Goal: Transaction & Acquisition: Purchase product/service

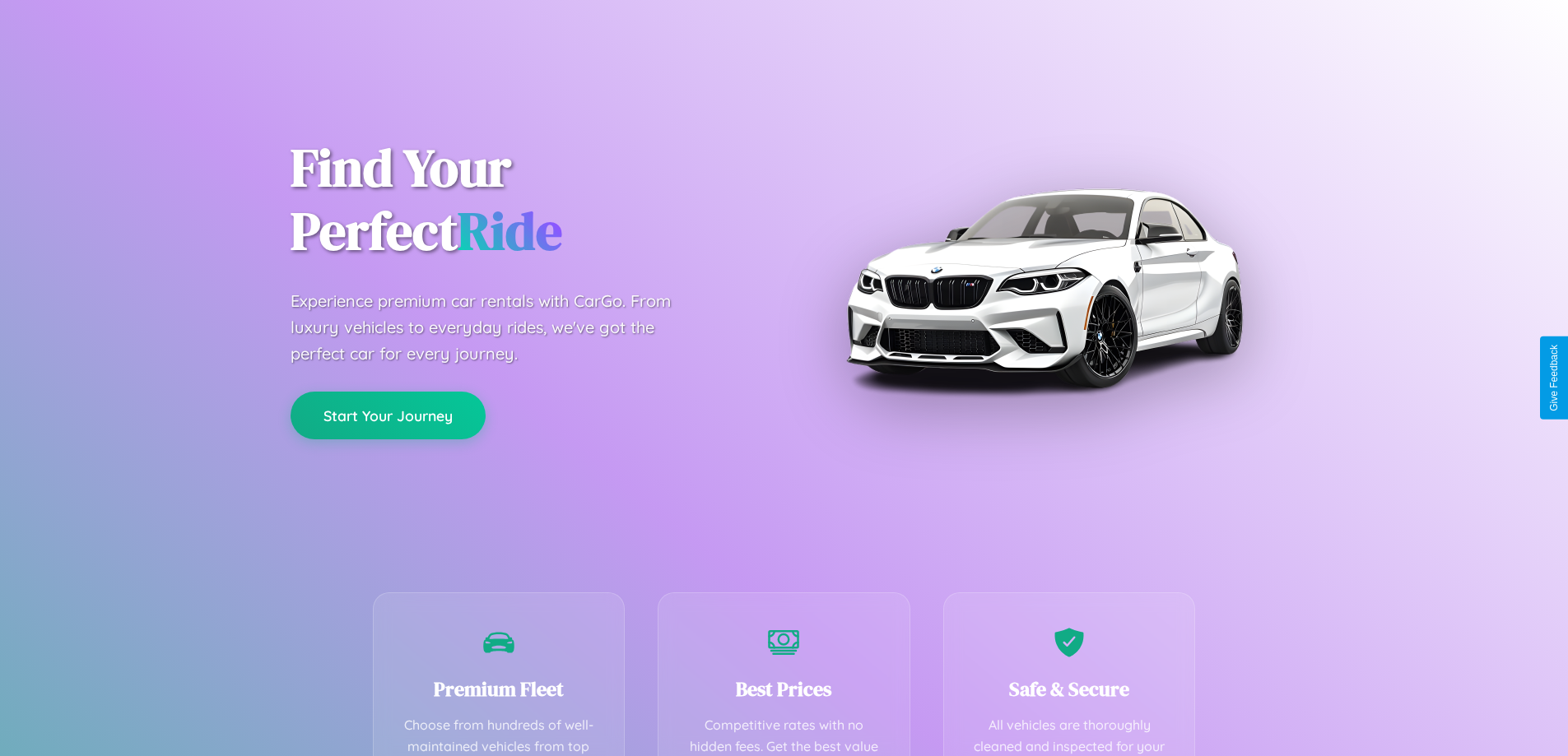
scroll to position [480, 0]
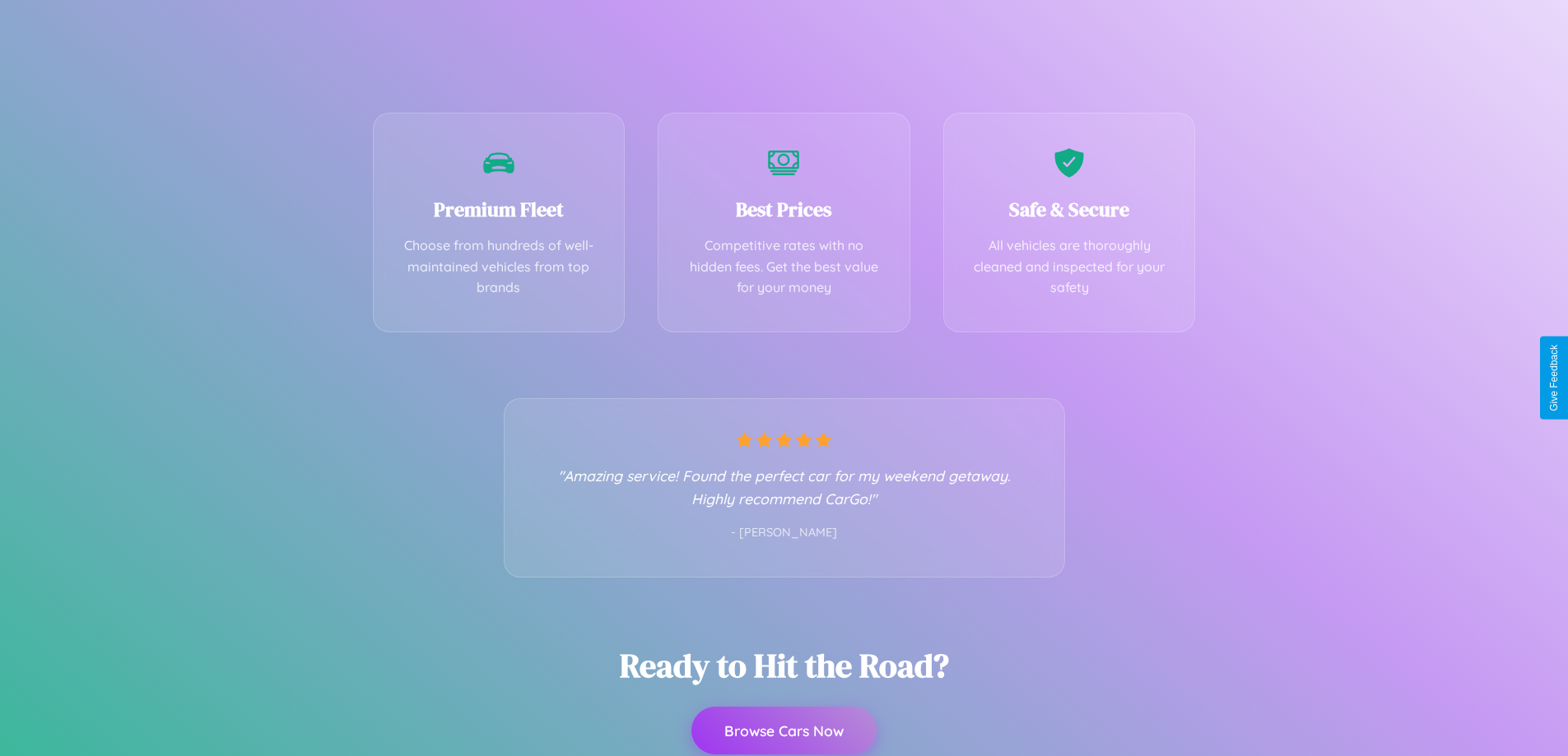
click at [784, 730] on button "Browse Cars Now" at bounding box center [784, 730] width 185 height 47
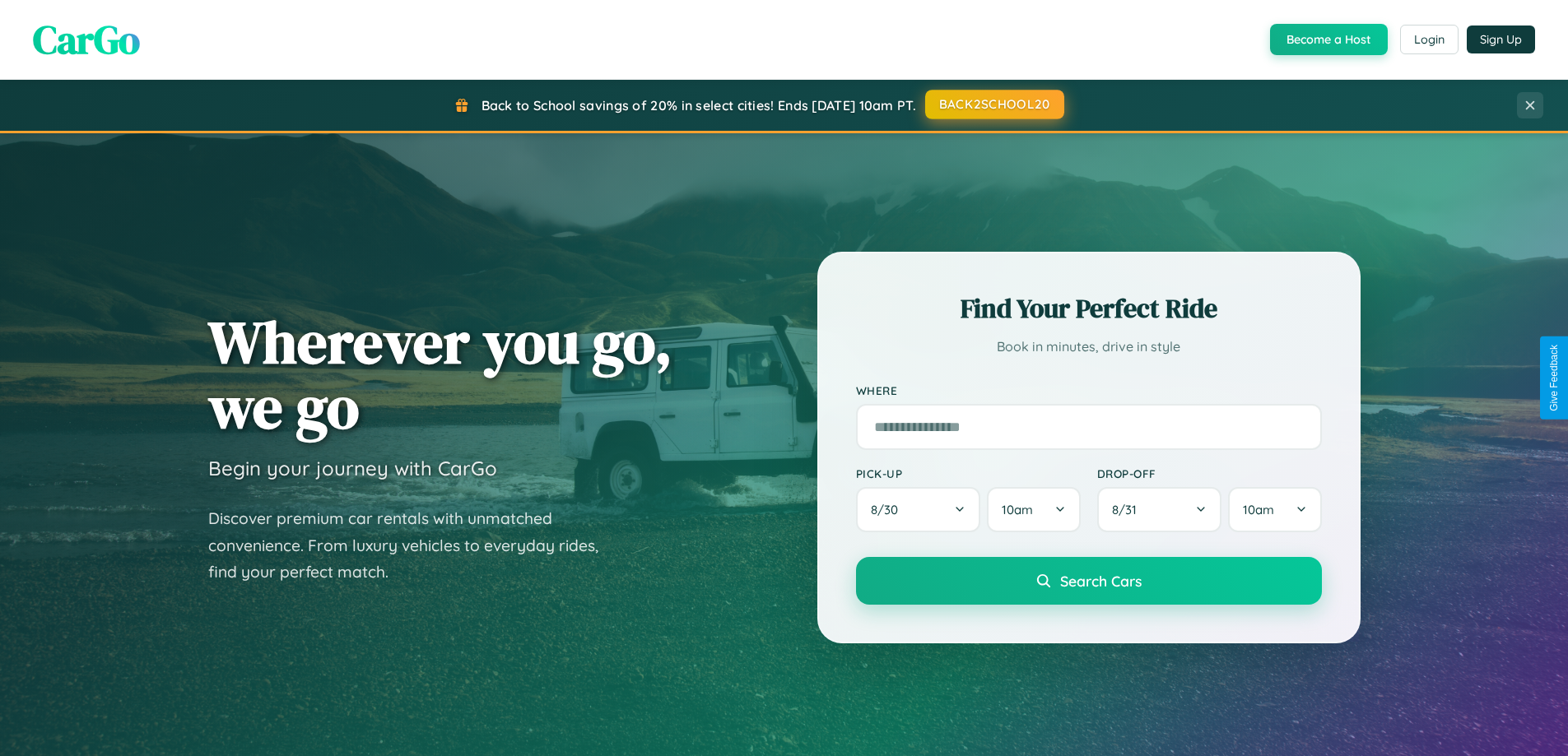
click at [993, 106] on button "BACK2SCHOOL20" at bounding box center [994, 104] width 139 height 30
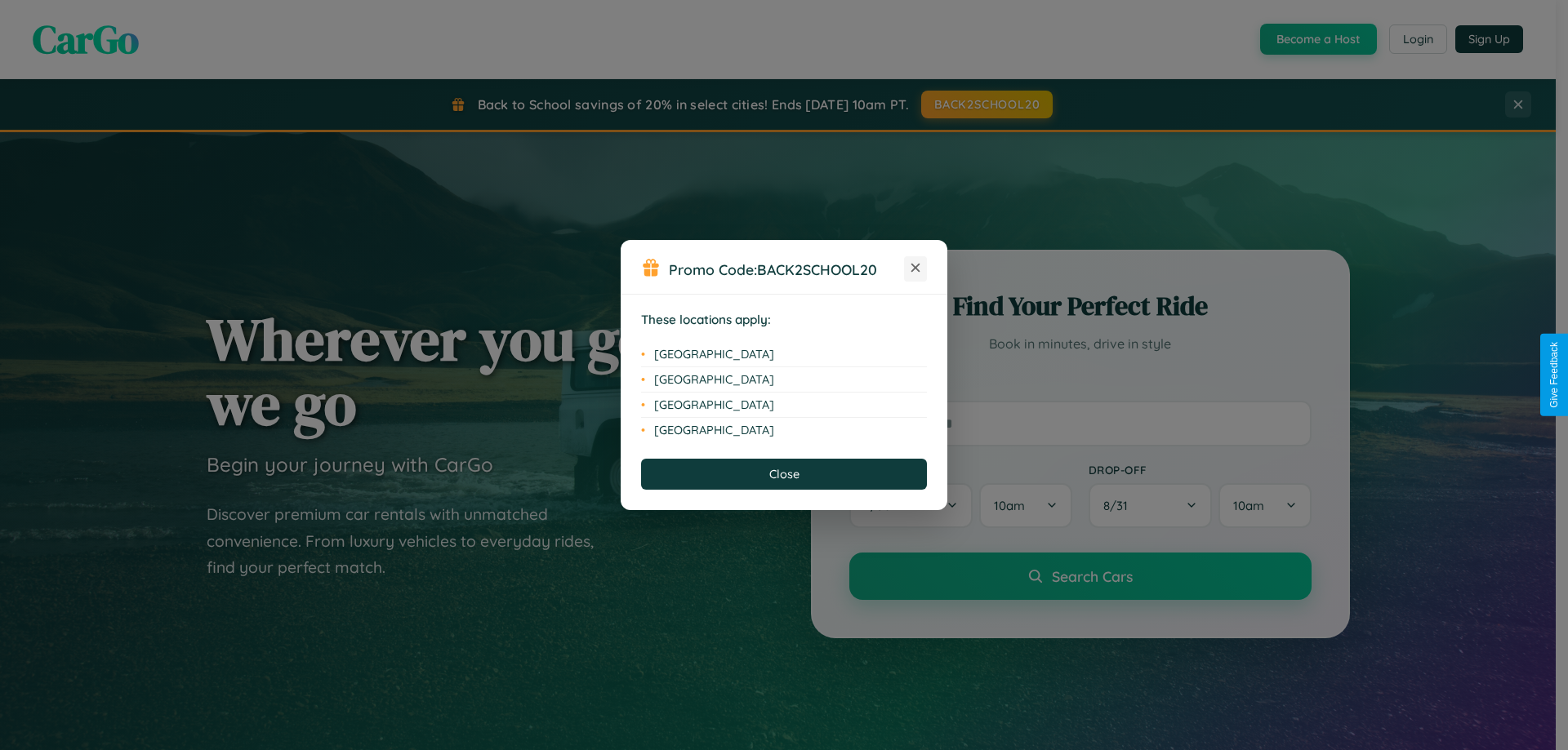
click at [915, 268] on icon at bounding box center [915, 268] width 9 height 9
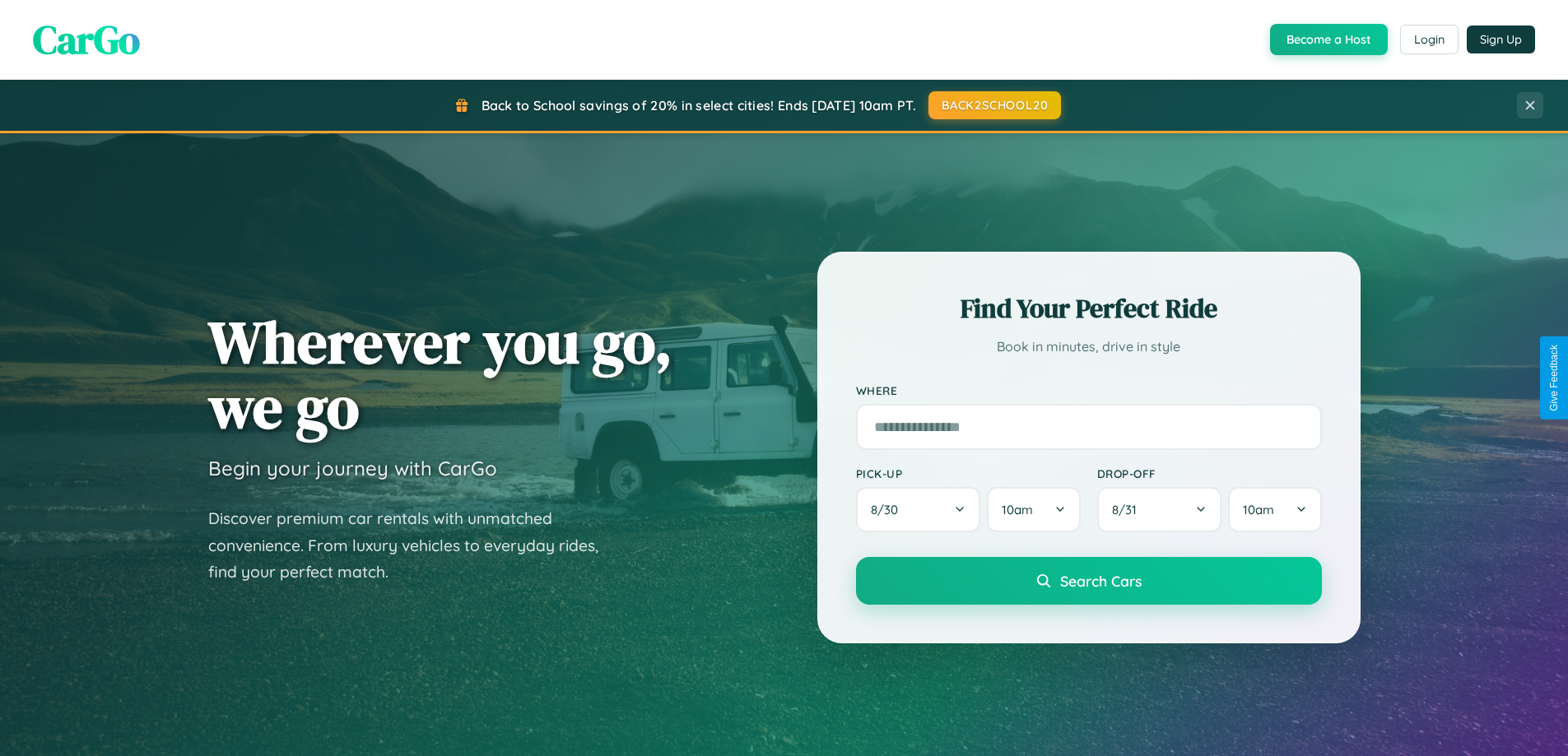
scroll to position [2644, 0]
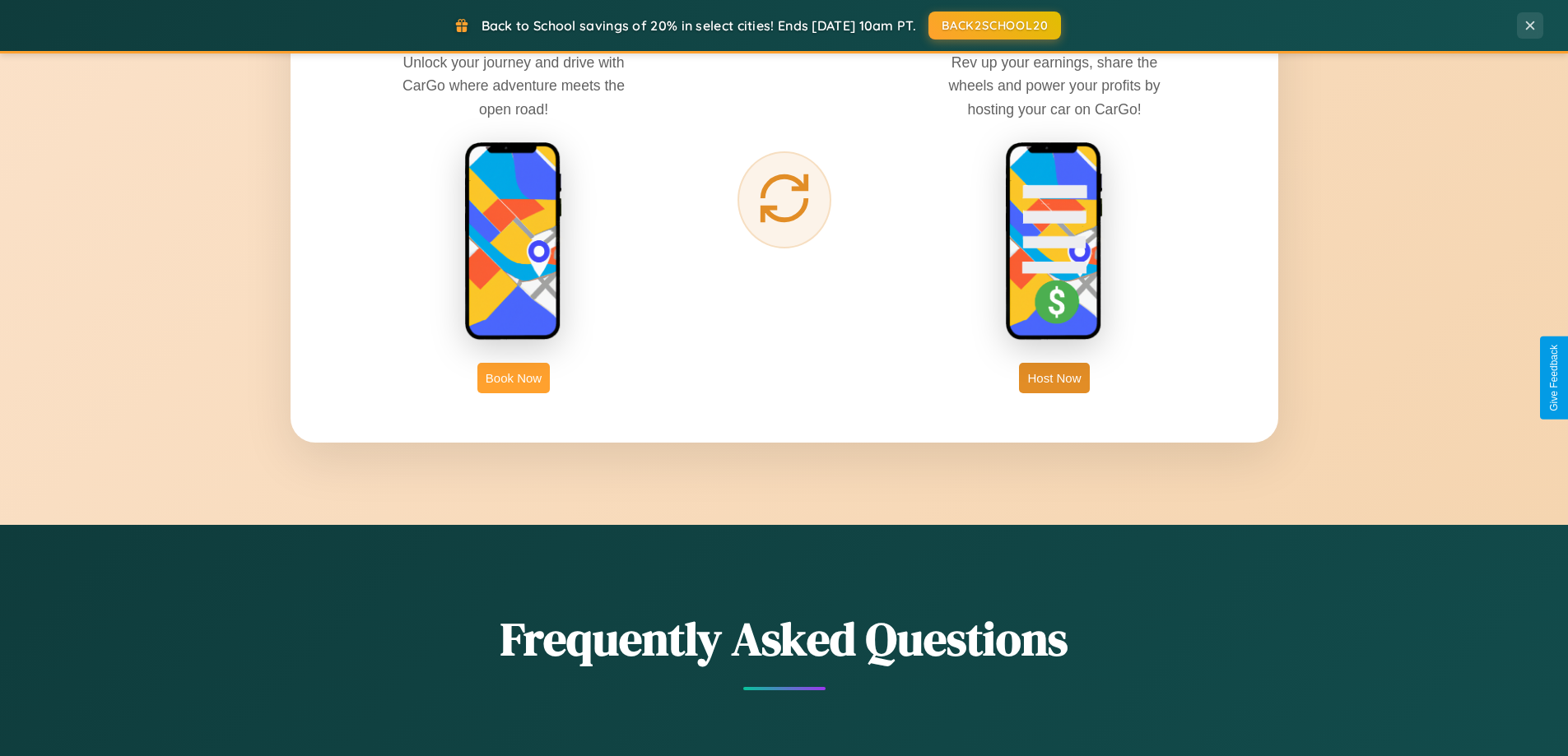
click at [514, 378] on button "Book Now" at bounding box center [514, 377] width 73 height 30
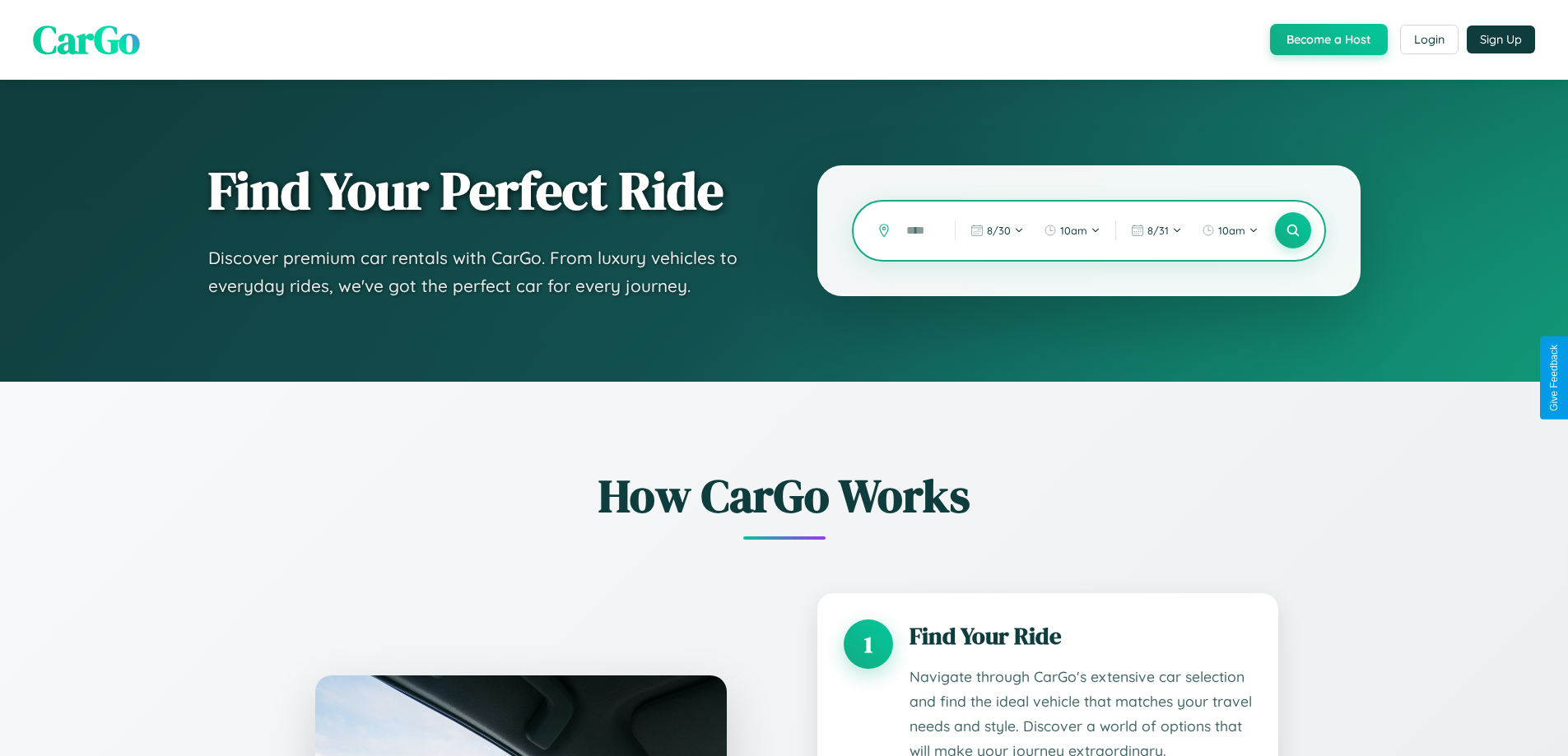
click at [918, 230] on input "text" at bounding box center [918, 231] width 40 height 29
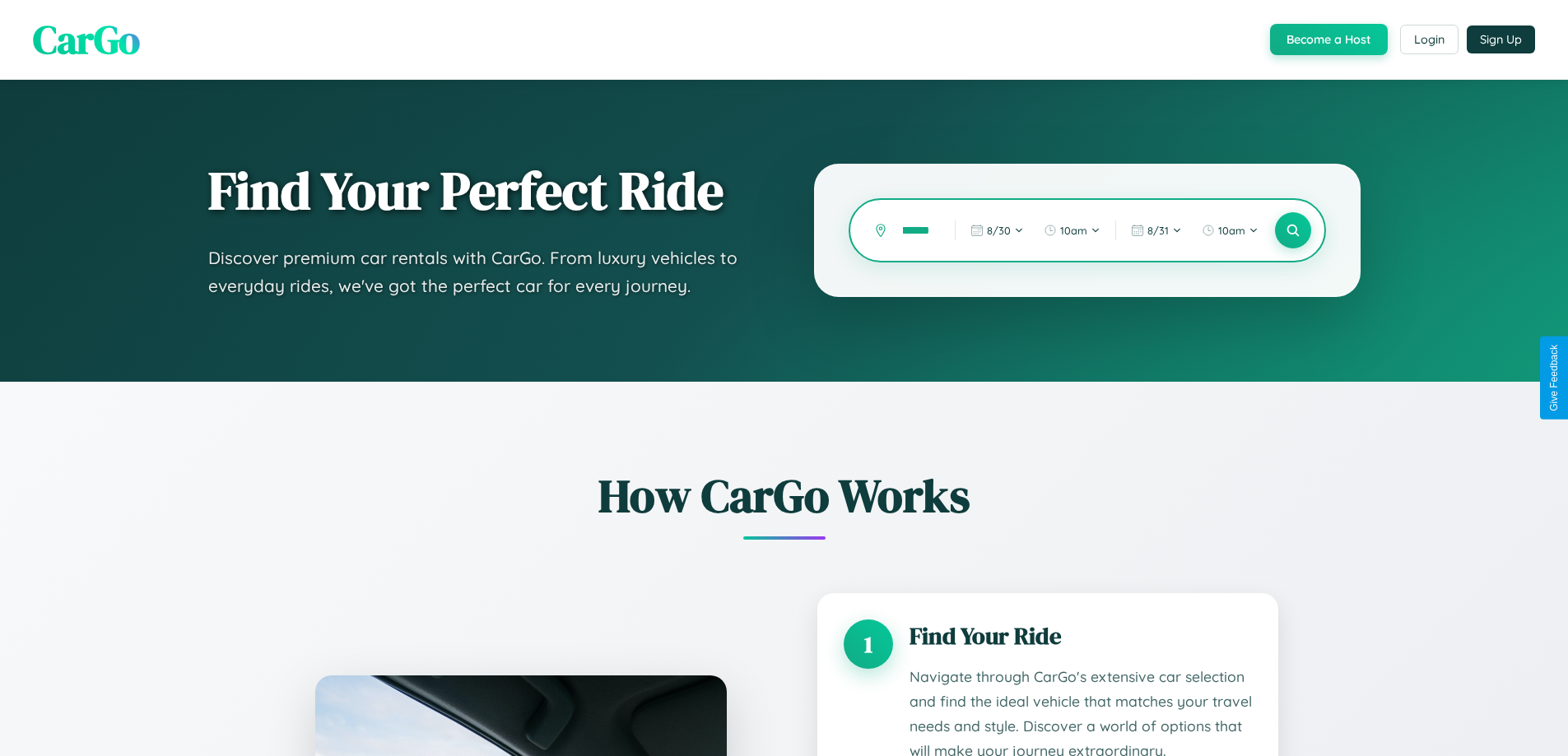
scroll to position [0, 12]
type input "******"
click at [1292, 230] on icon at bounding box center [1292, 230] width 15 height 15
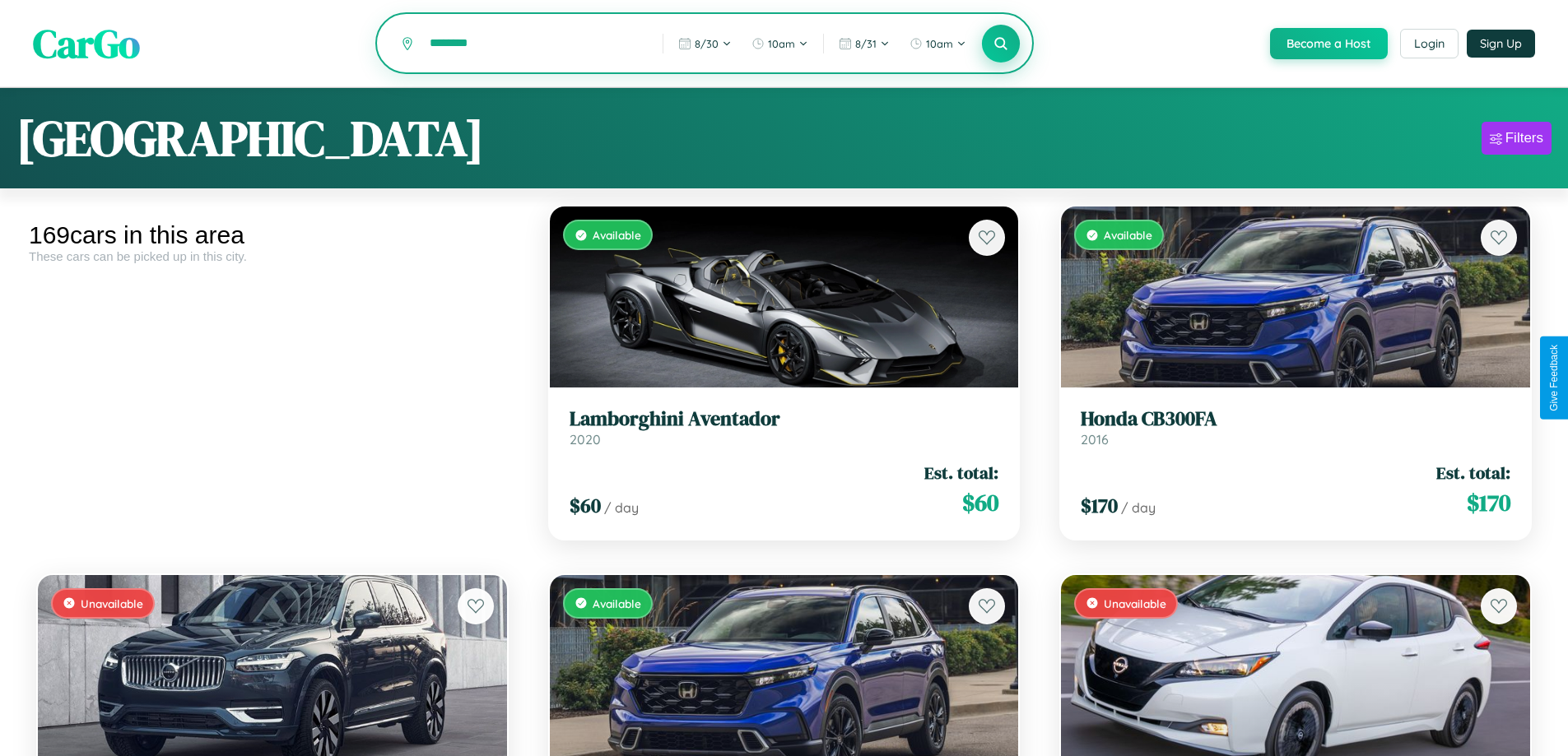
type input "********"
click at [1000, 45] on icon at bounding box center [1000, 43] width 15 height 15
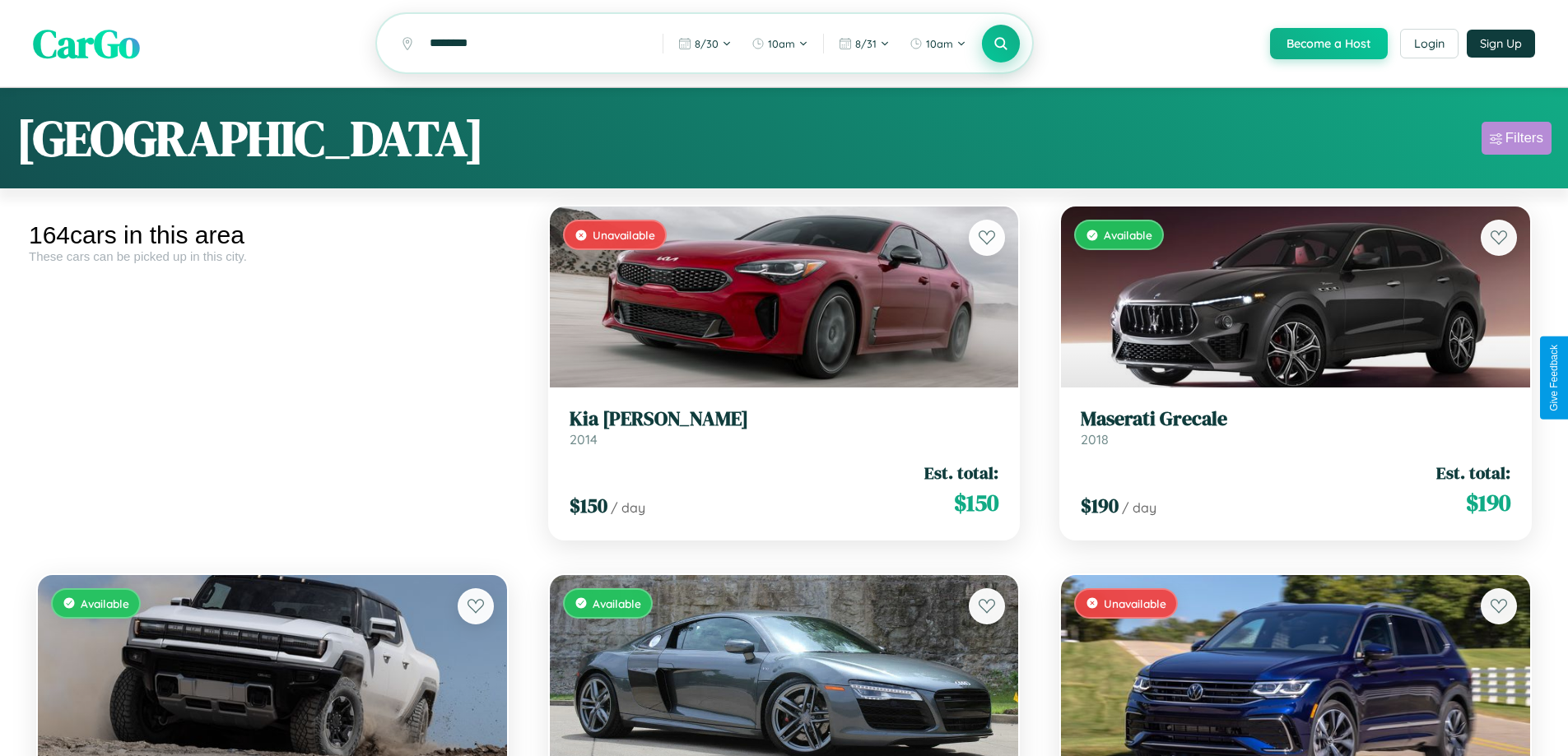
click at [1516, 140] on div "Filters" at bounding box center [1524, 138] width 38 height 16
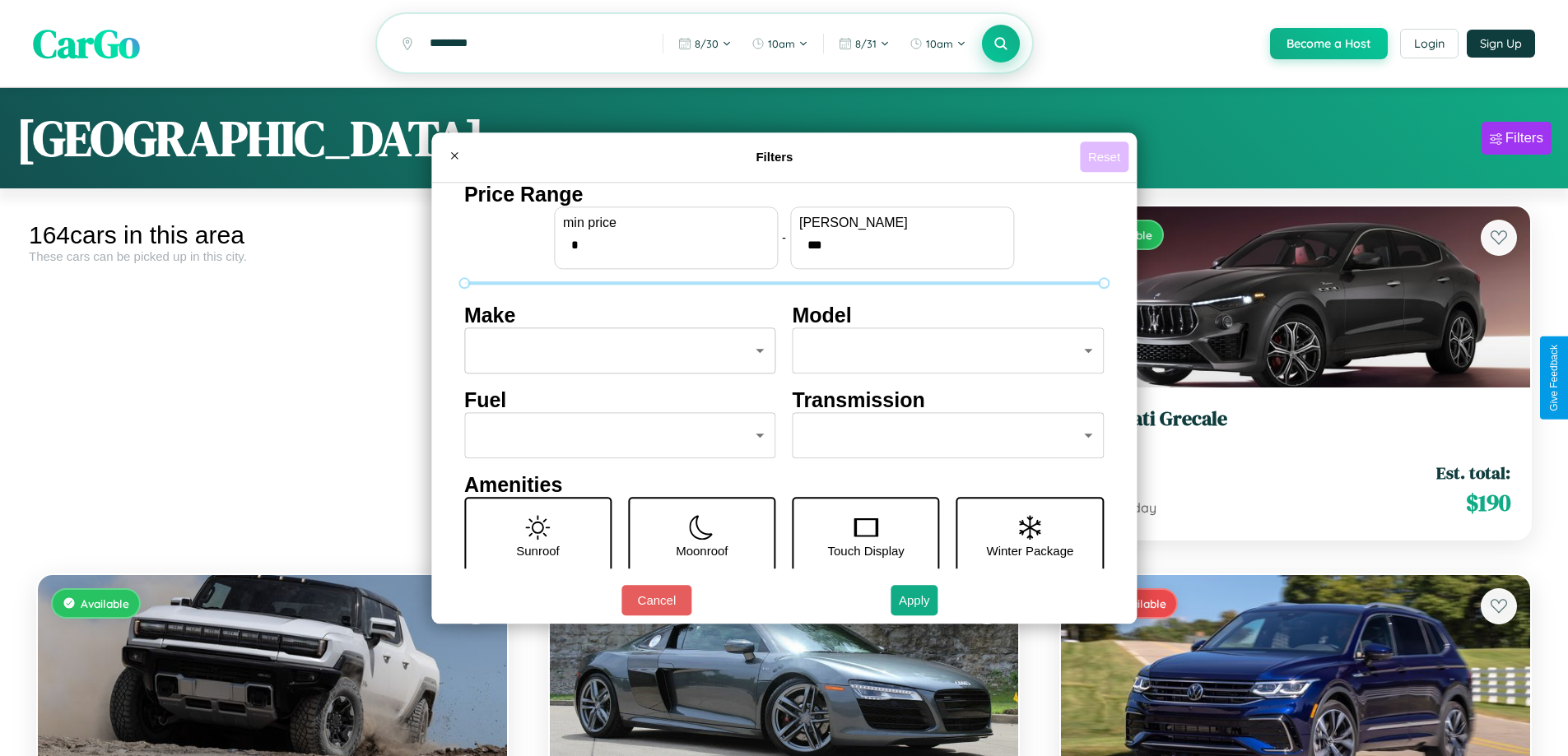
click at [1106, 157] on button "Reset" at bounding box center [1103, 156] width 48 height 30
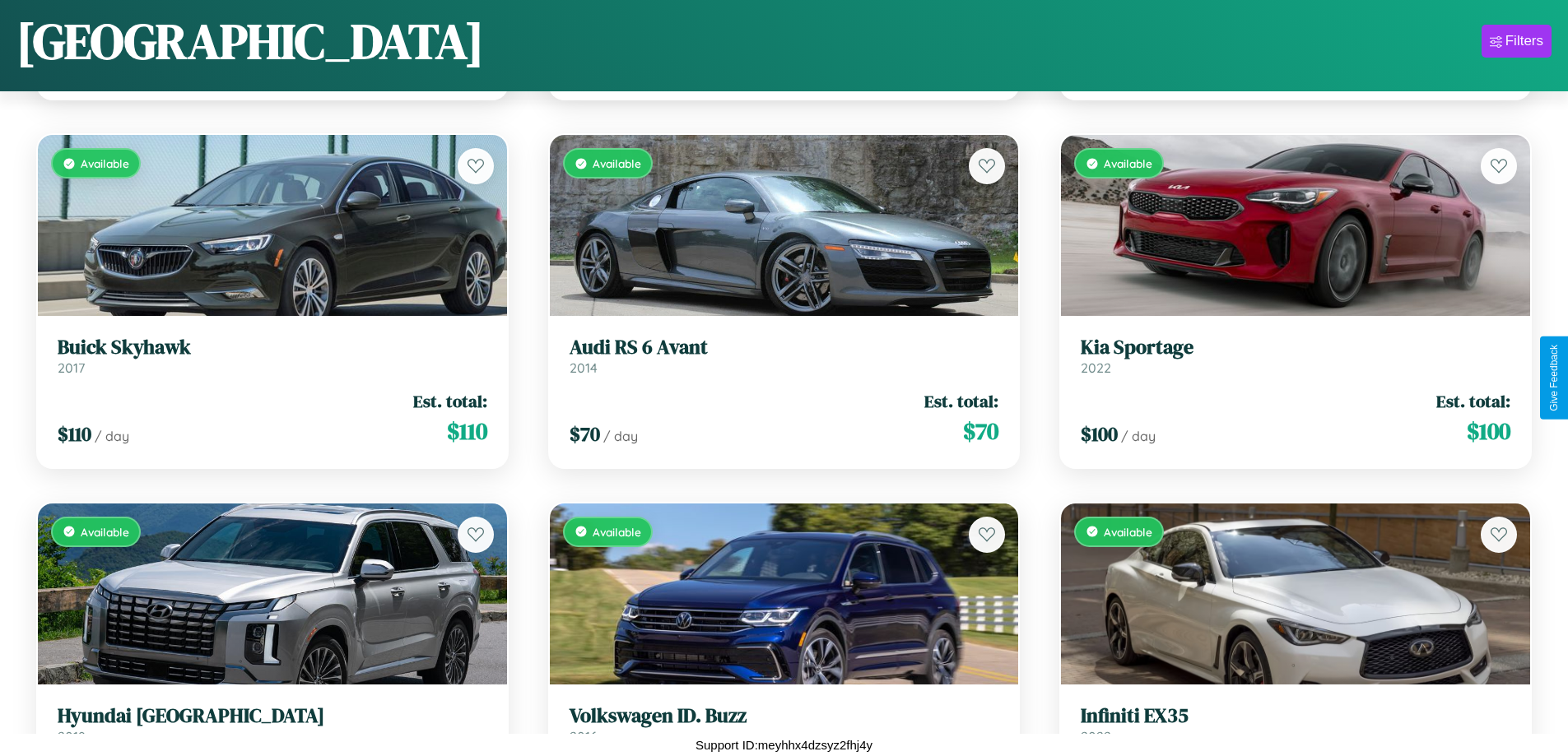
scroll to position [12391, 0]
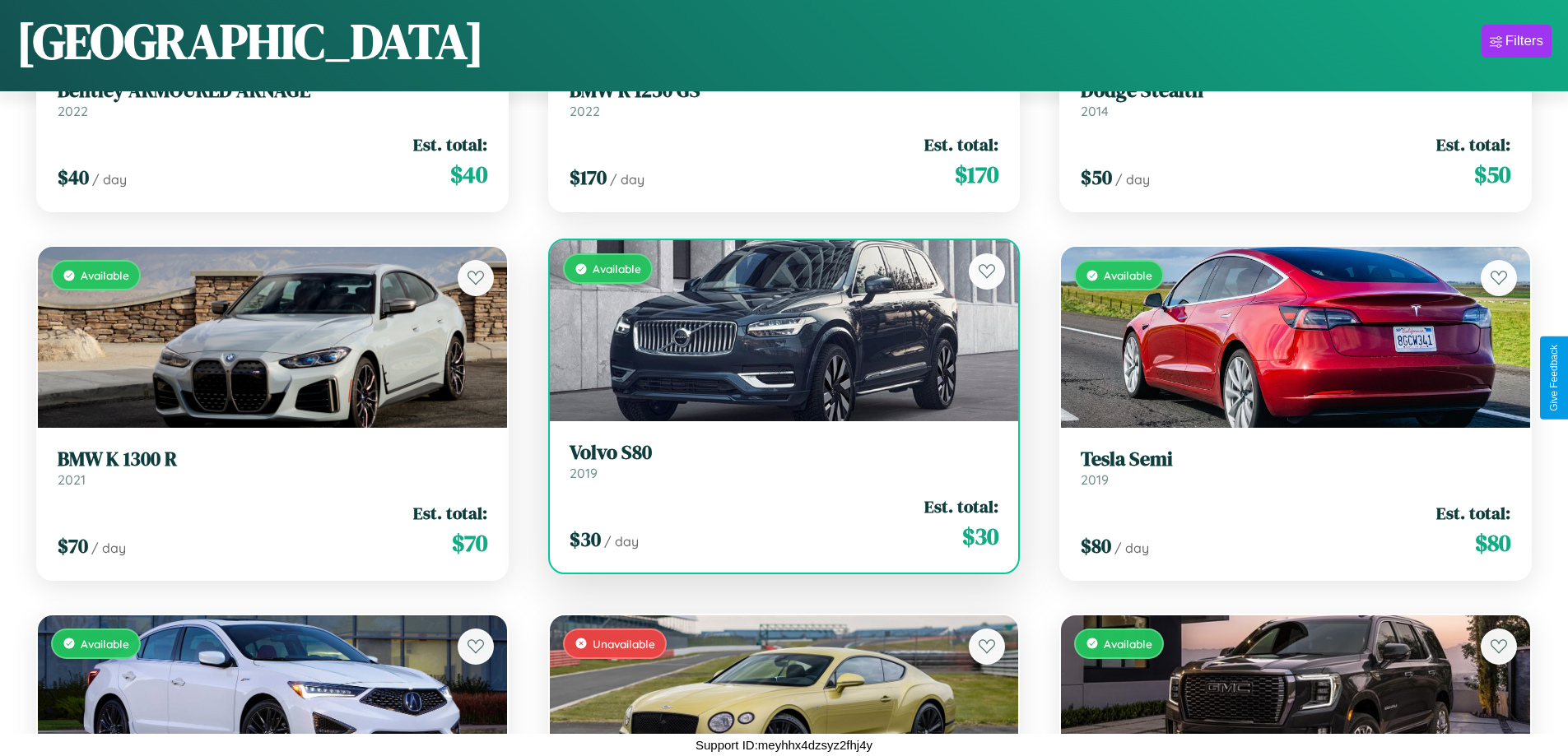
click at [777, 467] on link "Volvo S80 2019" at bounding box center [784, 461] width 430 height 40
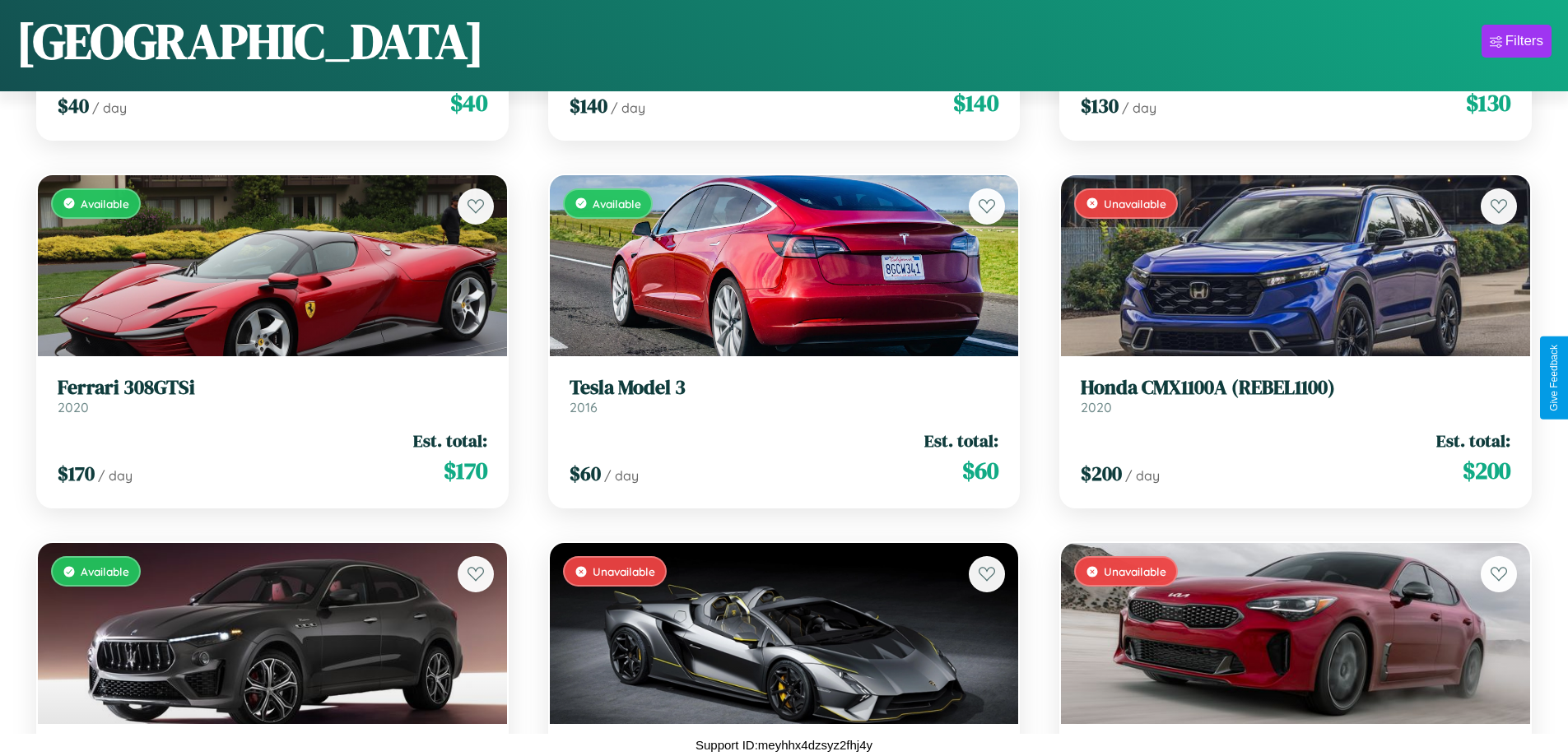
scroll to position [4653, 0]
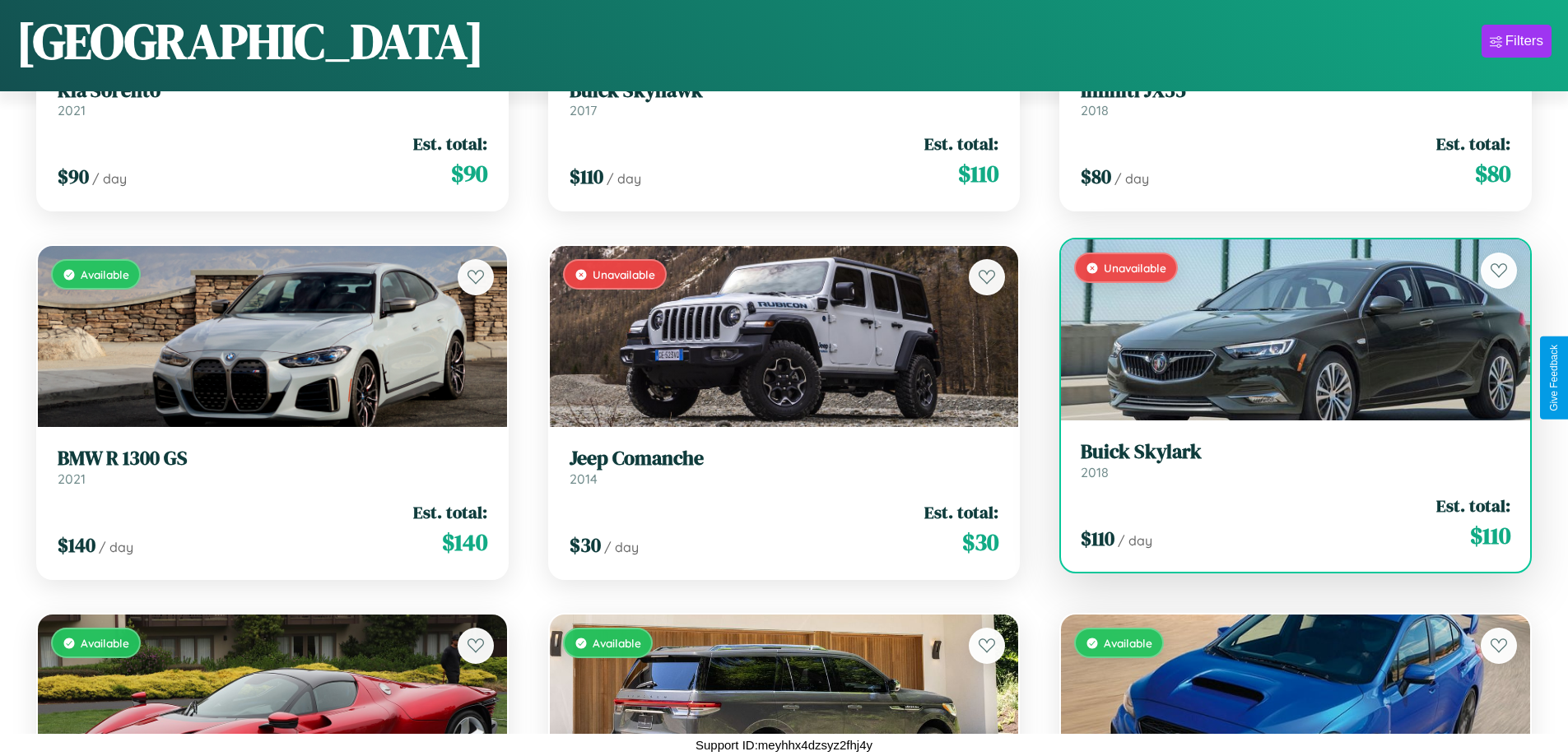
click at [1285, 460] on h3 "Buick Skylark" at bounding box center [1296, 452] width 430 height 24
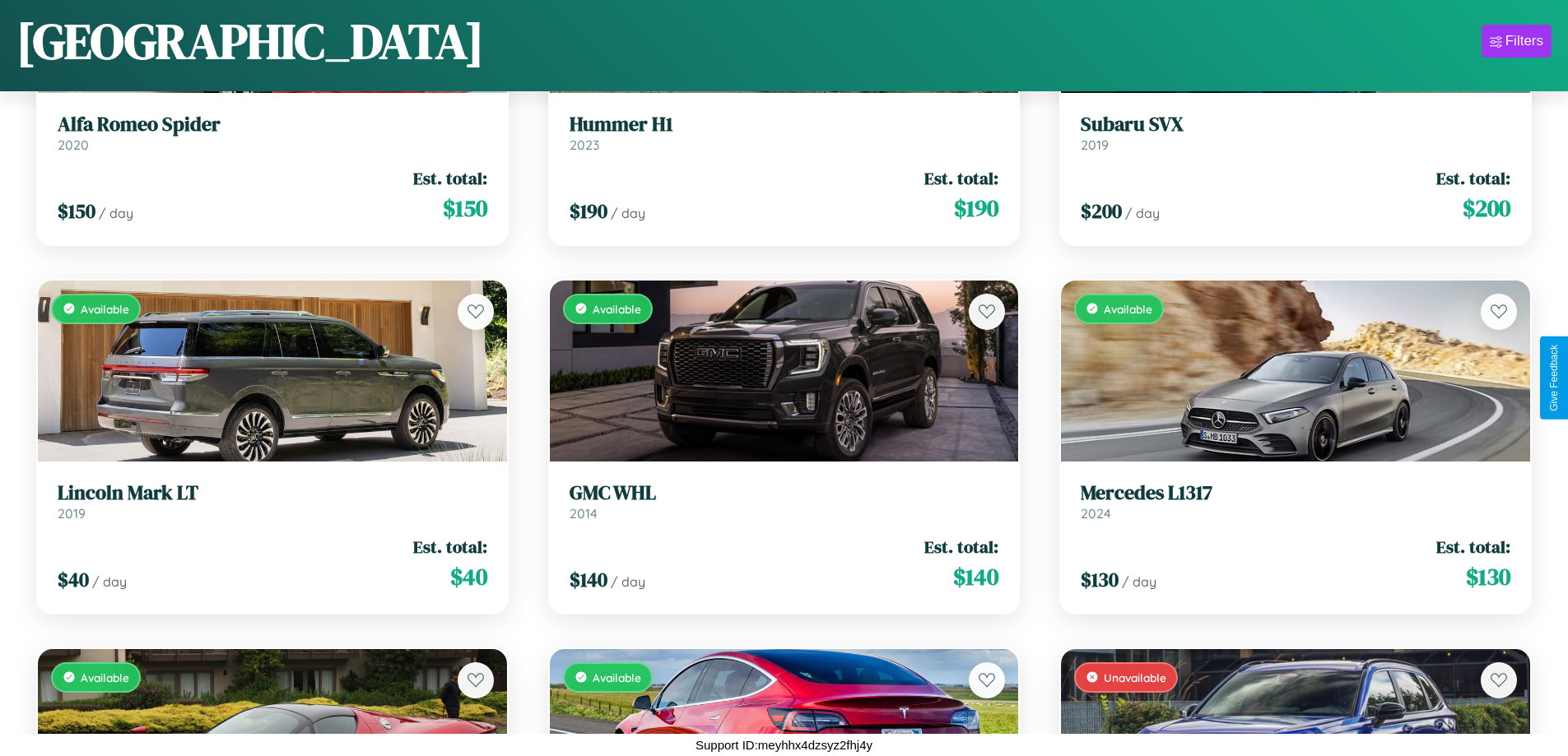
scroll to position [6496, 0]
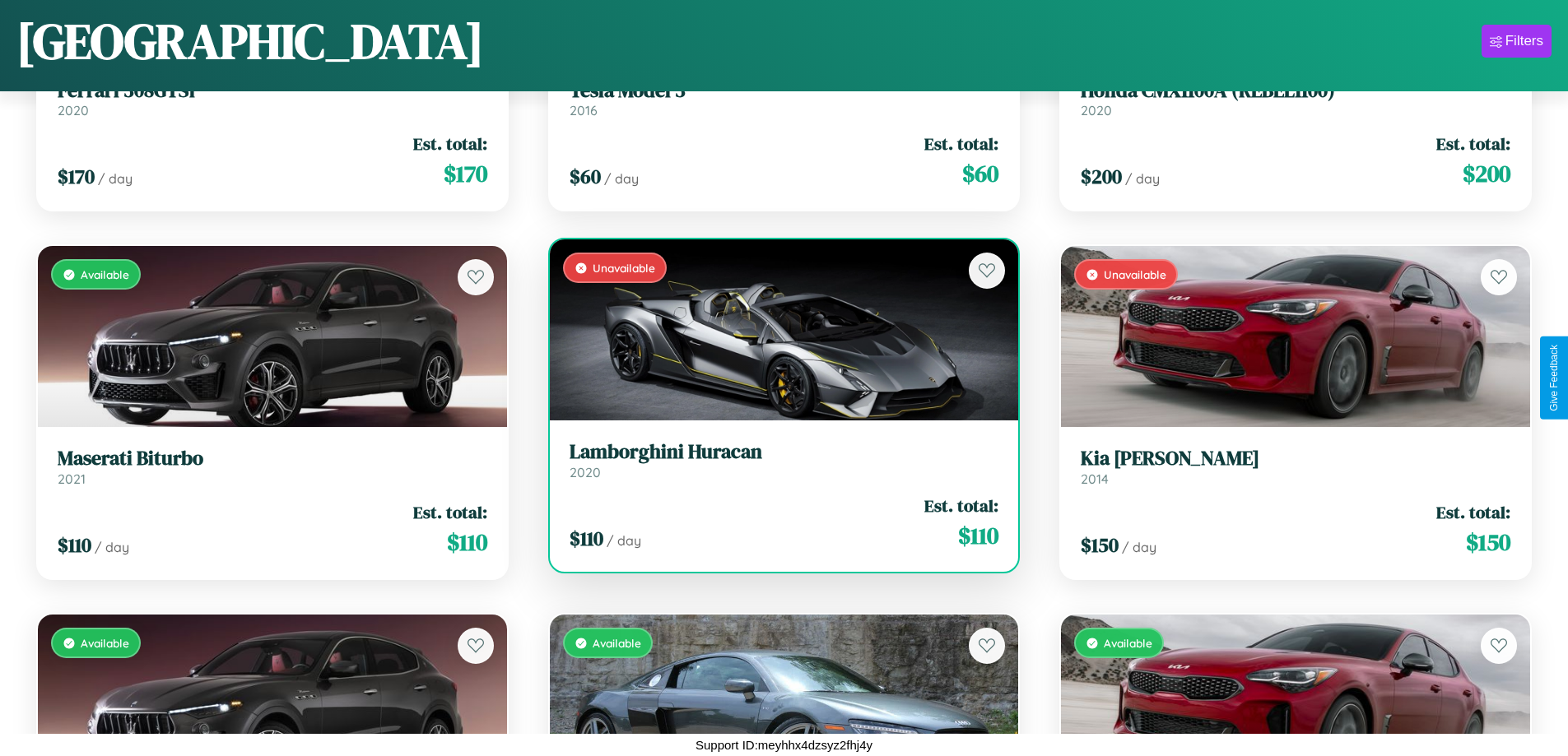
click at [777, 460] on h3 "Lamborghini Huracan" at bounding box center [784, 452] width 430 height 24
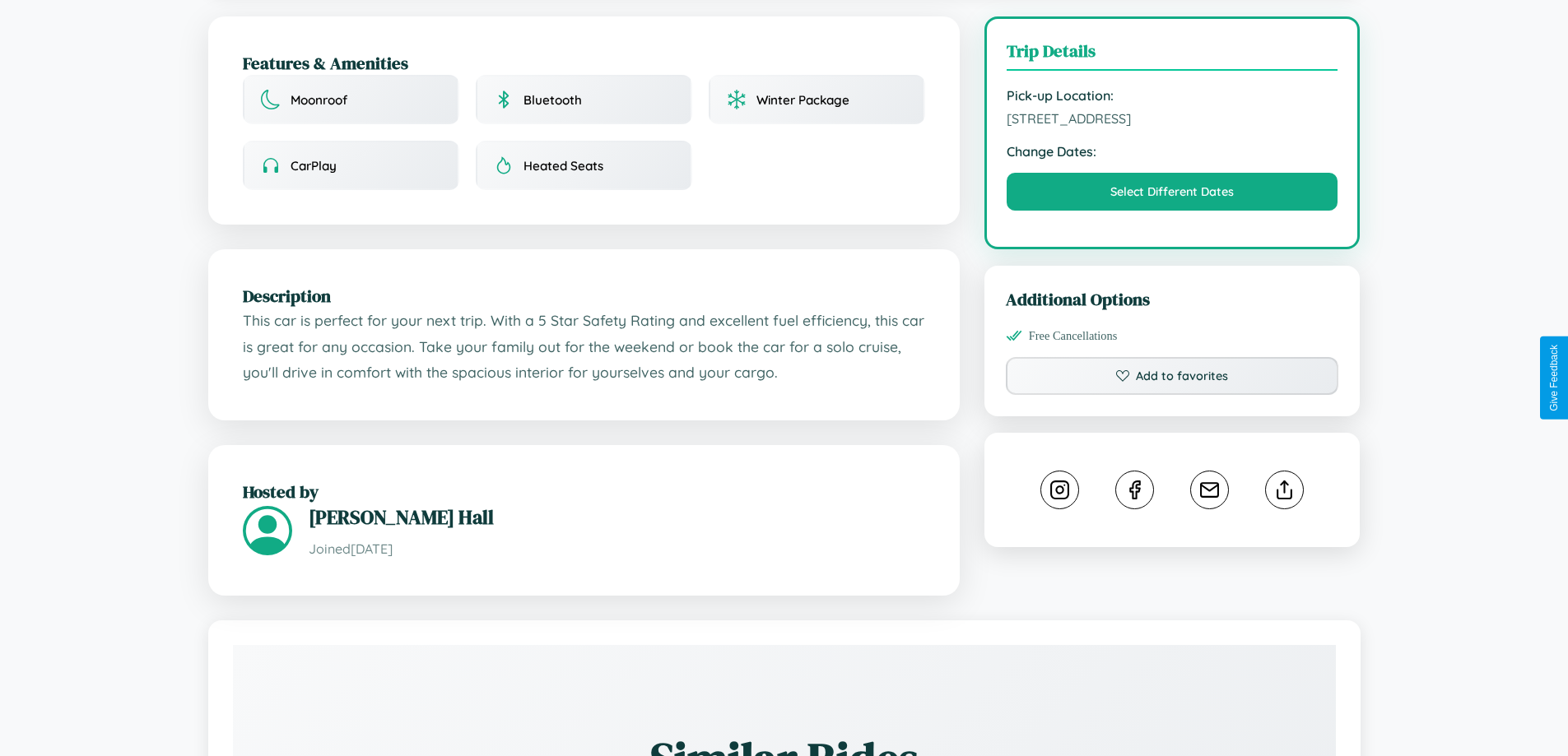
scroll to position [444, 0]
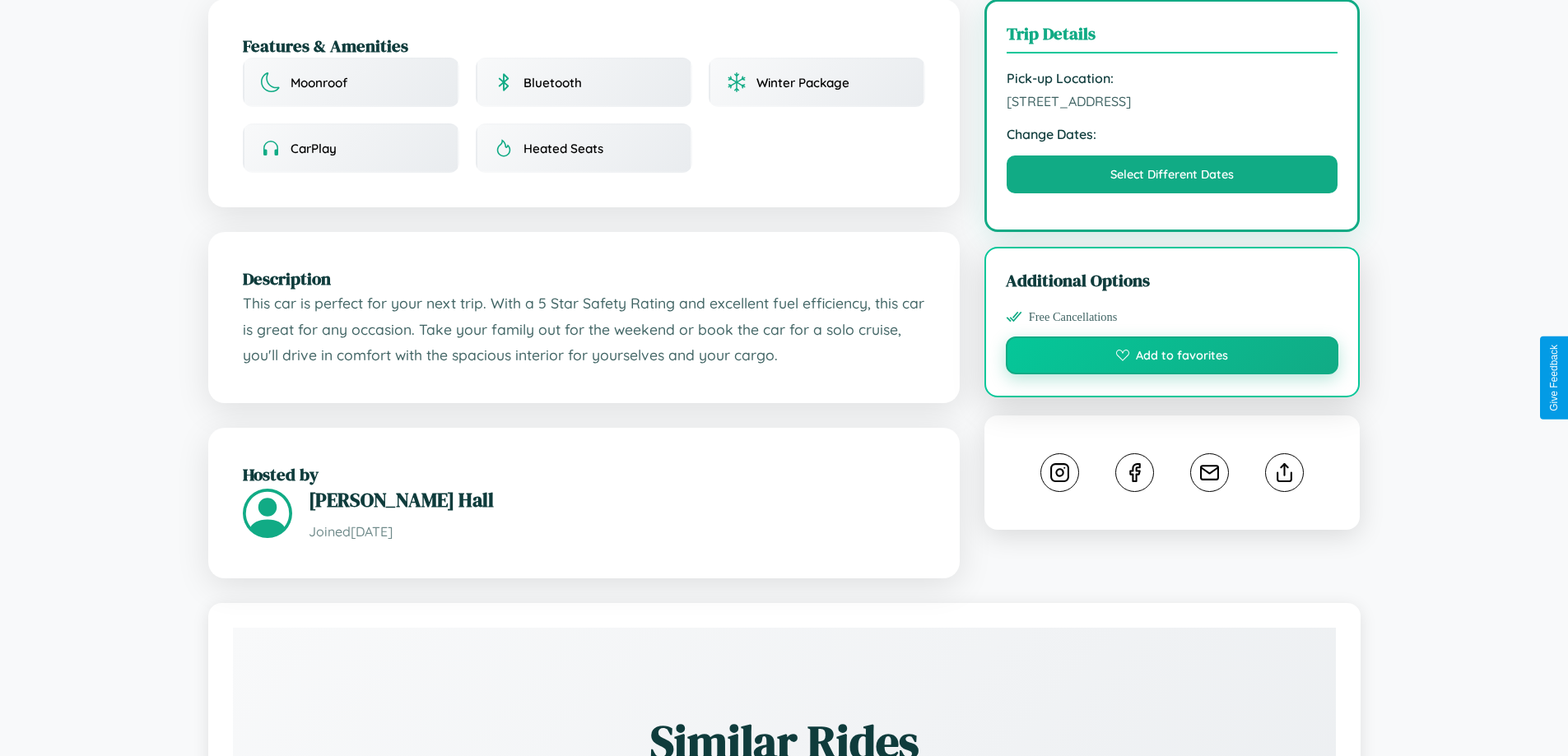
click at [1172, 374] on button "Add to favorites" at bounding box center [1173, 356] width 333 height 38
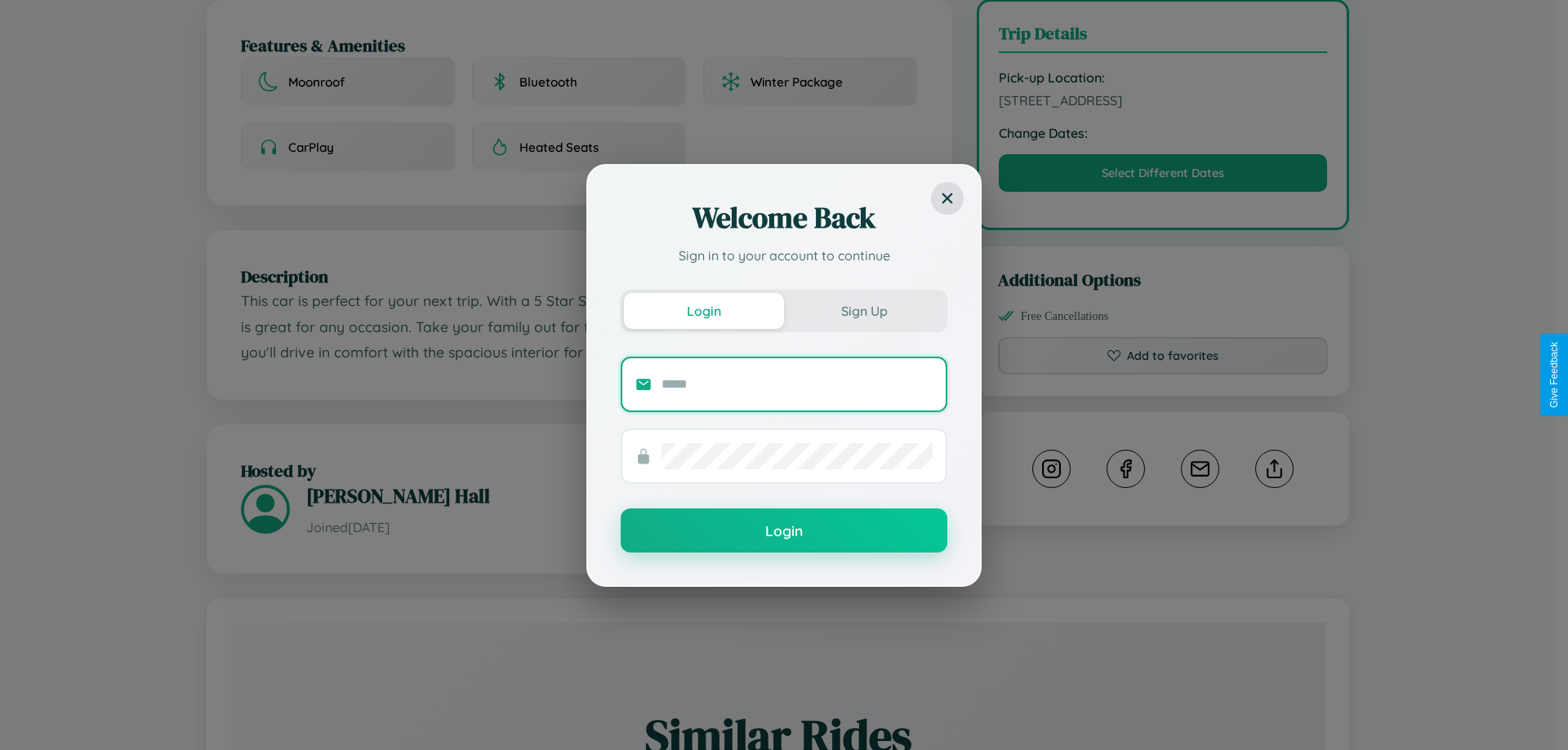
click at [797, 384] on input "text" at bounding box center [797, 384] width 271 height 26
type input "**********"
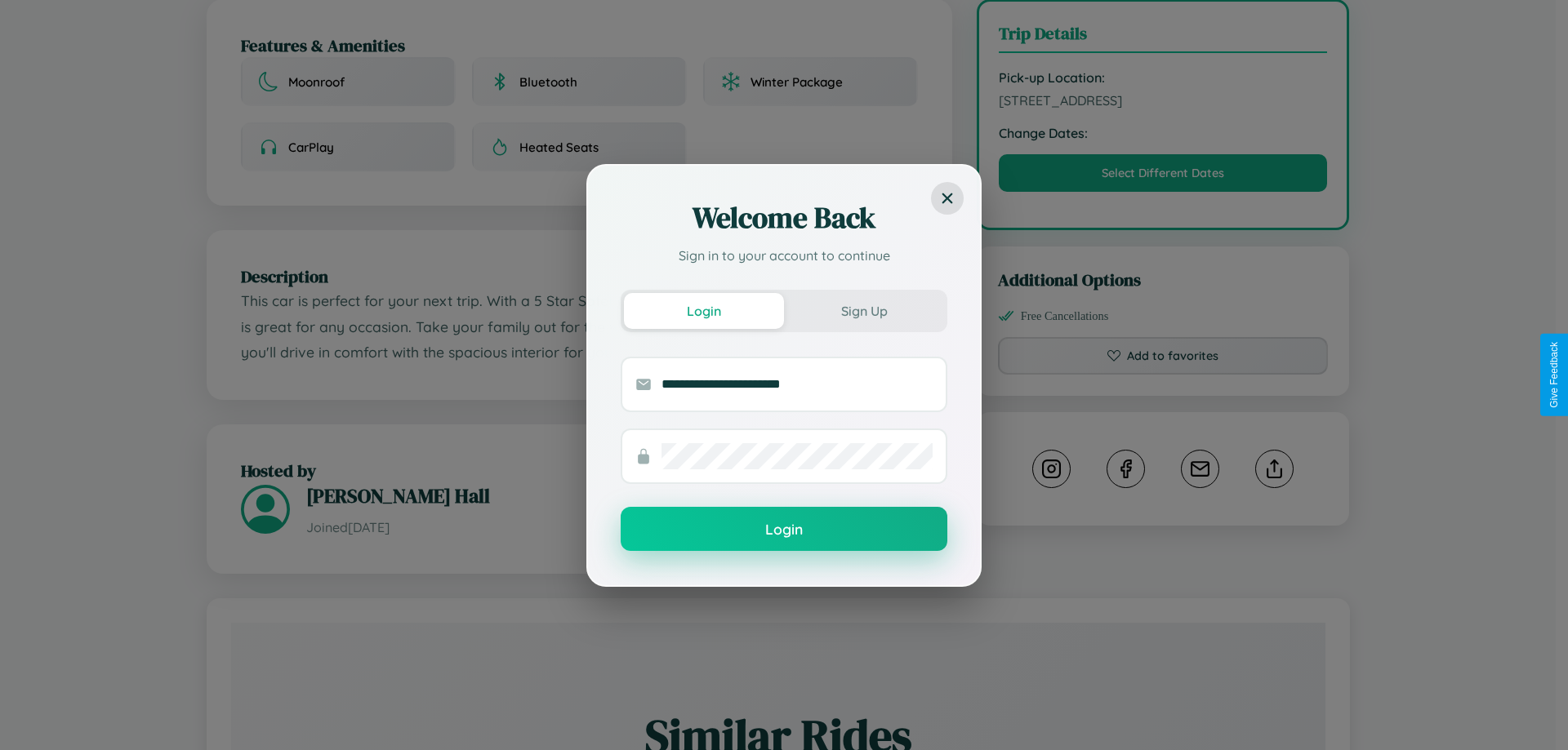
click at [784, 530] on button "Login" at bounding box center [784, 529] width 326 height 44
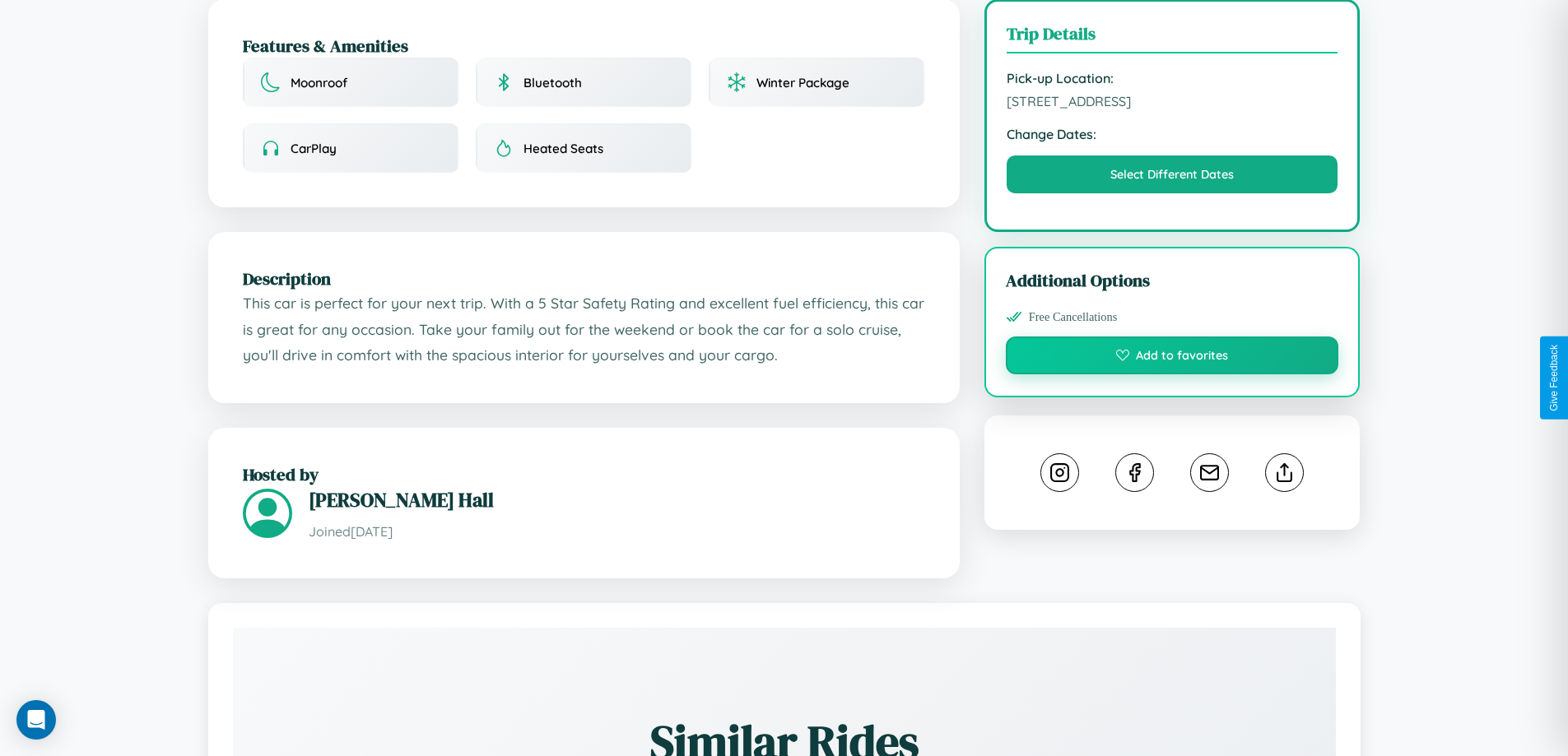
click at [1172, 374] on button "Add to favorites" at bounding box center [1173, 356] width 333 height 38
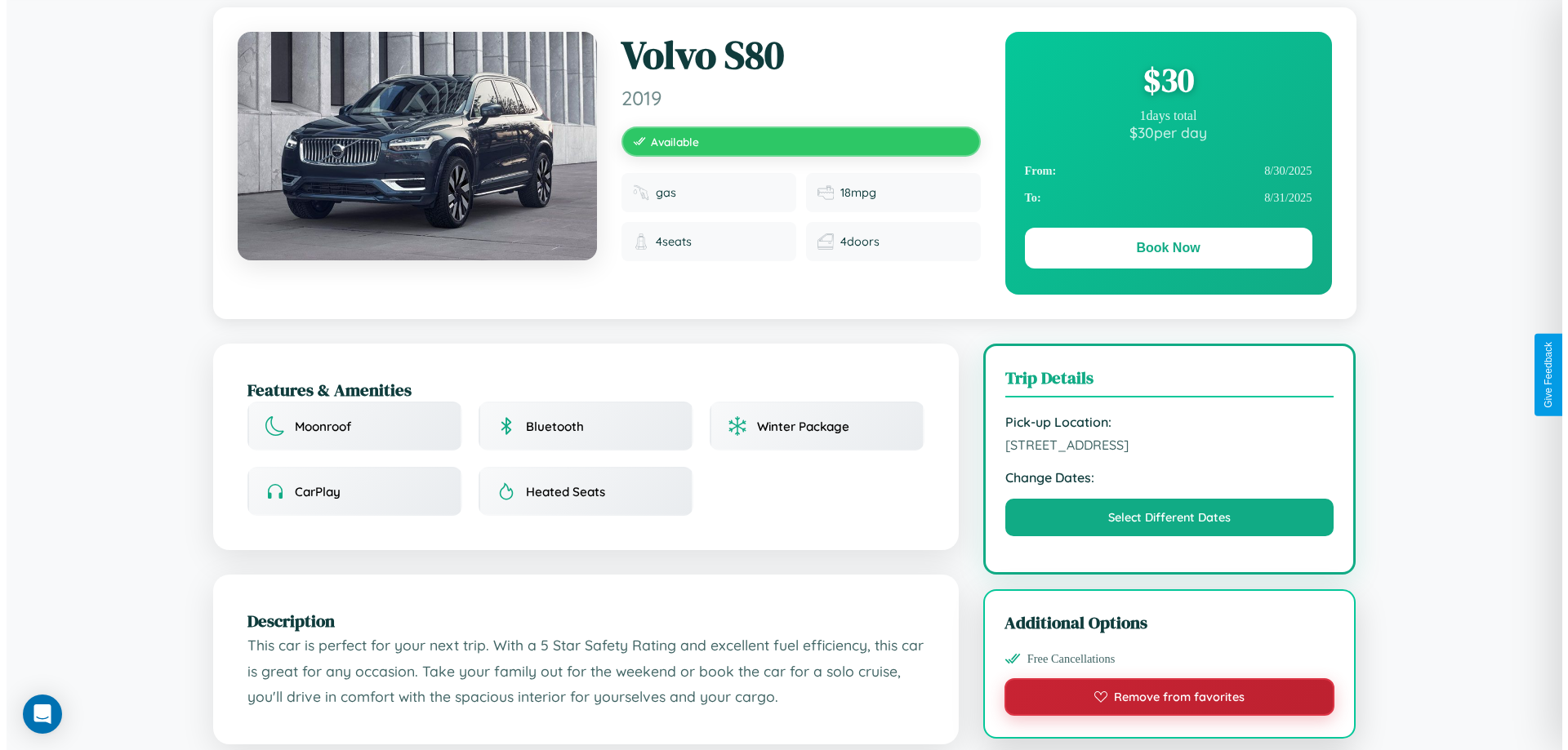
scroll to position [0, 0]
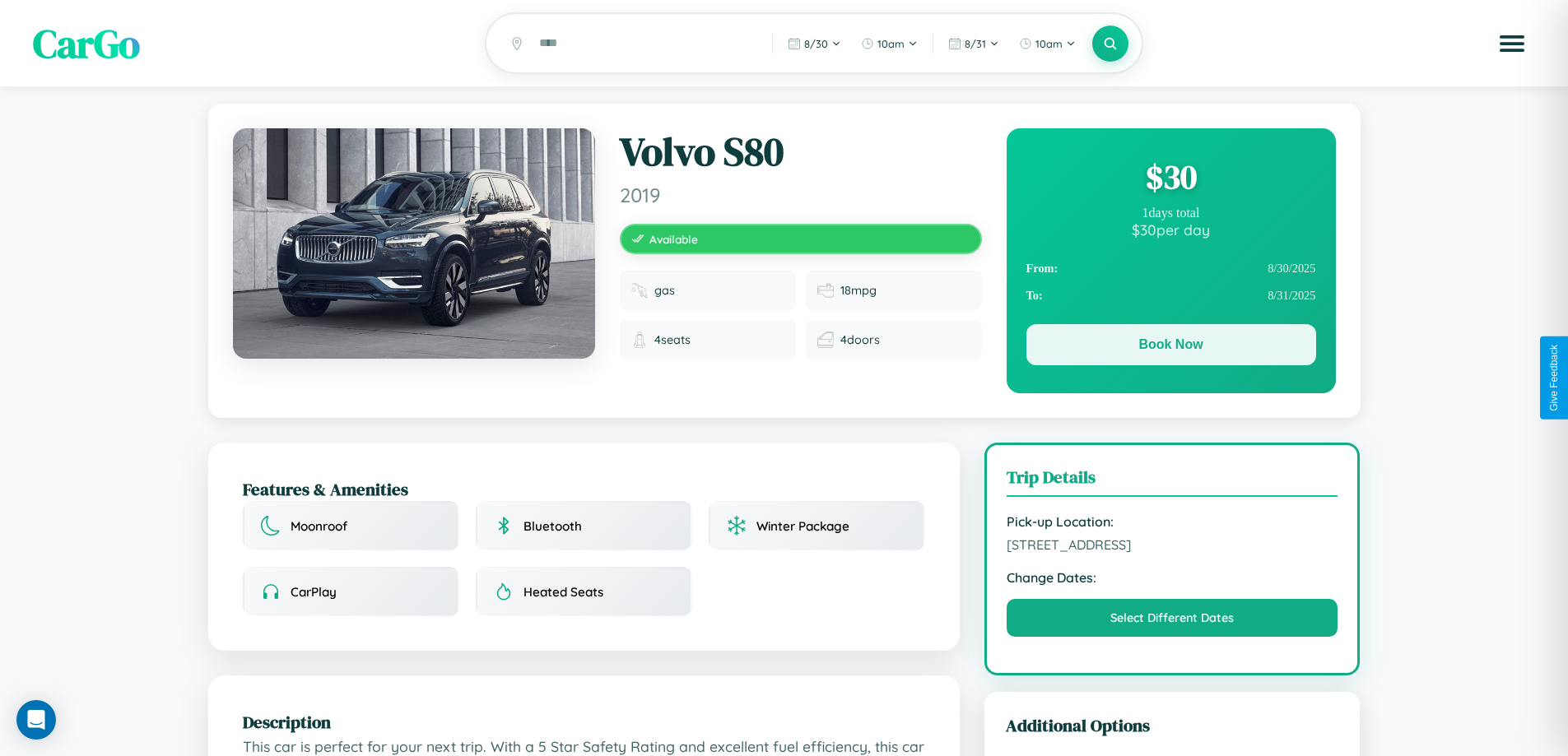
click at [1171, 348] on button "Book Now" at bounding box center [1172, 344] width 290 height 41
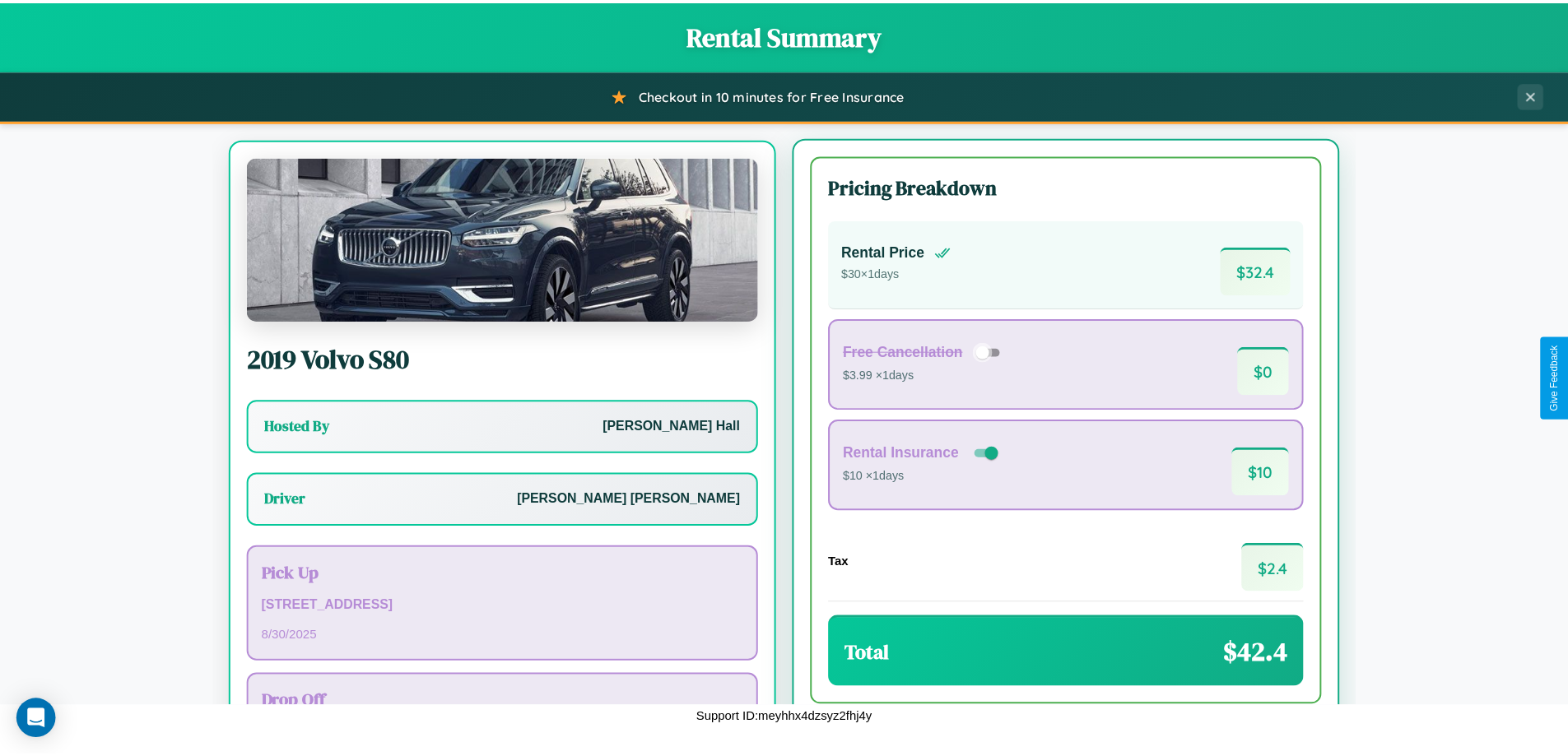
scroll to position [77, 0]
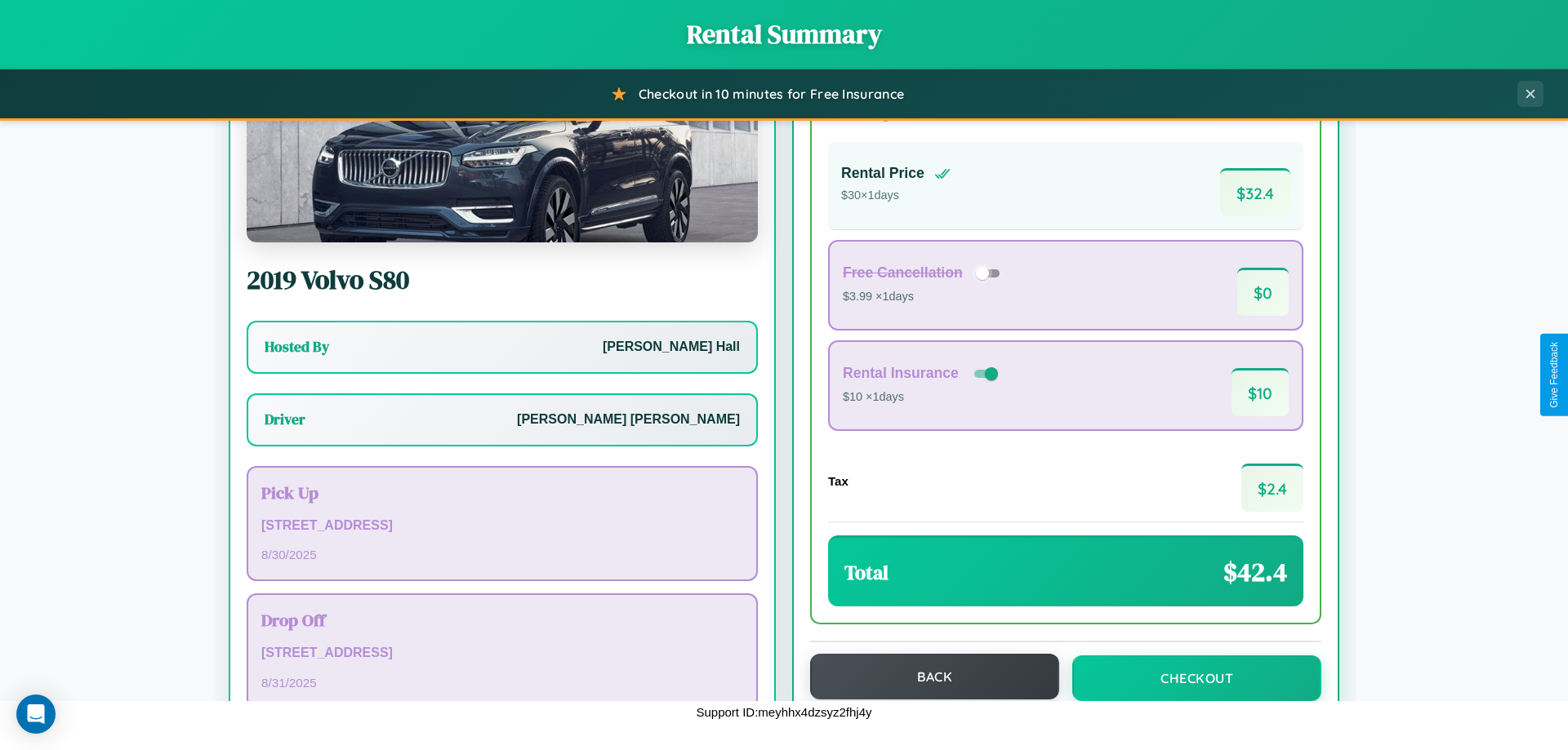
click at [926, 677] on button "Back" at bounding box center [934, 677] width 249 height 46
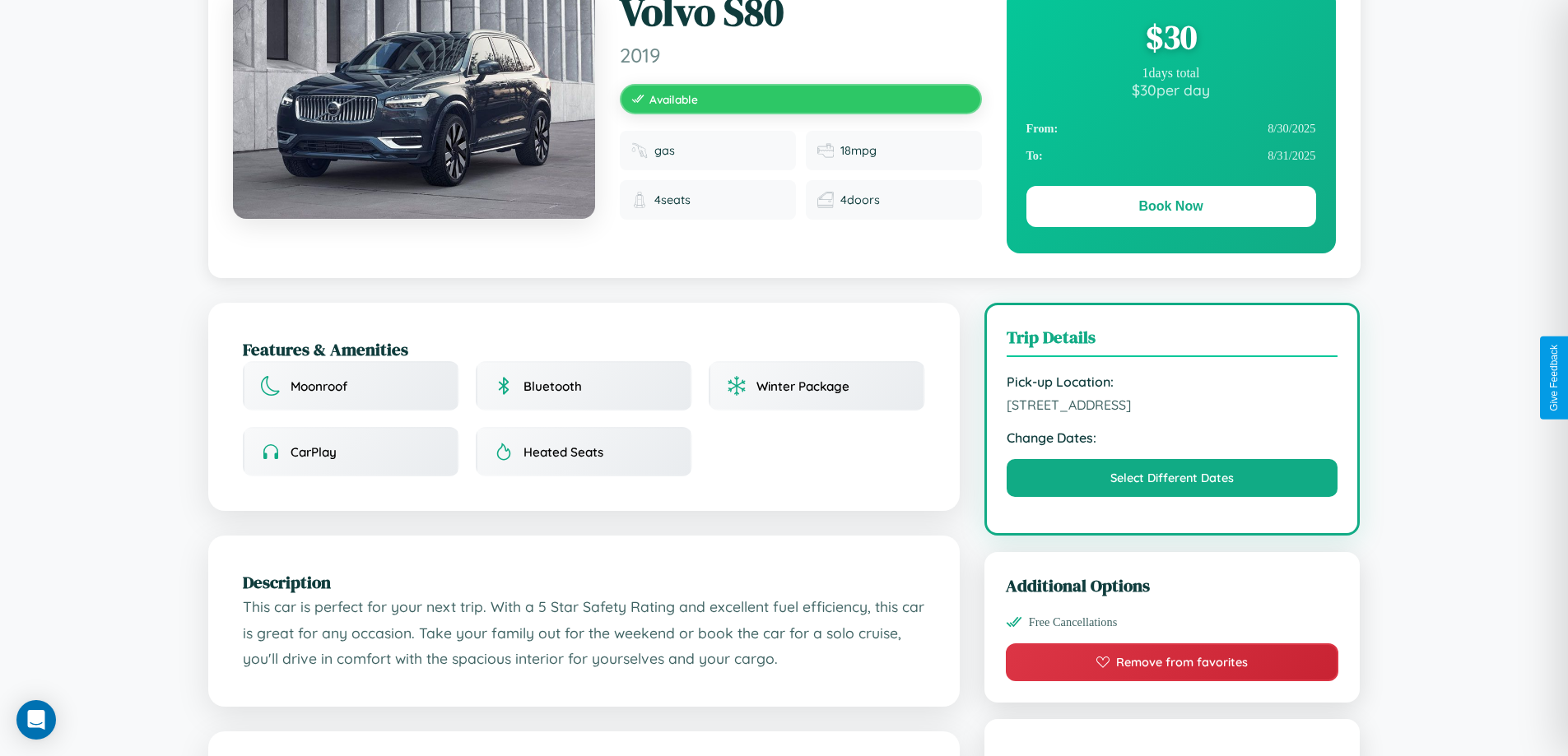
scroll to position [178, 0]
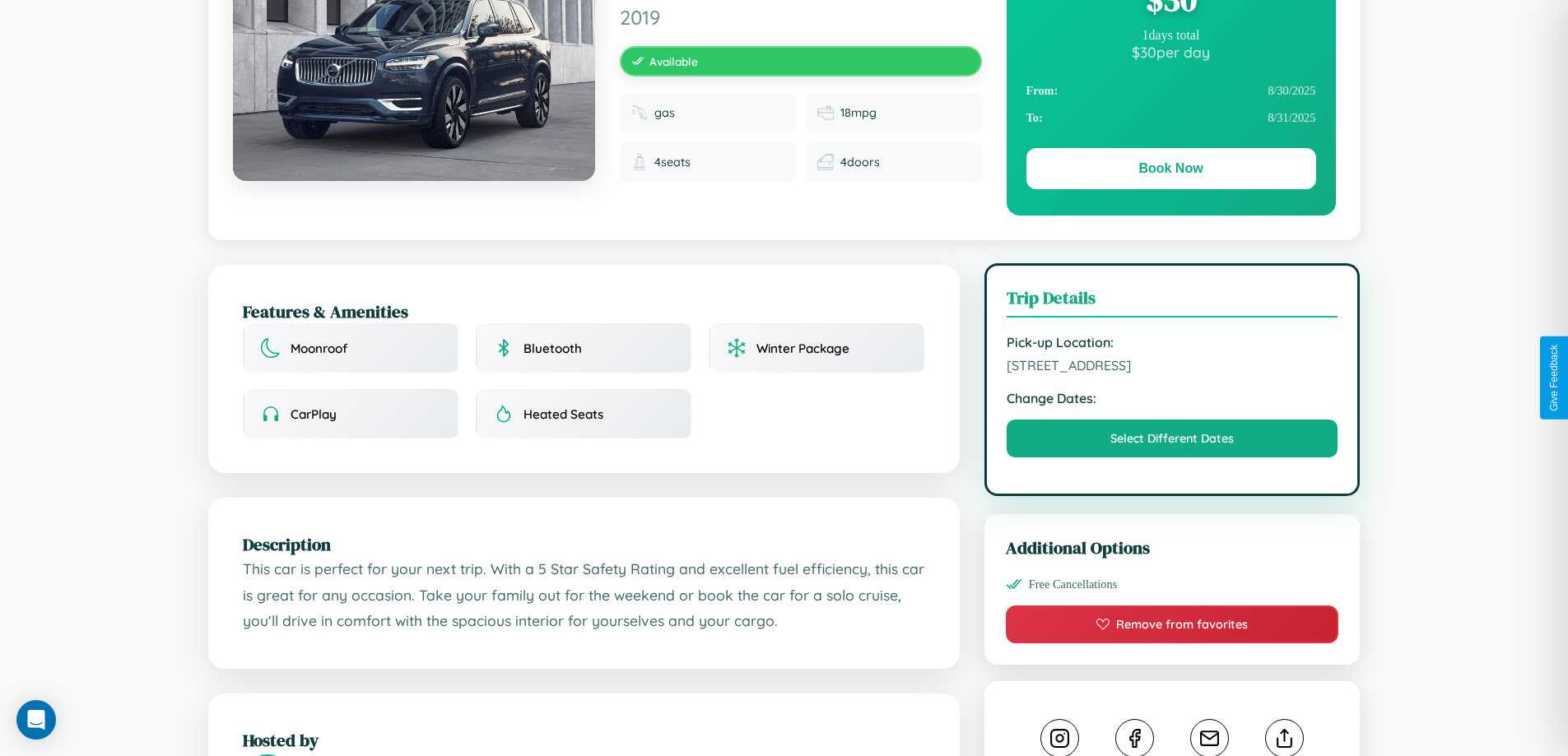
click at [1172, 373] on span "3771 Third Street Brisbane Queensland 75337 Australia" at bounding box center [1173, 365] width 332 height 16
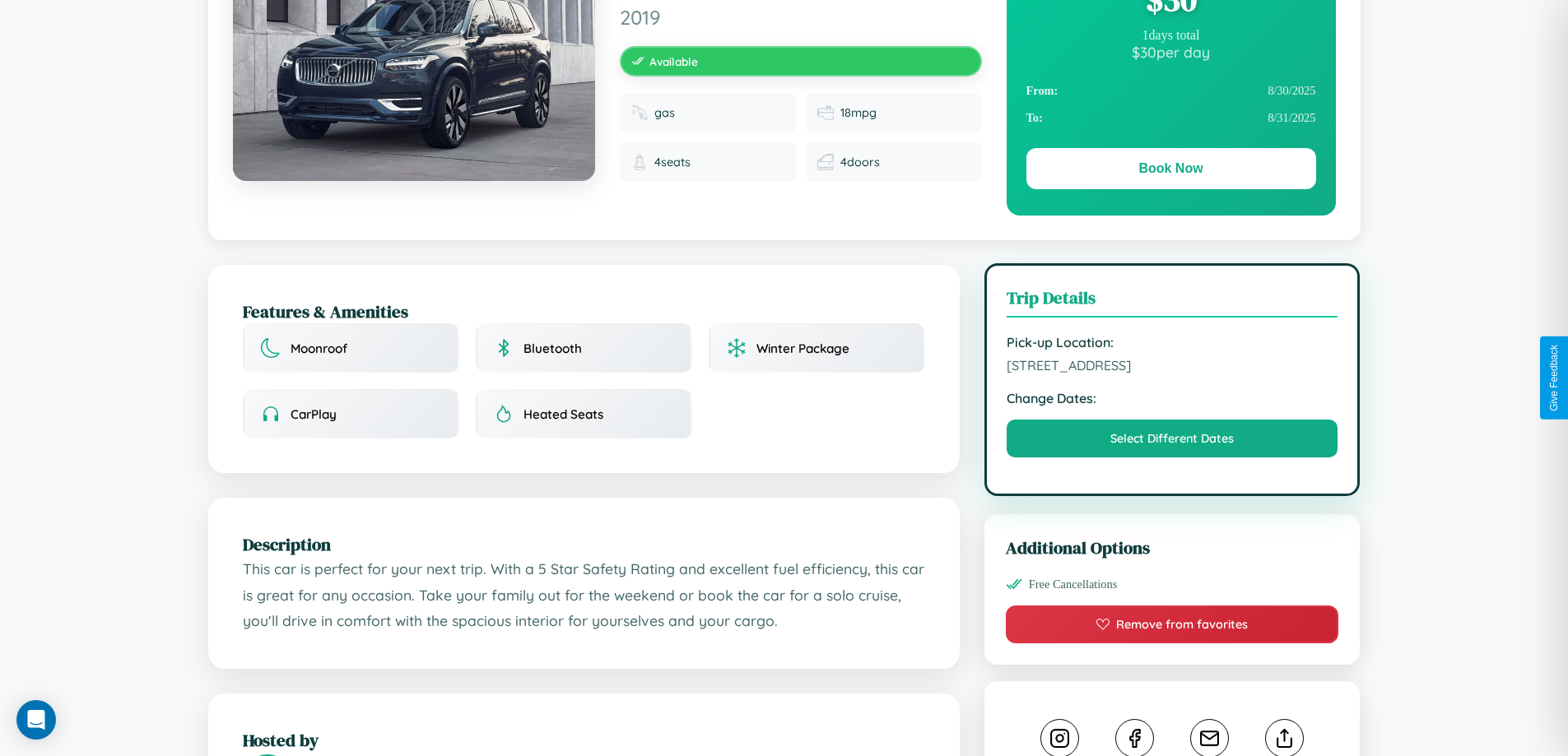
click at [1172, 373] on span "3771 Third Street Brisbane Queensland 75337 Australia" at bounding box center [1173, 365] width 332 height 16
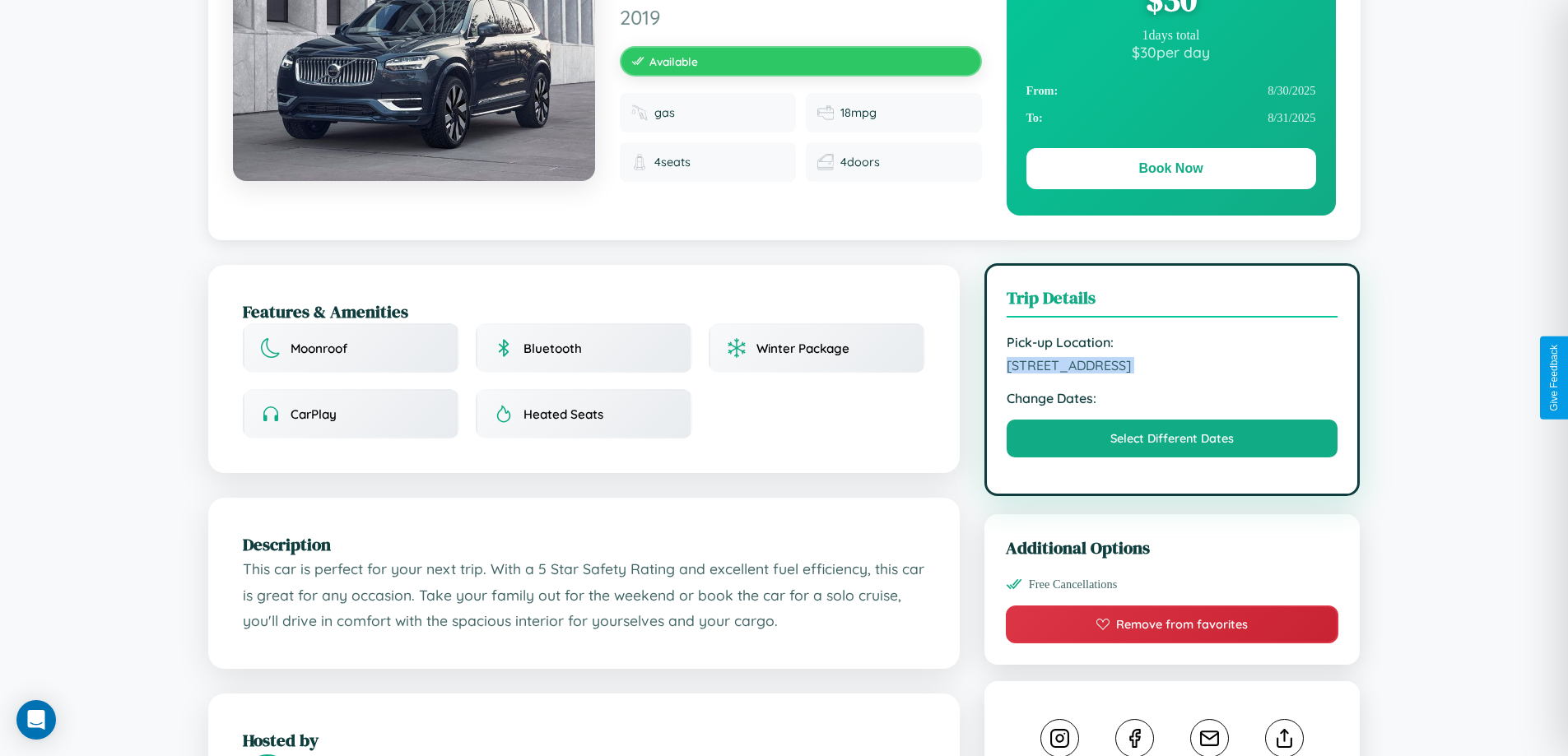
click at [1172, 373] on span "3771 Third Street Brisbane Queensland 75337 Australia" at bounding box center [1173, 365] width 332 height 16
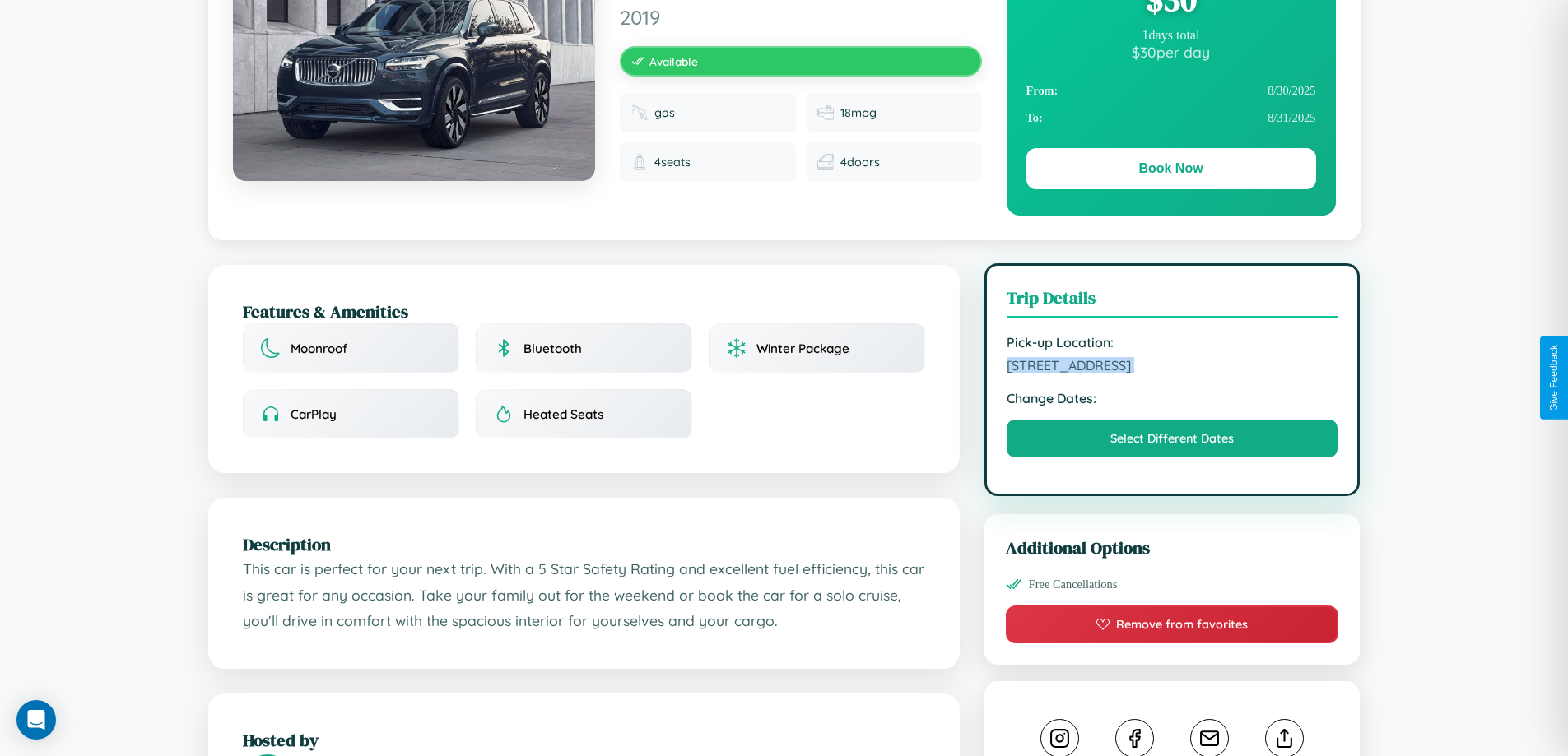
click at [1172, 373] on span "3771 Third Street Brisbane Queensland 75337 Australia" at bounding box center [1173, 365] width 332 height 16
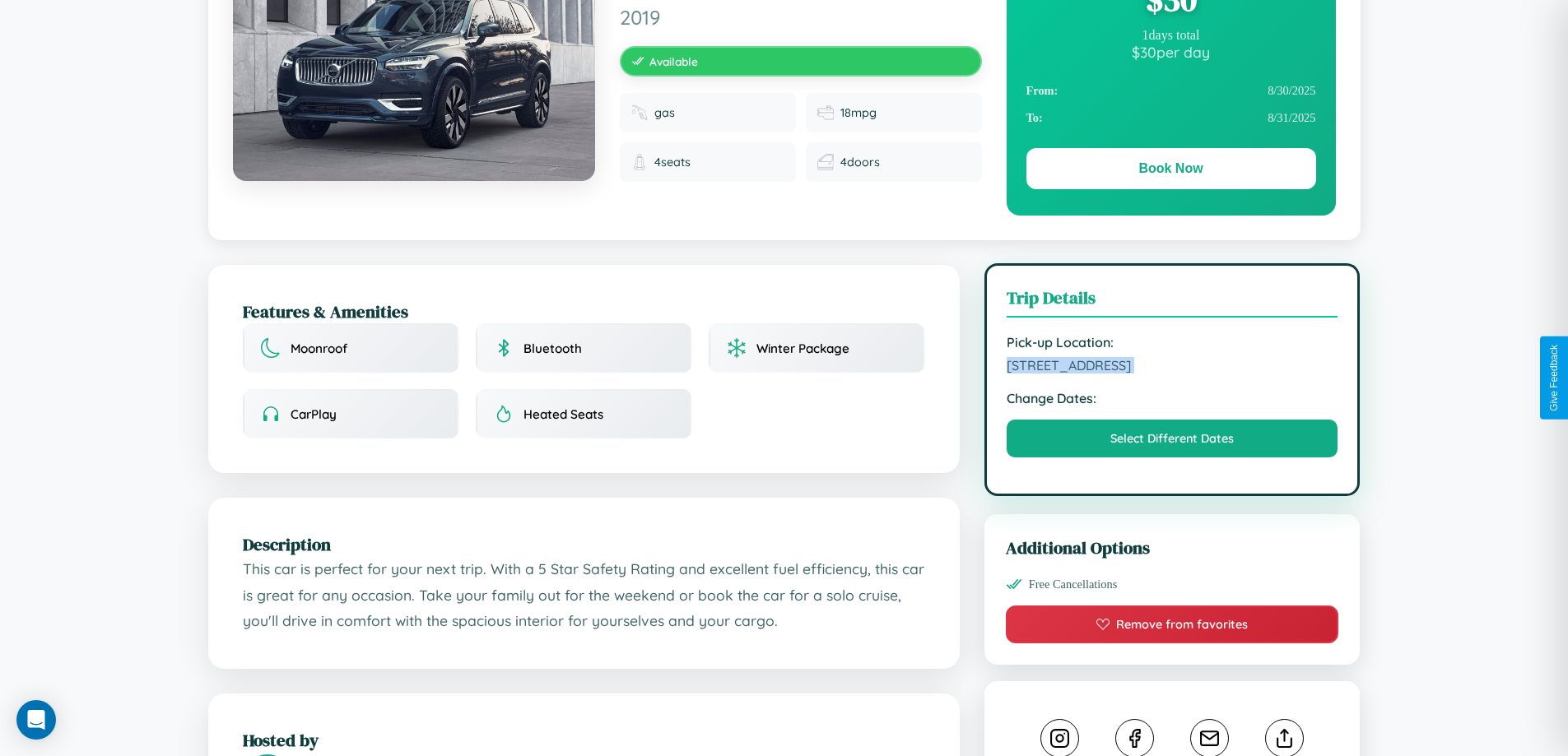
click at [1172, 373] on span "3771 Third Street Brisbane Queensland 75337 Australia" at bounding box center [1173, 365] width 332 height 16
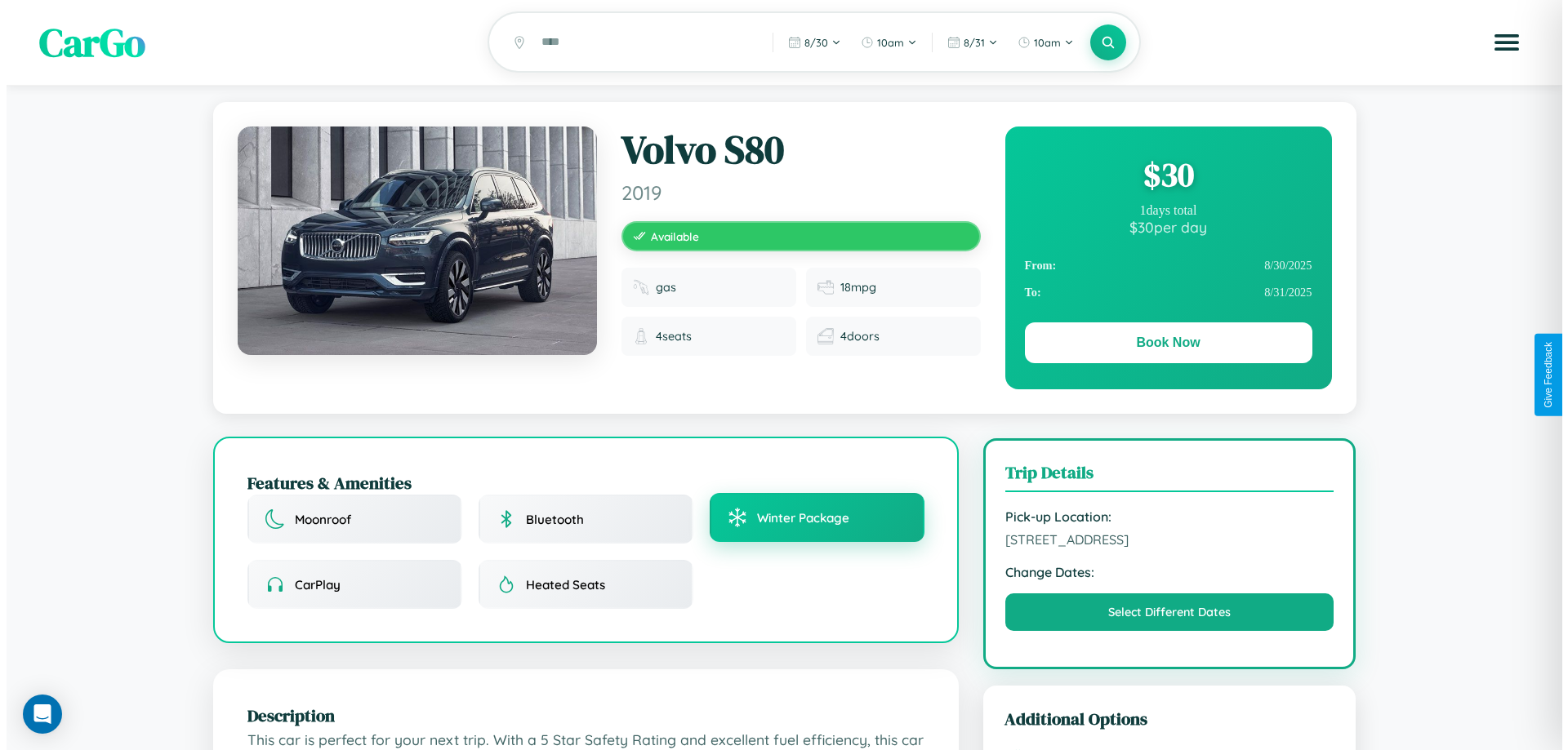
scroll to position [0, 0]
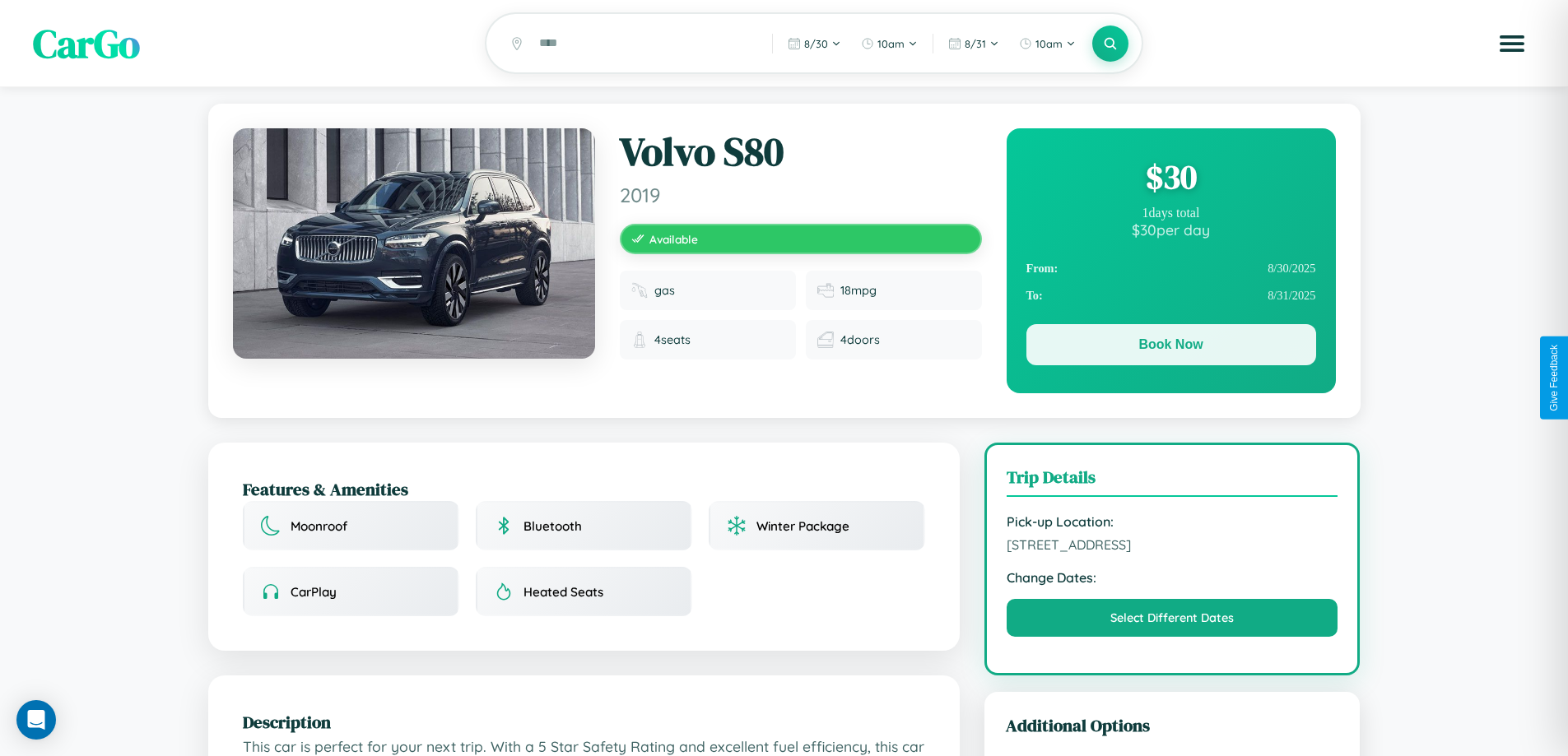
click at [1171, 347] on button "Book Now" at bounding box center [1172, 344] width 290 height 41
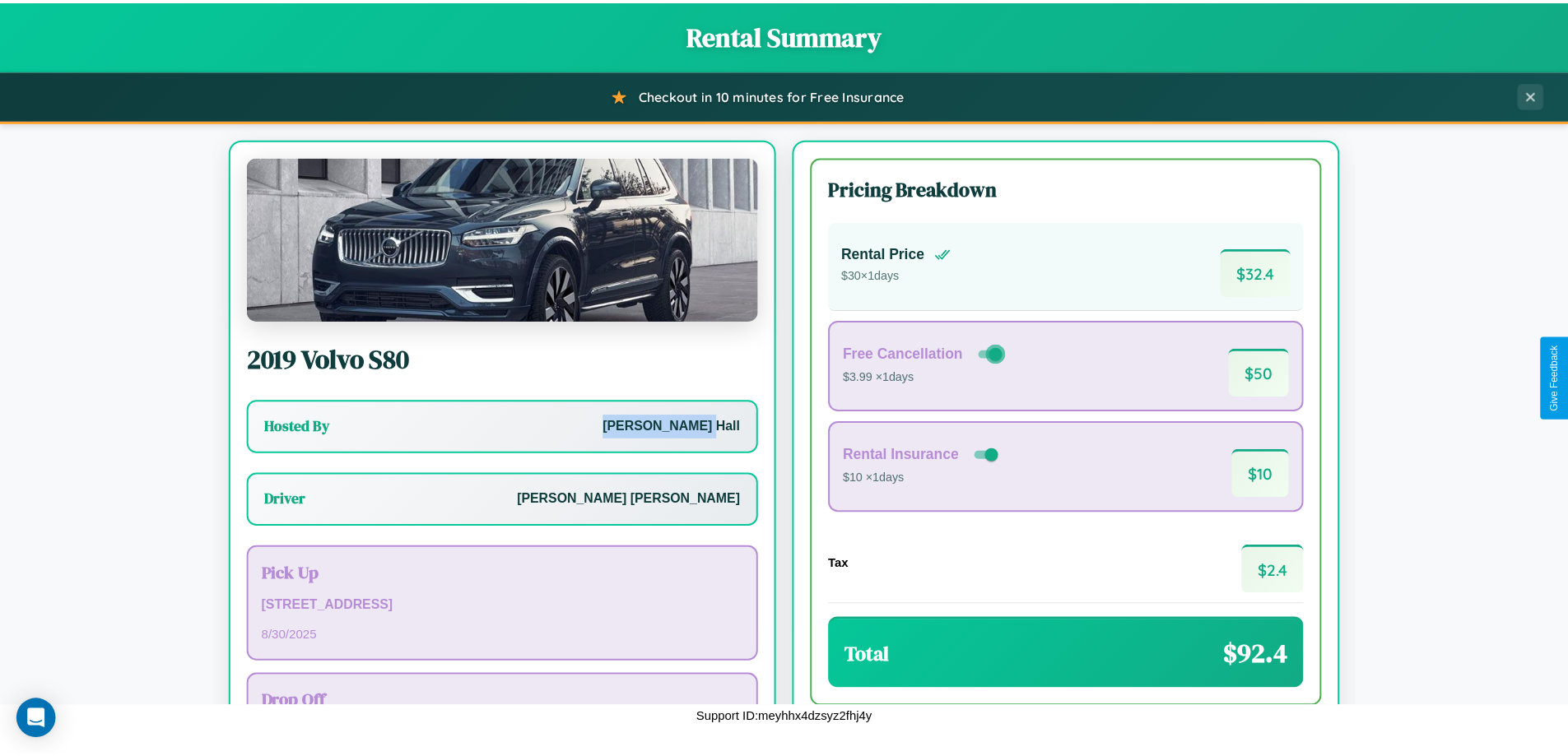
scroll to position [118, 0]
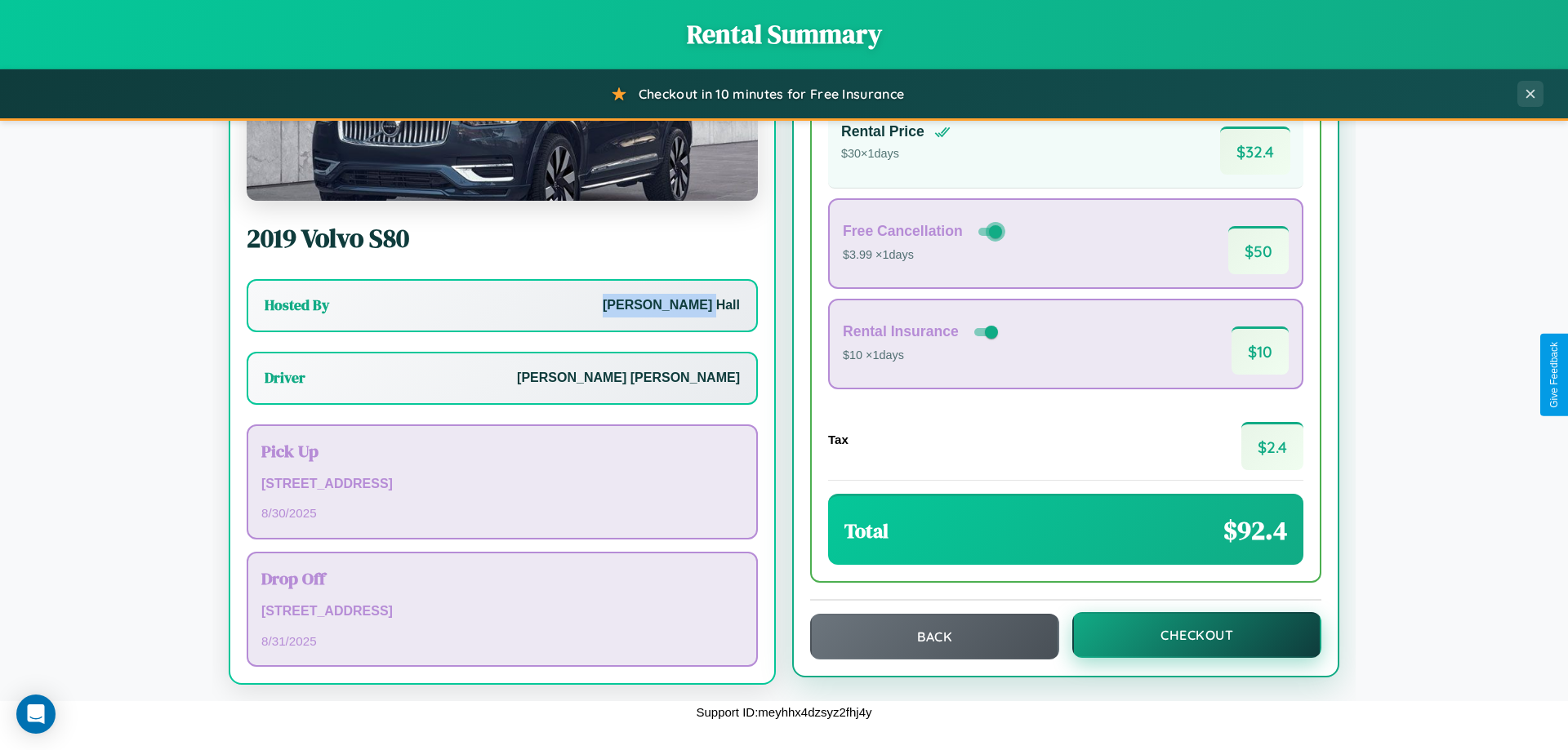
click at [1186, 635] on button "Checkout" at bounding box center [1197, 635] width 249 height 46
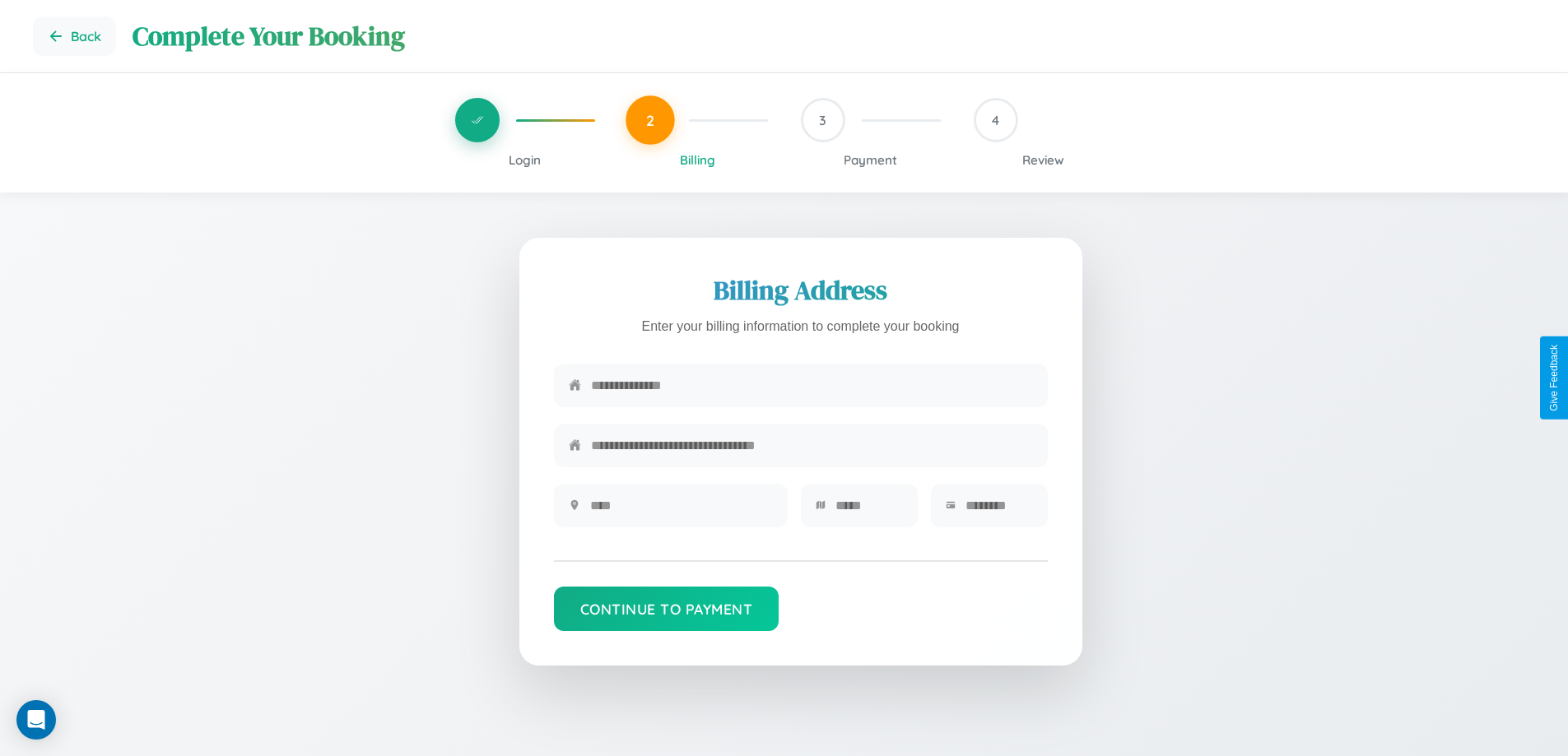
click at [812, 386] on input "text" at bounding box center [812, 385] width 442 height 40
type input "**********"
click at [681, 511] on input "text" at bounding box center [682, 506] width 183 height 40
type input "********"
click at [868, 511] on input "text" at bounding box center [869, 506] width 67 height 40
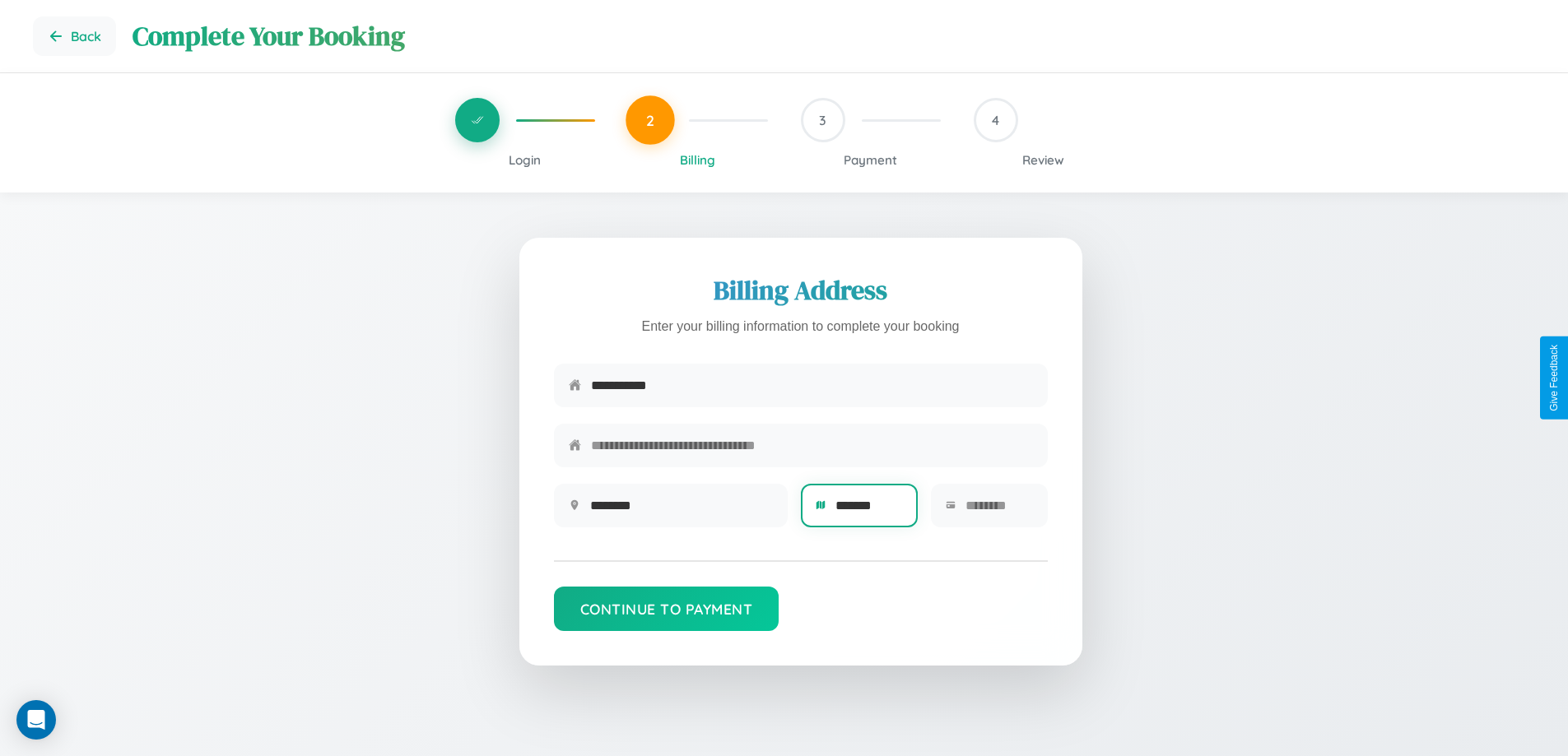
type input "*******"
click at [999, 511] on input "text" at bounding box center [999, 506] width 67 height 40
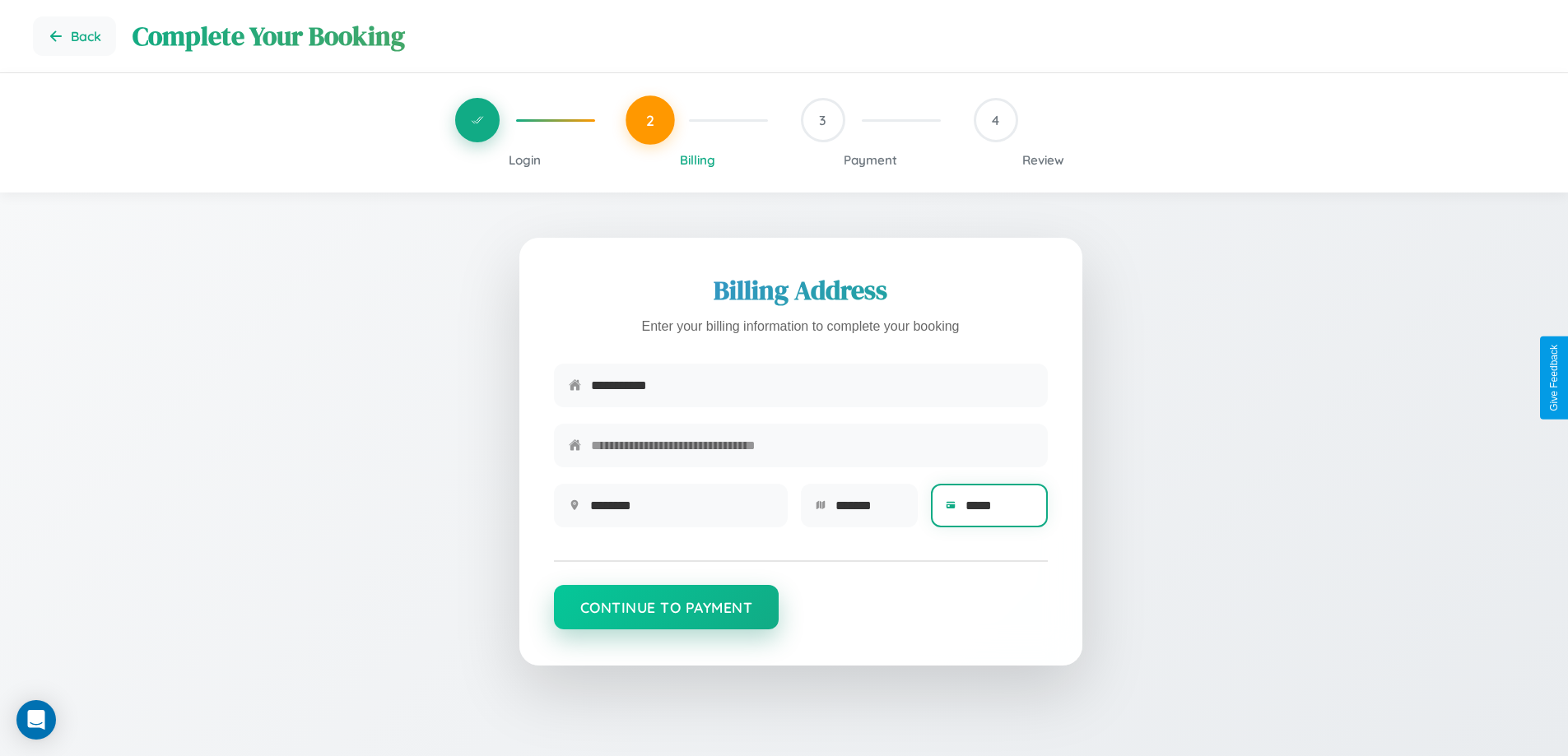
type input "*****"
click at [666, 616] on button "Continue to Payment" at bounding box center [667, 607] width 226 height 45
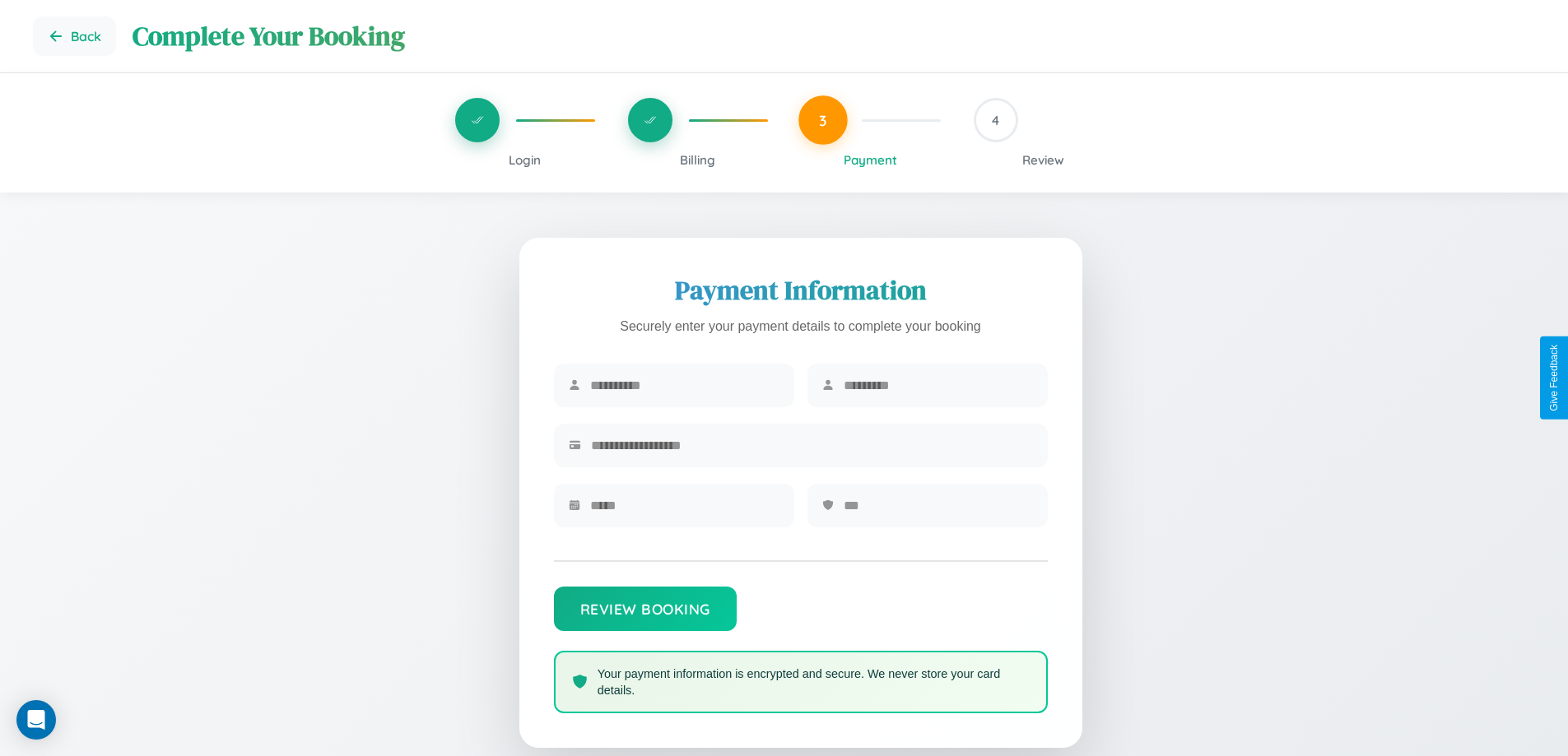
click at [684, 386] on input "text" at bounding box center [685, 385] width 190 height 40
type input "****"
click at [938, 386] on input "text" at bounding box center [938, 385] width 190 height 40
type input "********"
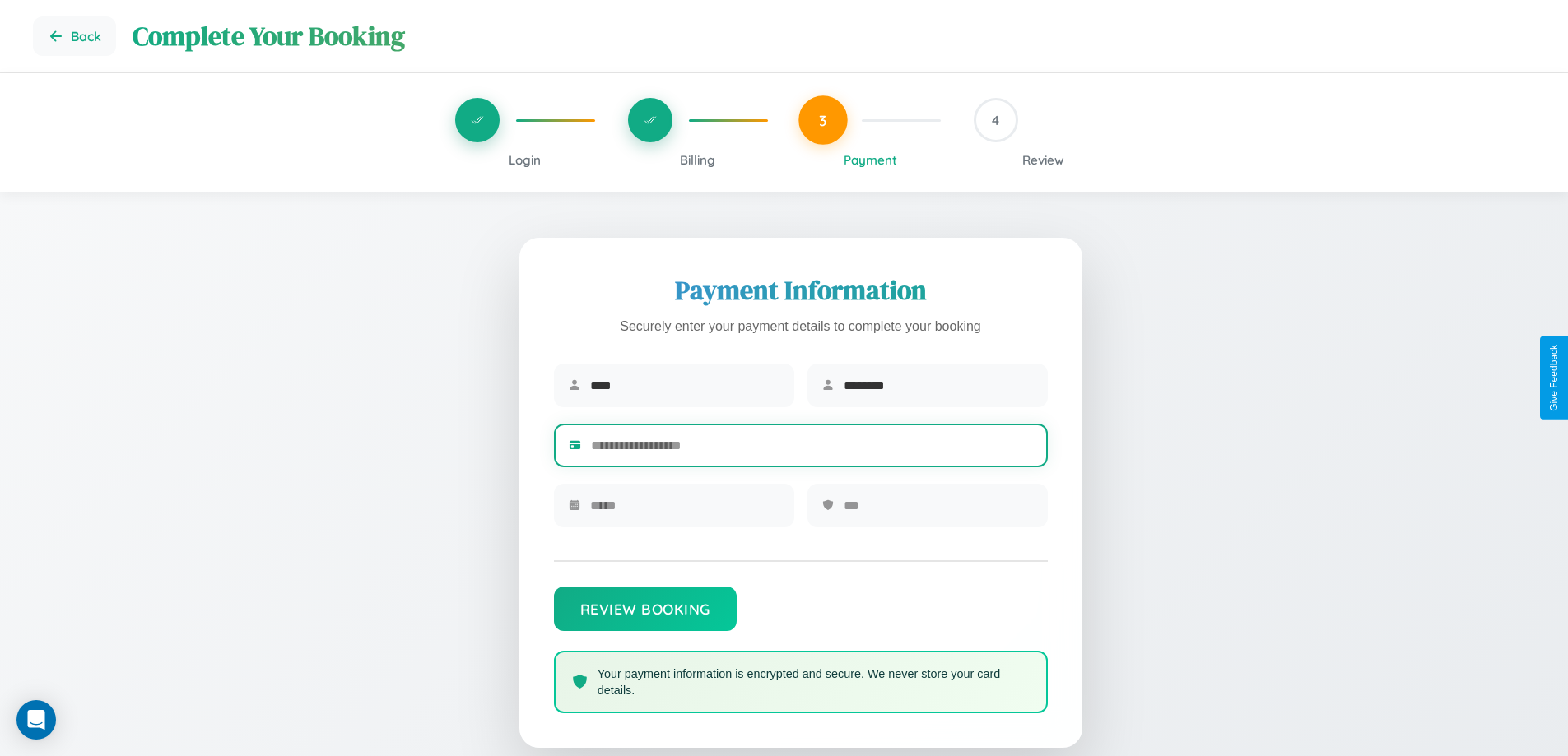
click at [812, 448] on input "text" at bounding box center [812, 445] width 442 height 40
type input "**********"
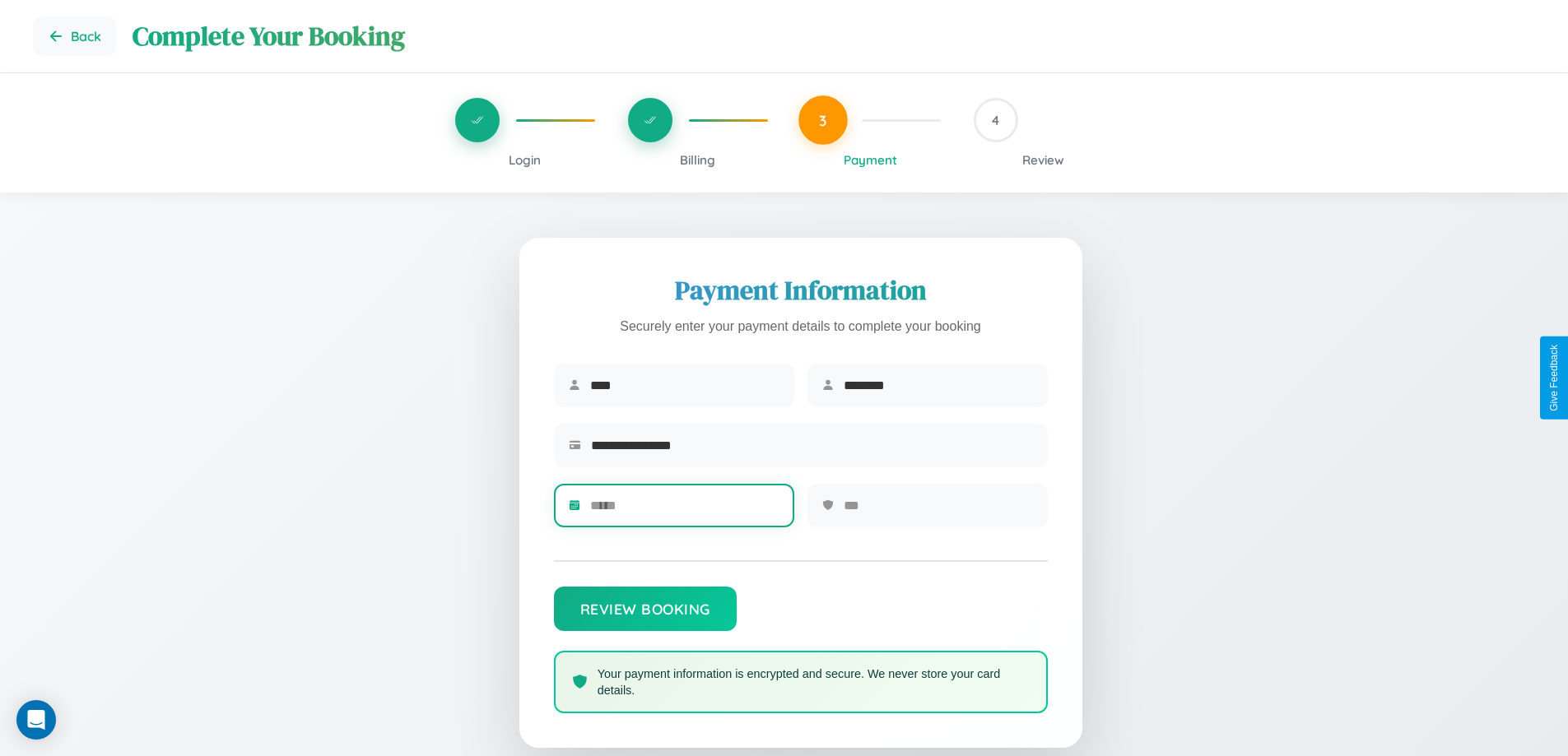
click at [684, 511] on input "text" at bounding box center [685, 506] width 190 height 40
type input "*****"
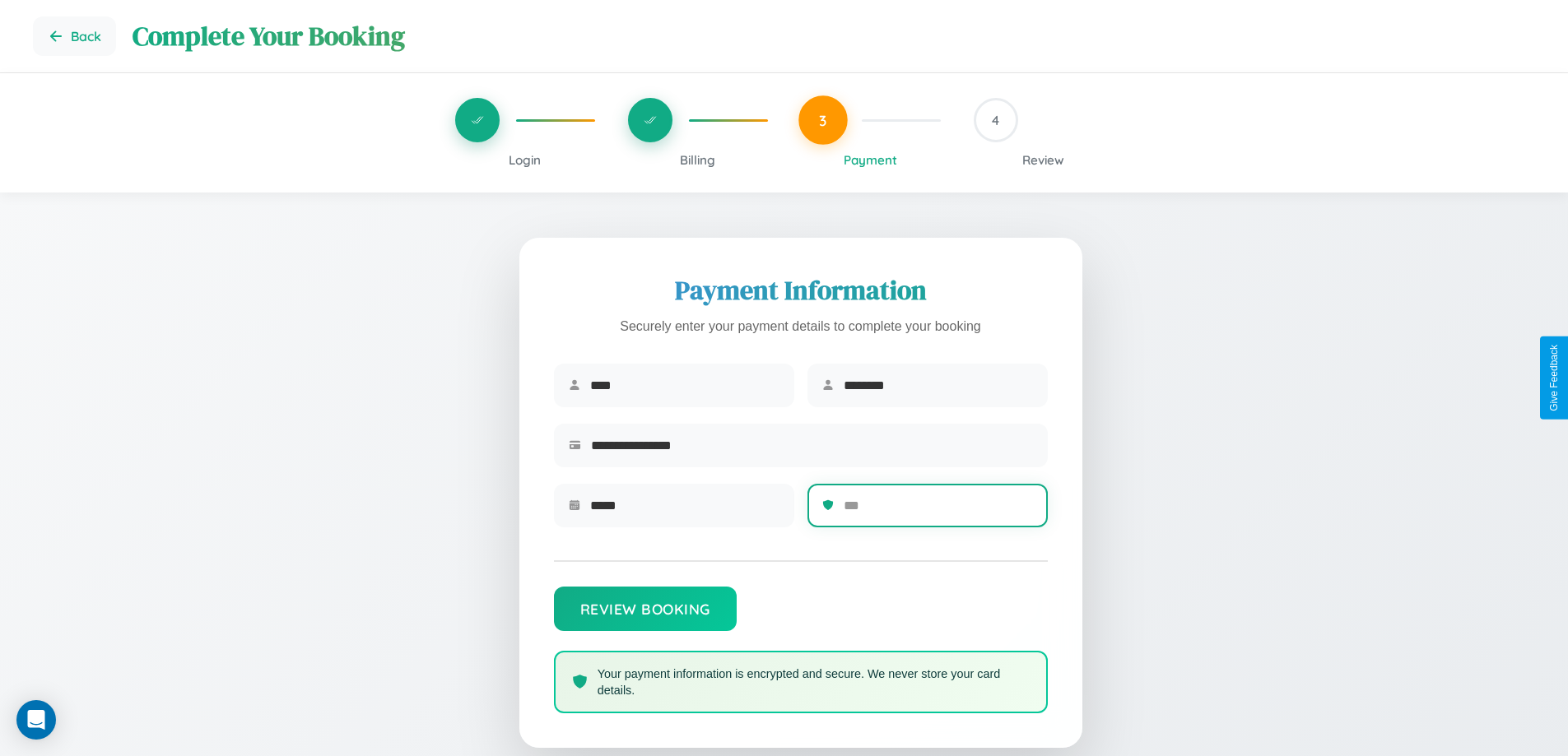
click at [938, 511] on input "text" at bounding box center [938, 506] width 190 height 40
type input "***"
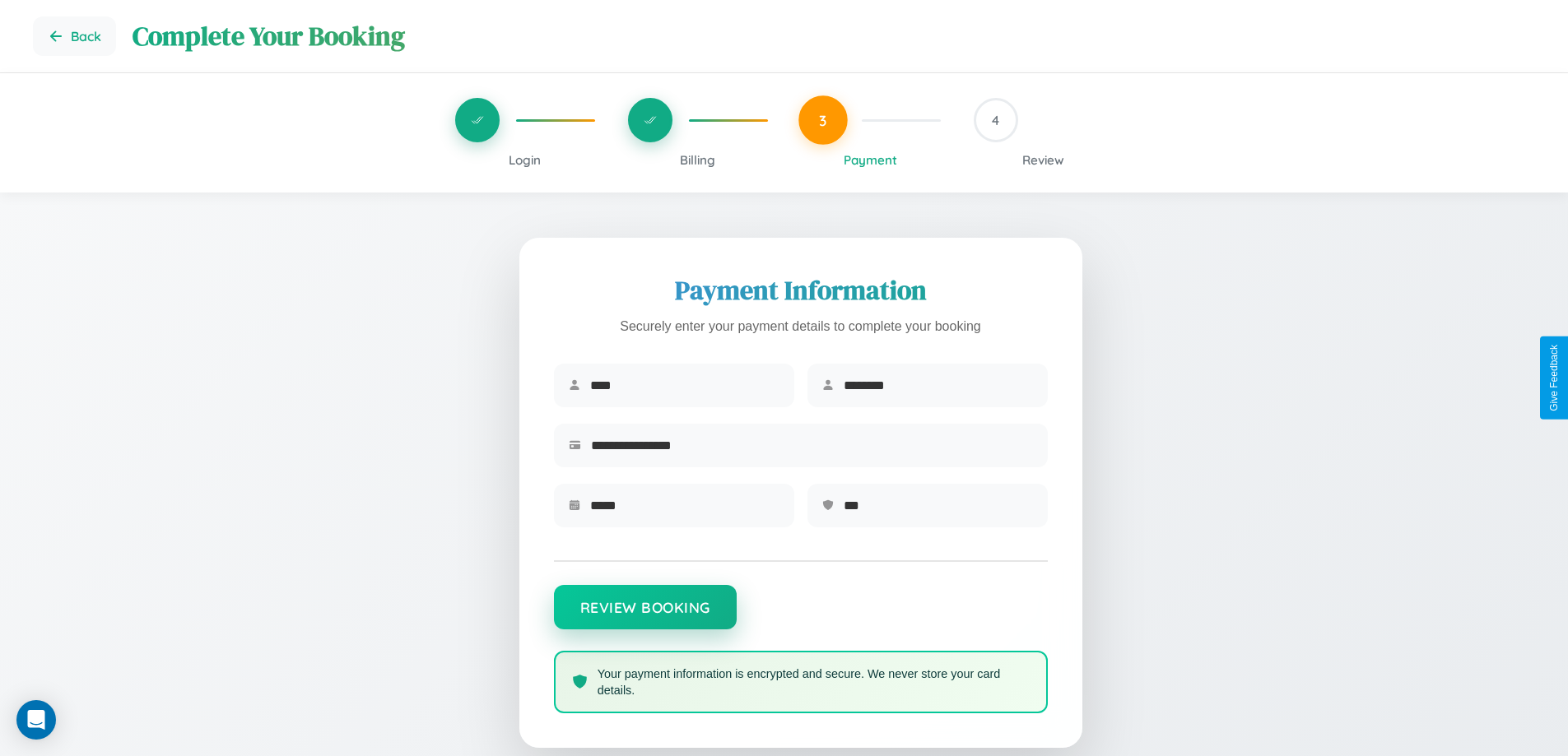
click at [644, 616] on button "Review Booking" at bounding box center [645, 607] width 183 height 45
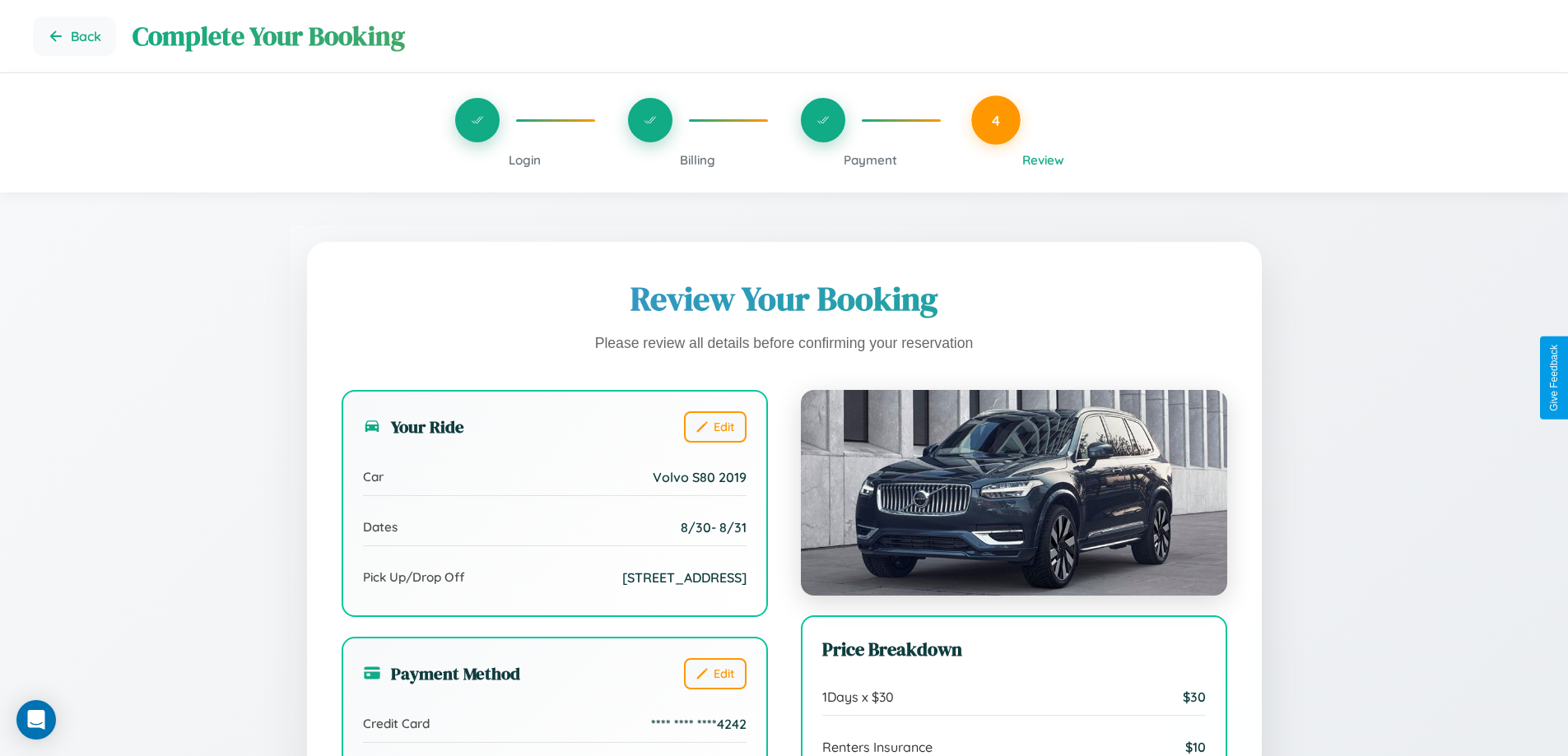
click at [697, 159] on span "Billing" at bounding box center [697, 159] width 36 height 15
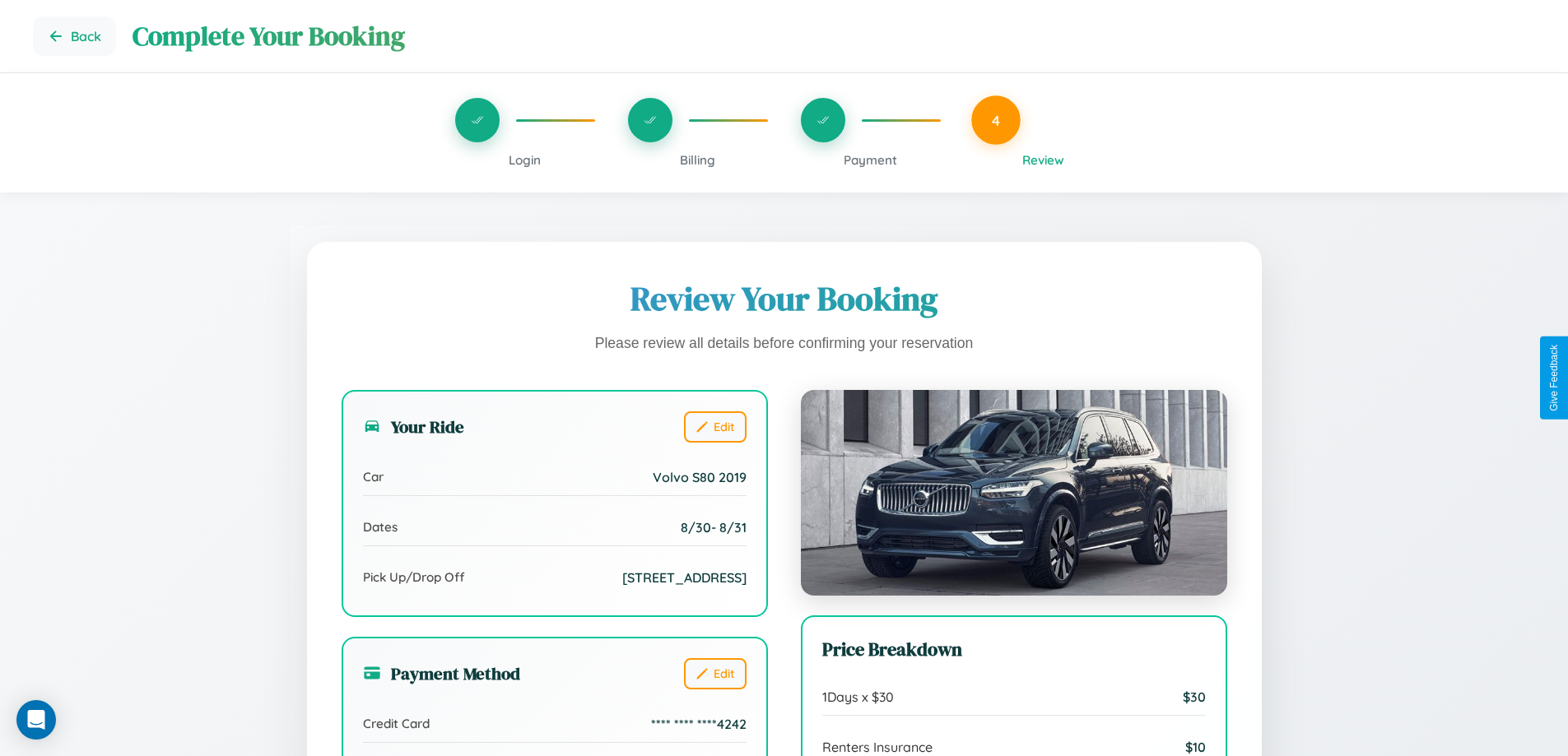
click at [697, 159] on span "Billing" at bounding box center [697, 159] width 36 height 15
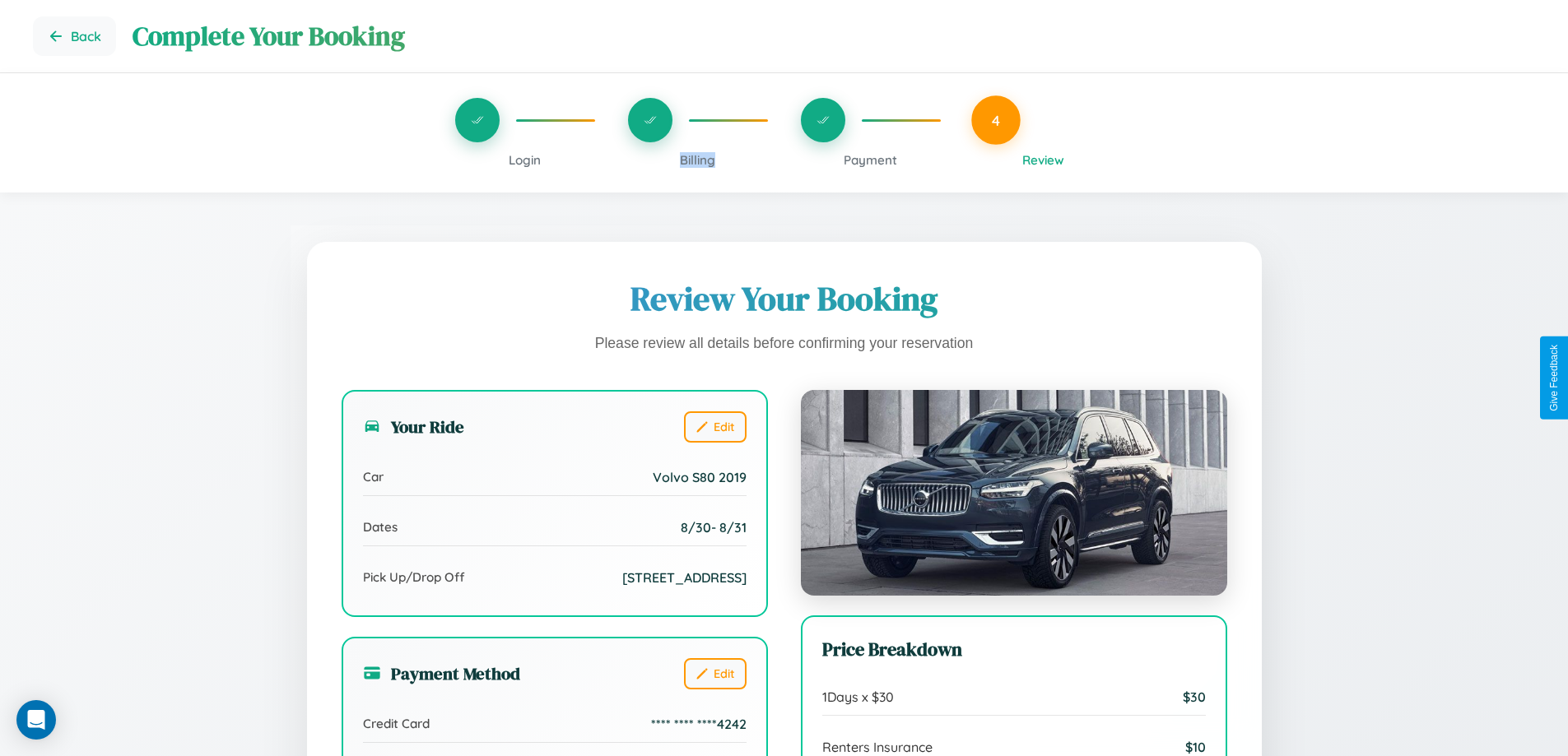
click at [697, 159] on span "Billing" at bounding box center [697, 159] width 36 height 15
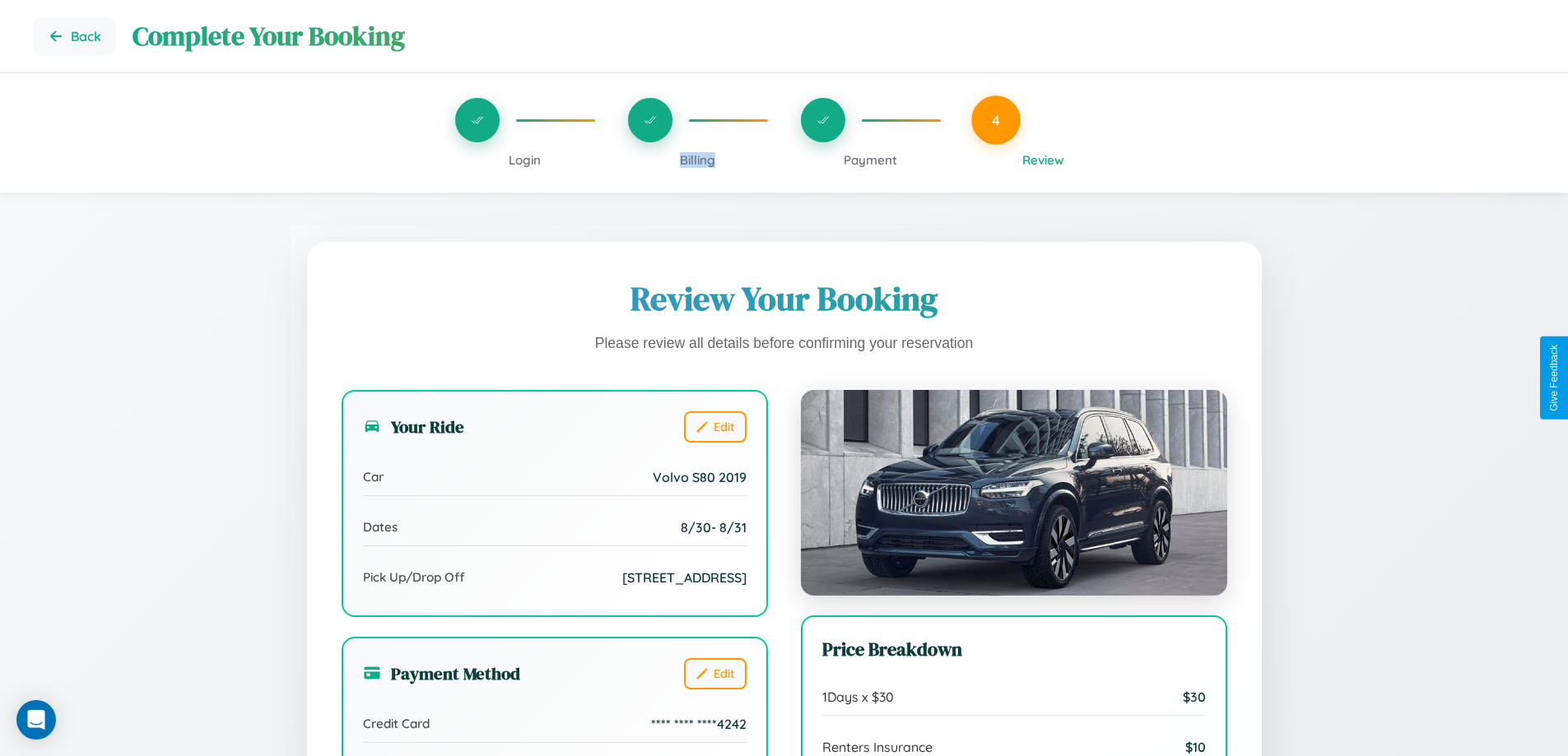
click at [697, 159] on span "Billing" at bounding box center [697, 159] width 36 height 15
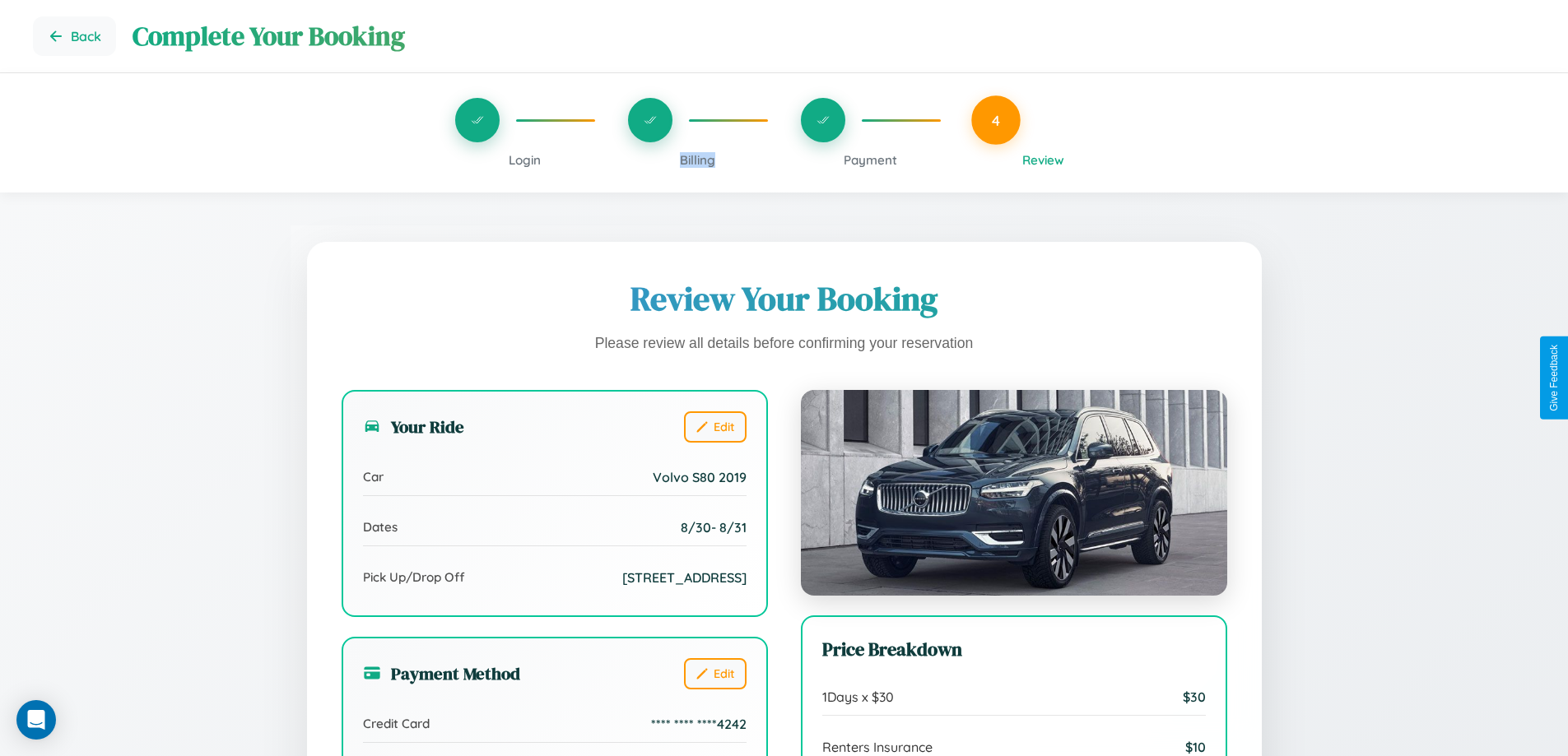
click at [697, 159] on span "Billing" at bounding box center [697, 159] width 36 height 15
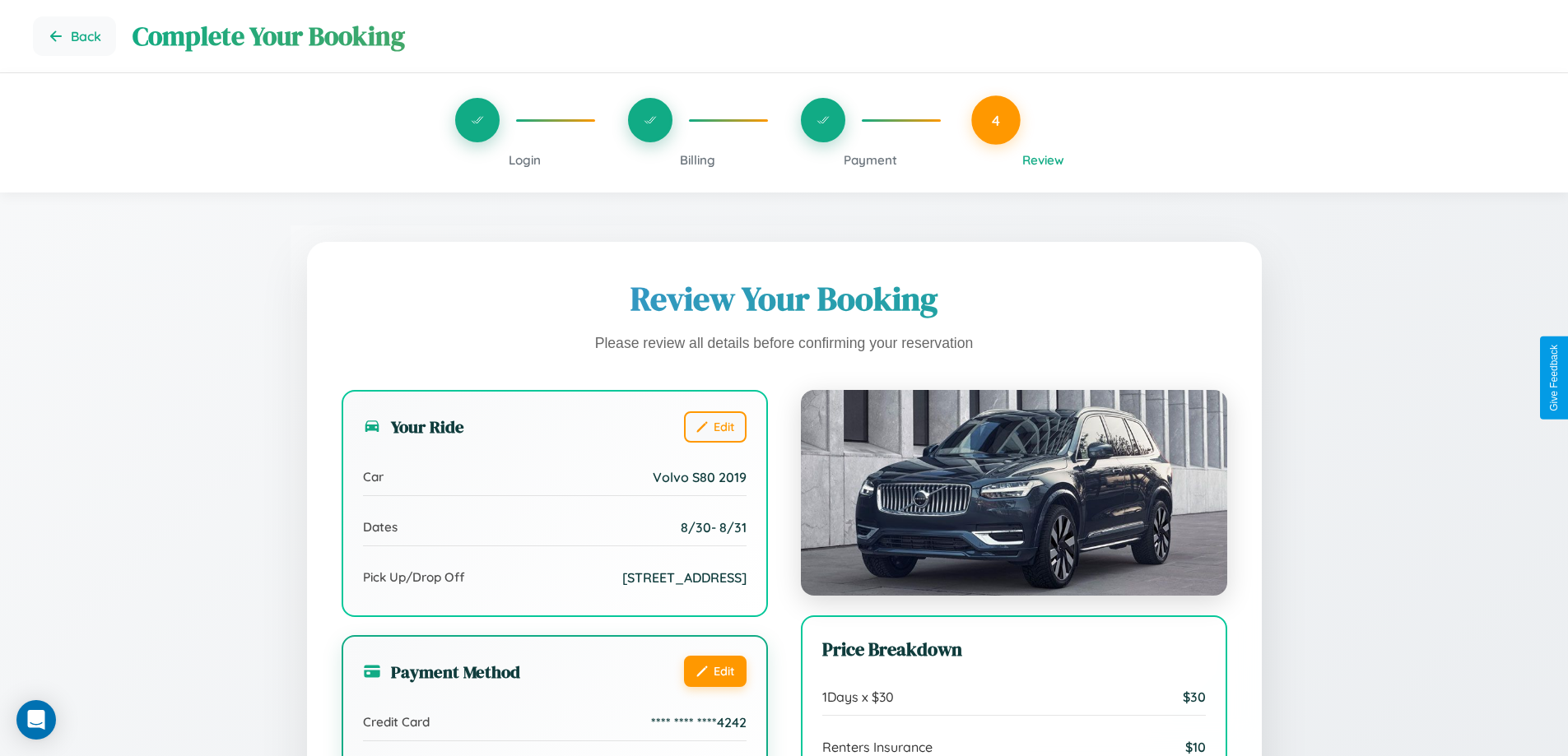
click at [714, 687] on button "Edit" at bounding box center [715, 671] width 63 height 31
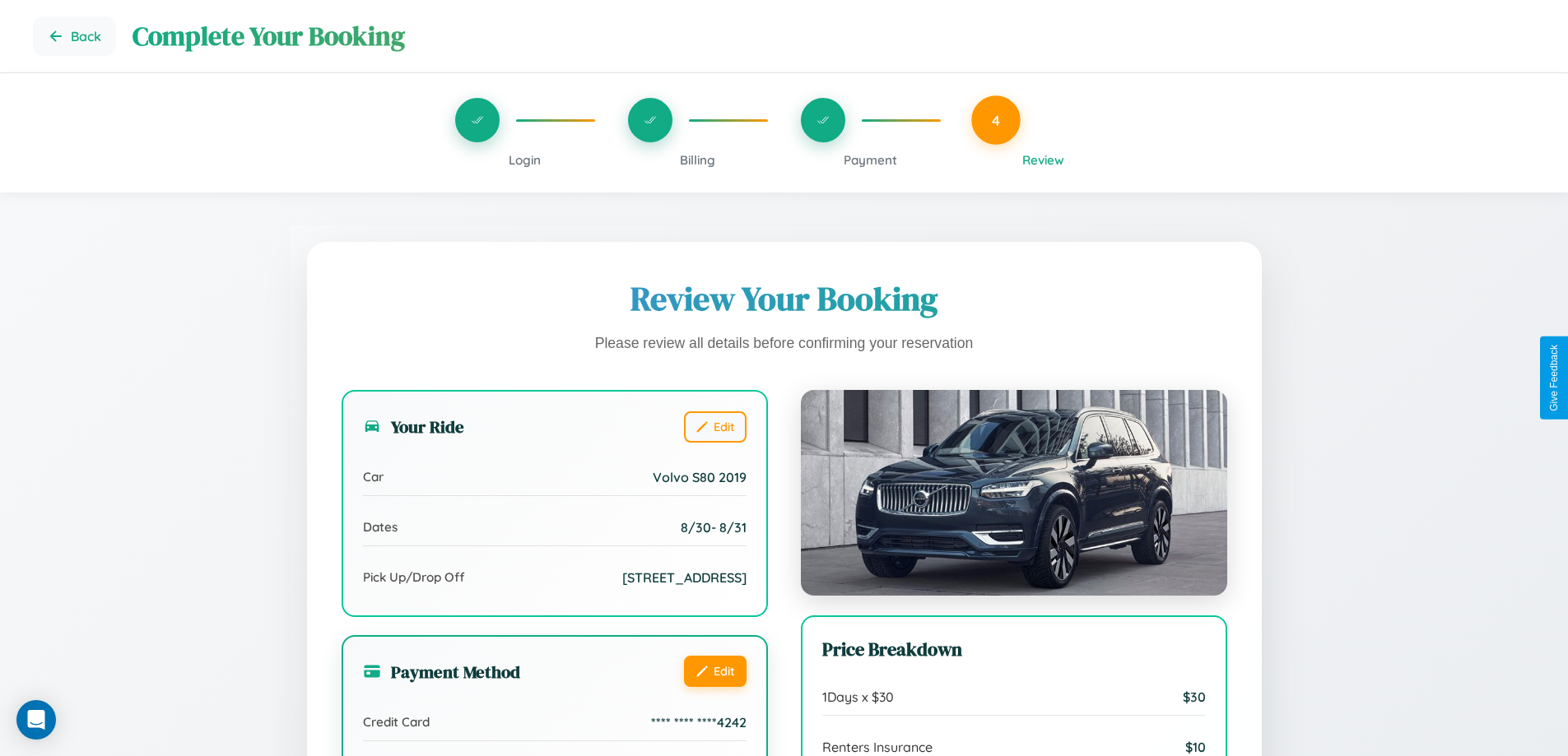
click at [714, 687] on button "Edit" at bounding box center [715, 671] width 63 height 31
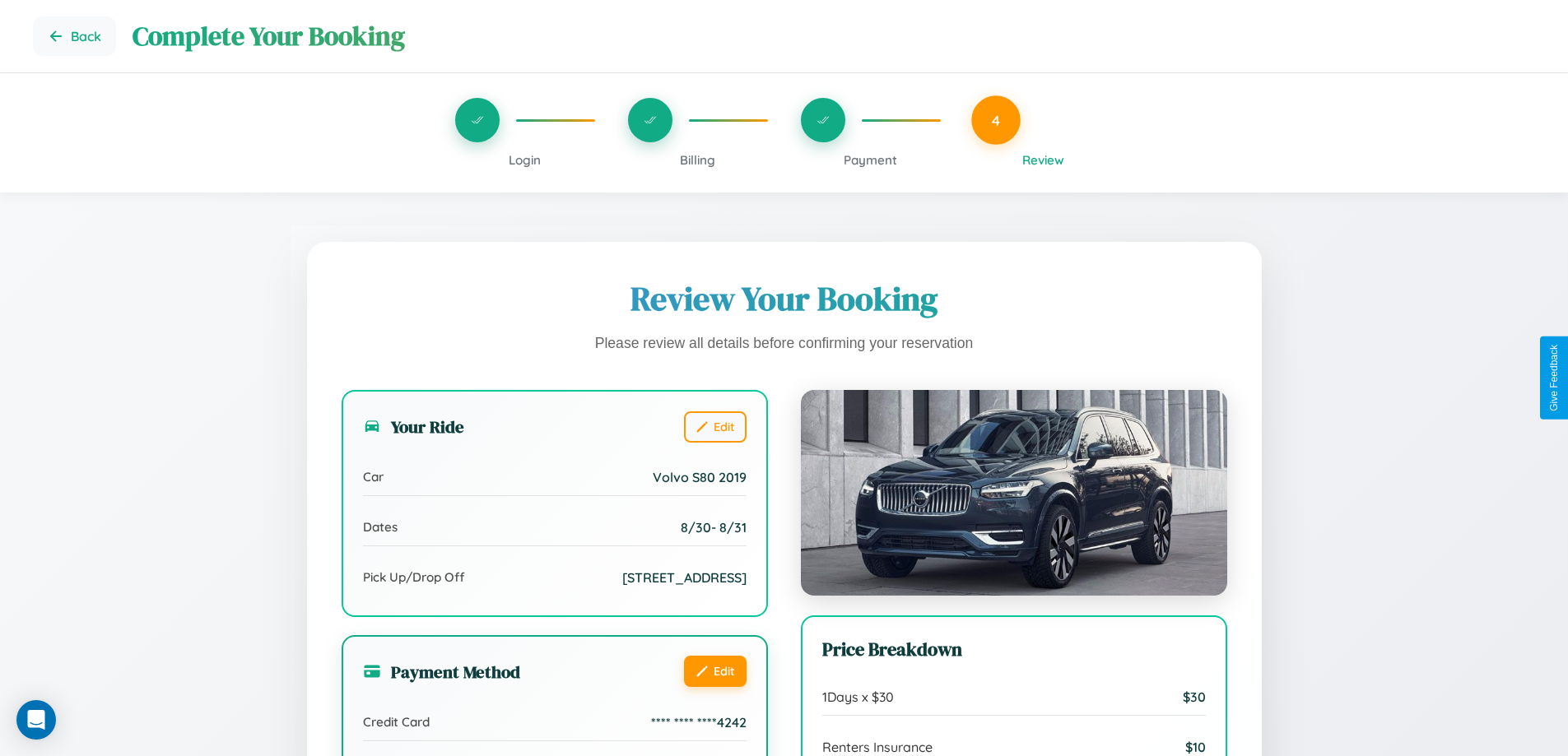
click at [714, 687] on button "Edit" at bounding box center [715, 671] width 63 height 31
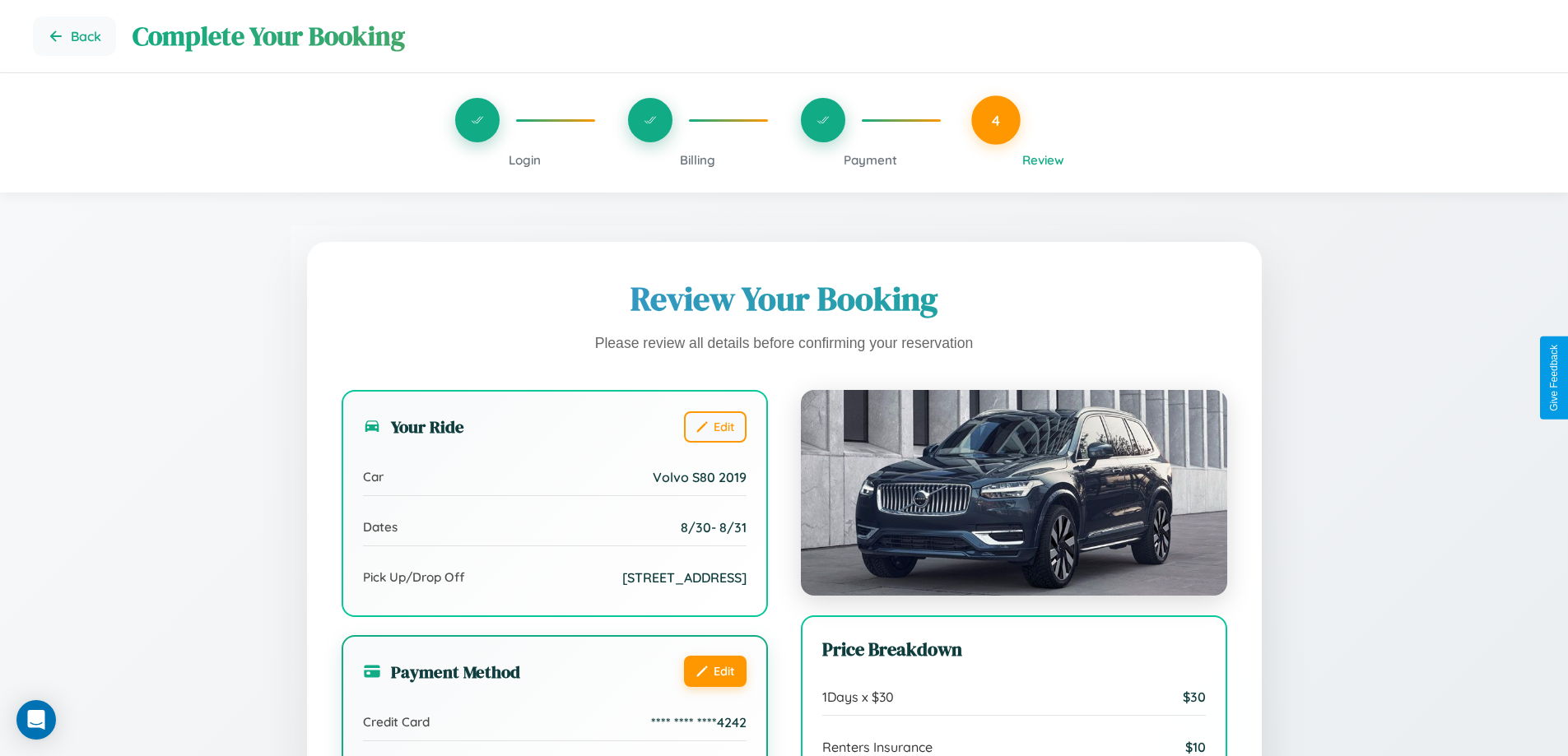
click at [714, 687] on button "Edit" at bounding box center [715, 671] width 63 height 31
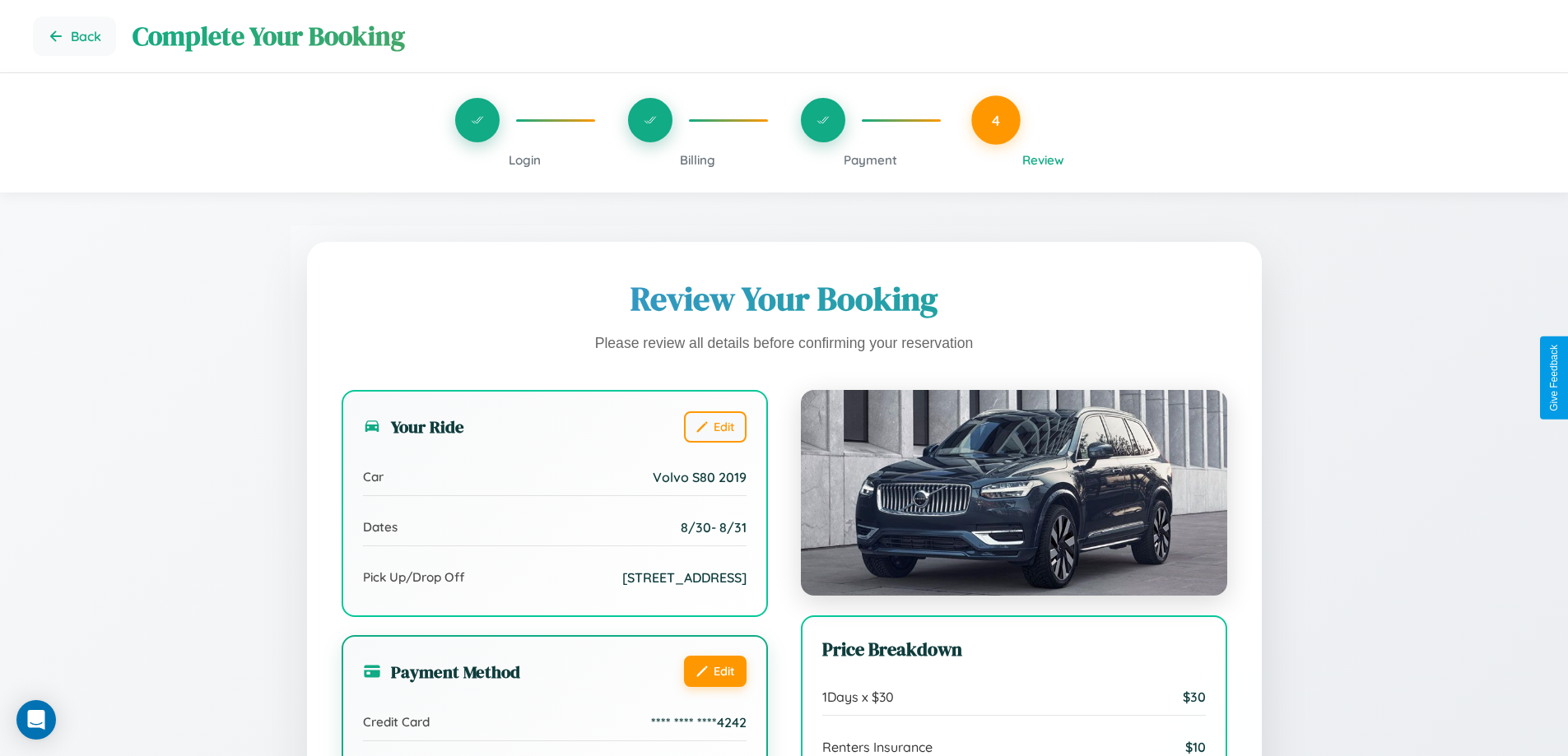
click at [714, 687] on button "Edit" at bounding box center [715, 671] width 63 height 31
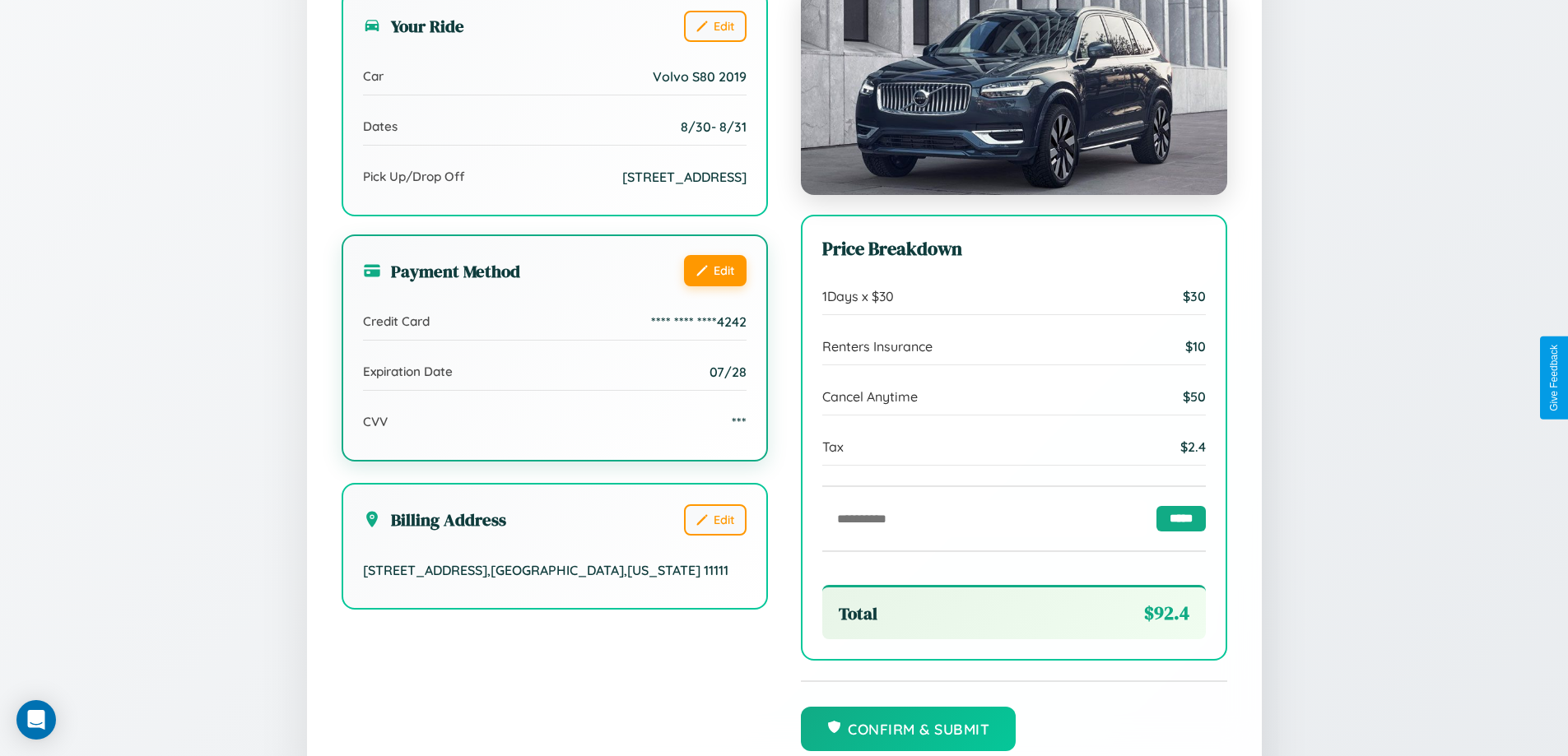
scroll to position [504, 0]
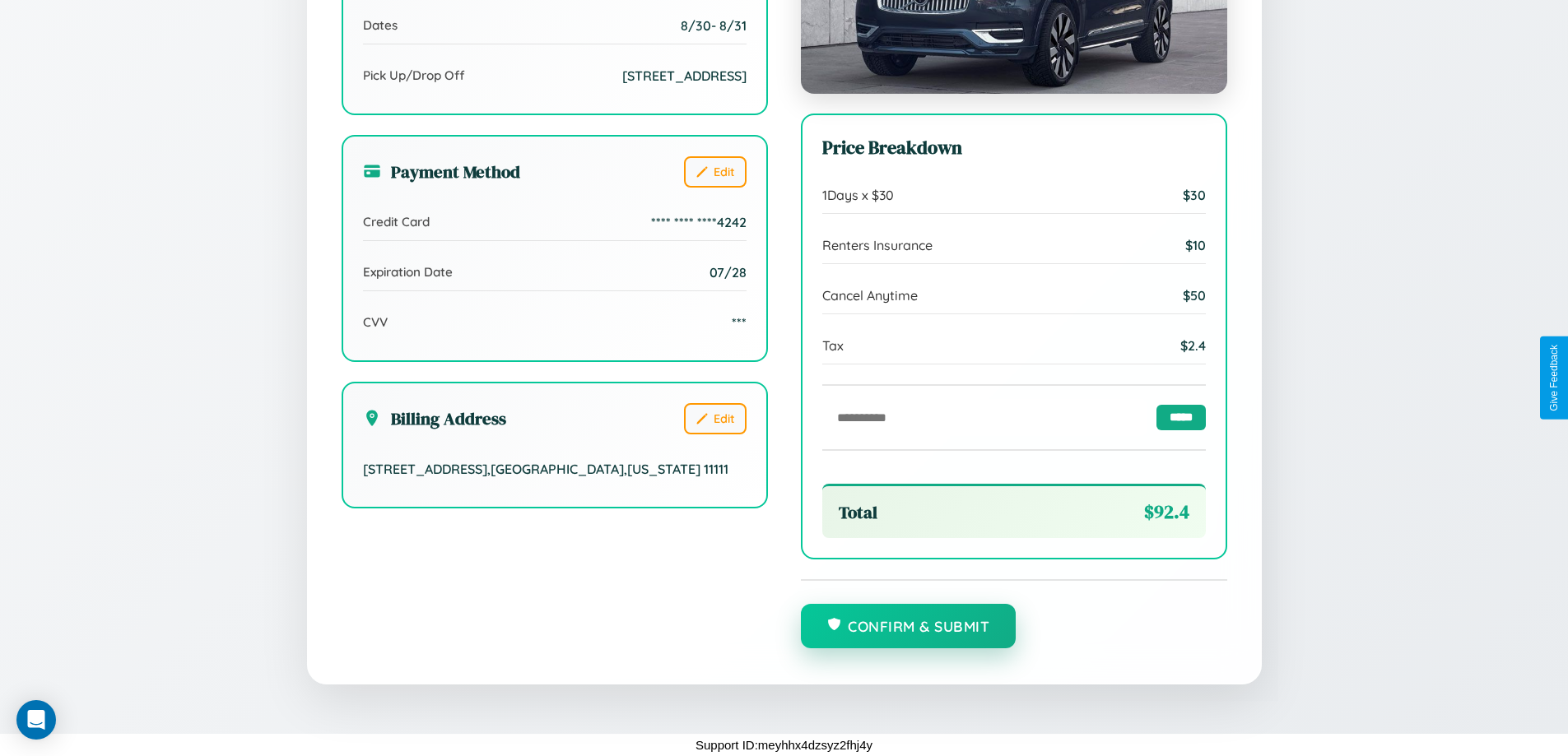
click at [907, 627] on button "Confirm & Submit" at bounding box center [908, 626] width 216 height 45
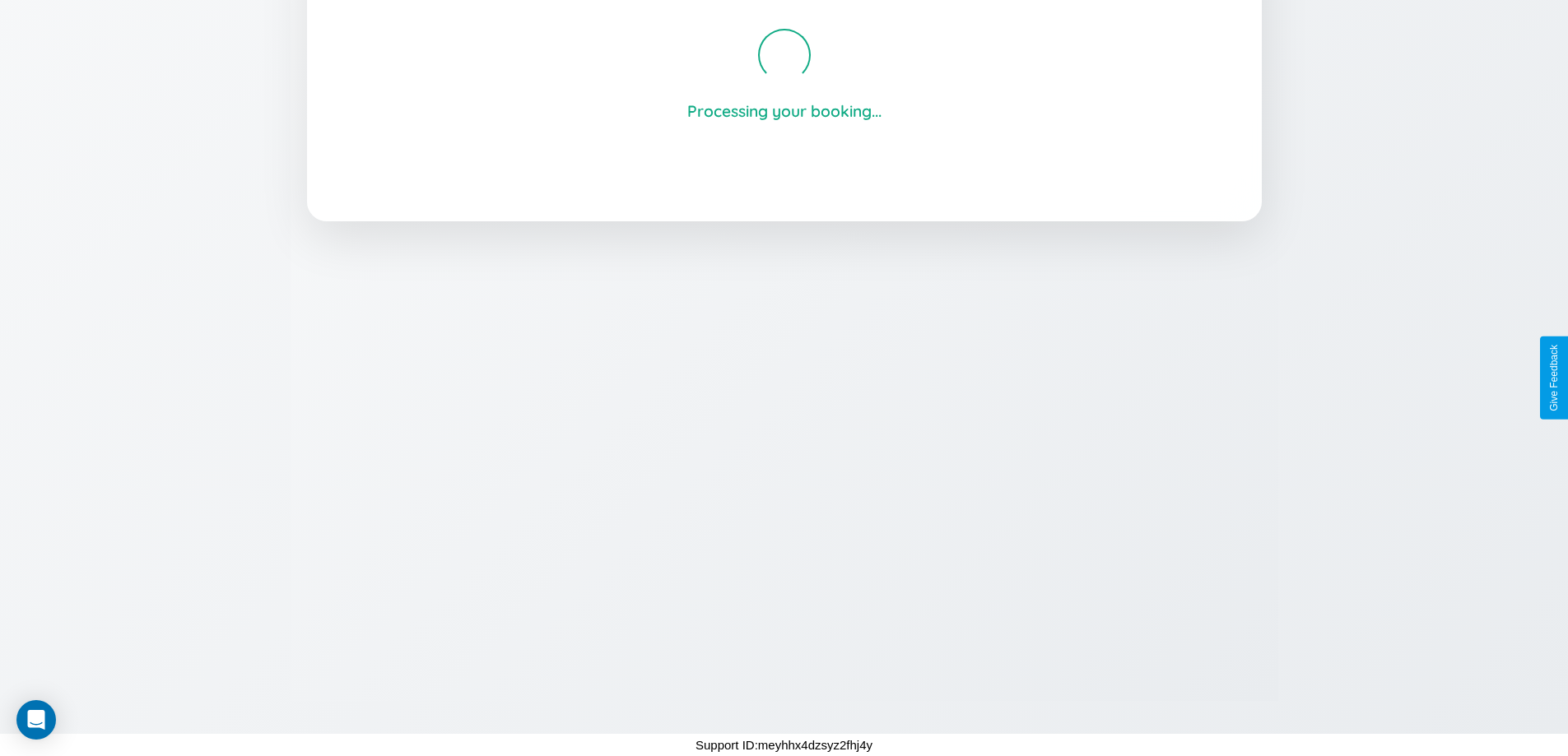
scroll to position [313, 0]
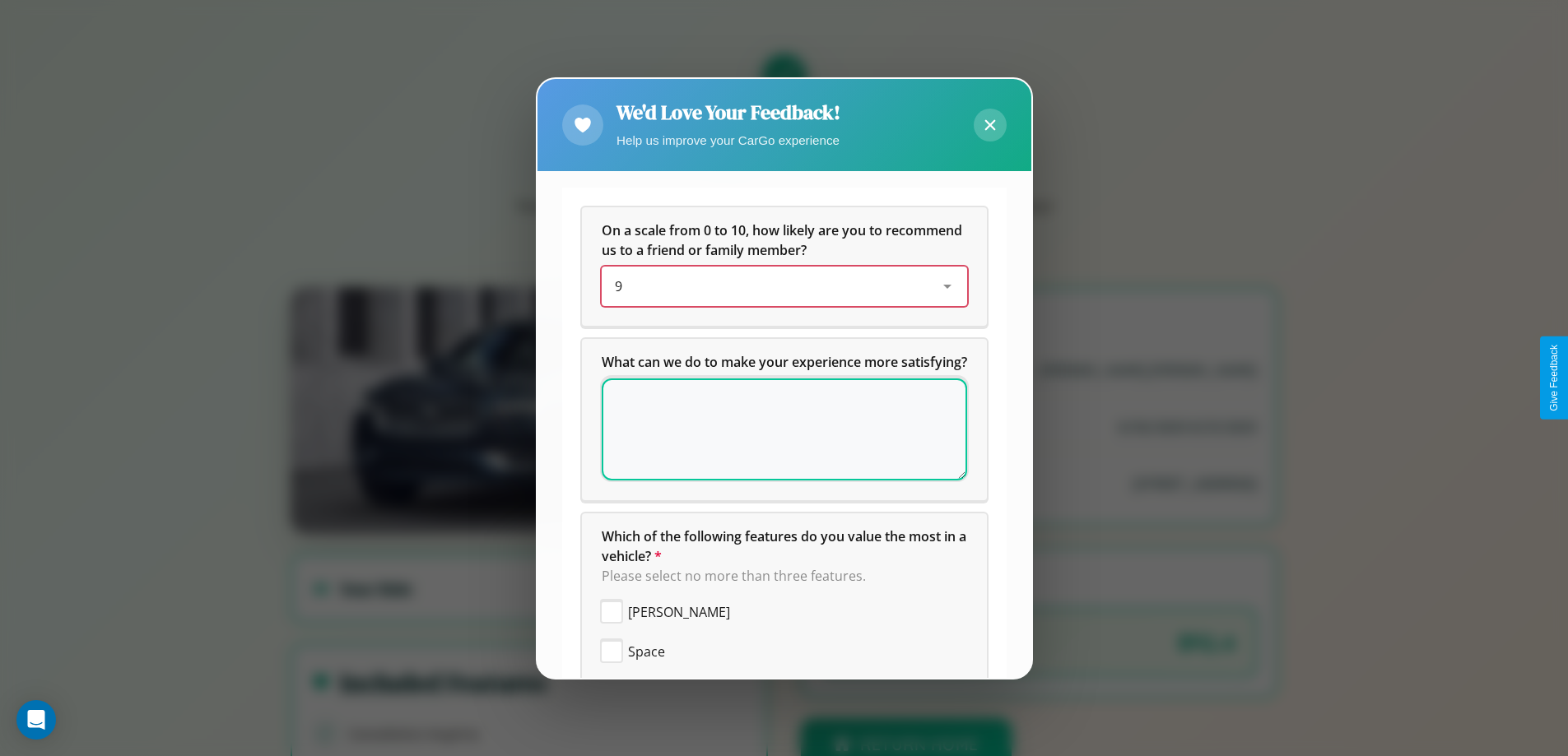
click at [778, 286] on div "9" at bounding box center [771, 287] width 313 height 20
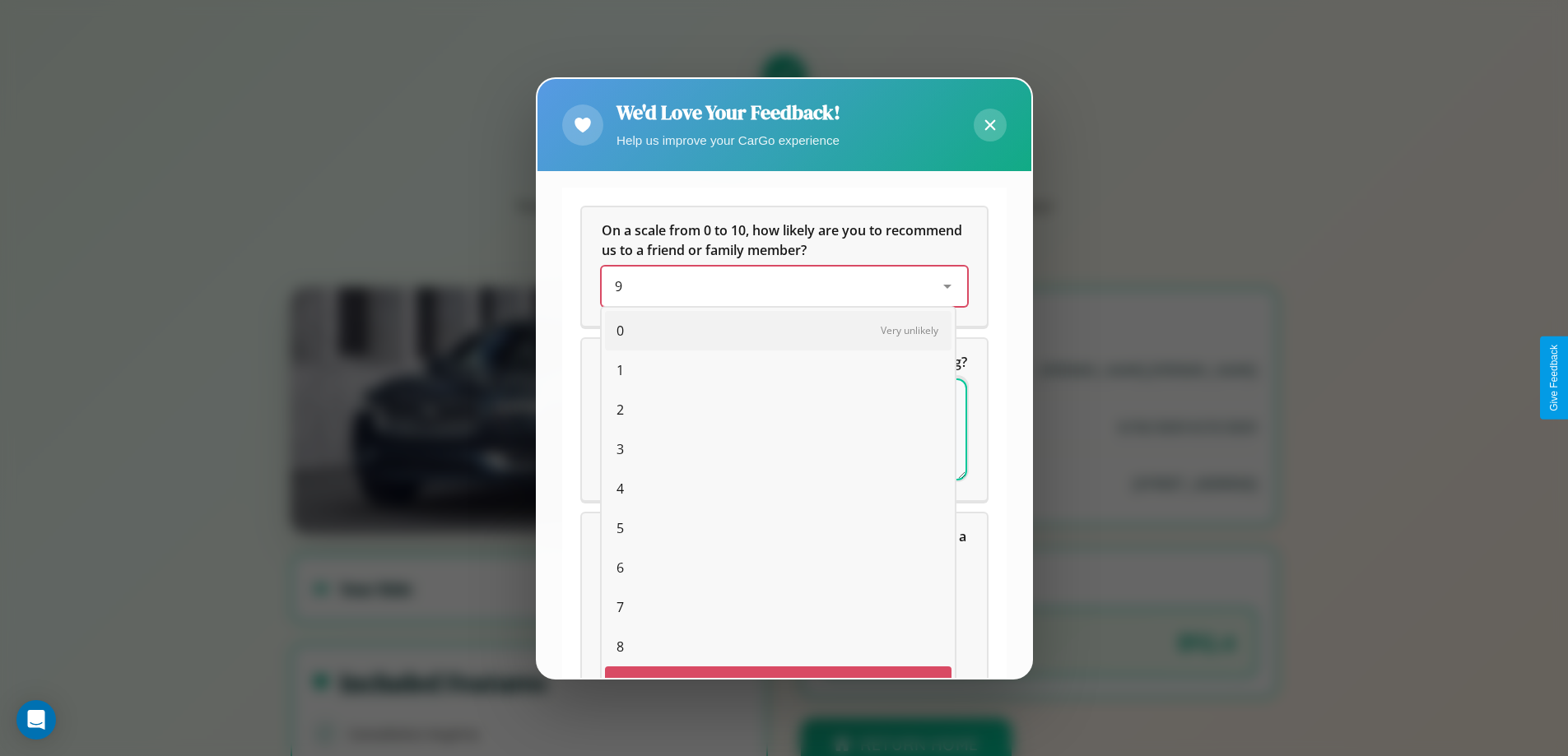
scroll to position [29, 67]
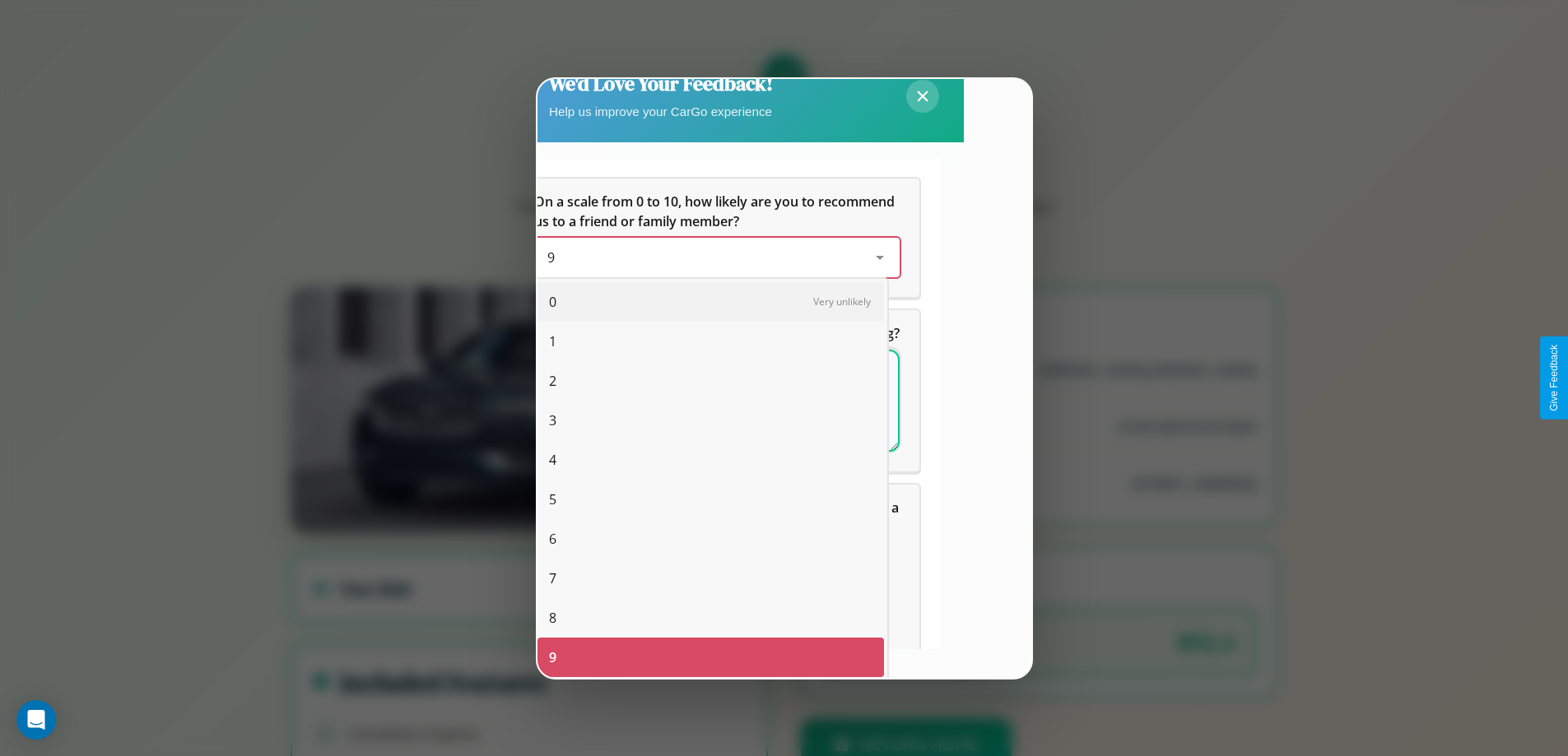
click at [556, 687] on span "10" at bounding box center [557, 697] width 15 height 20
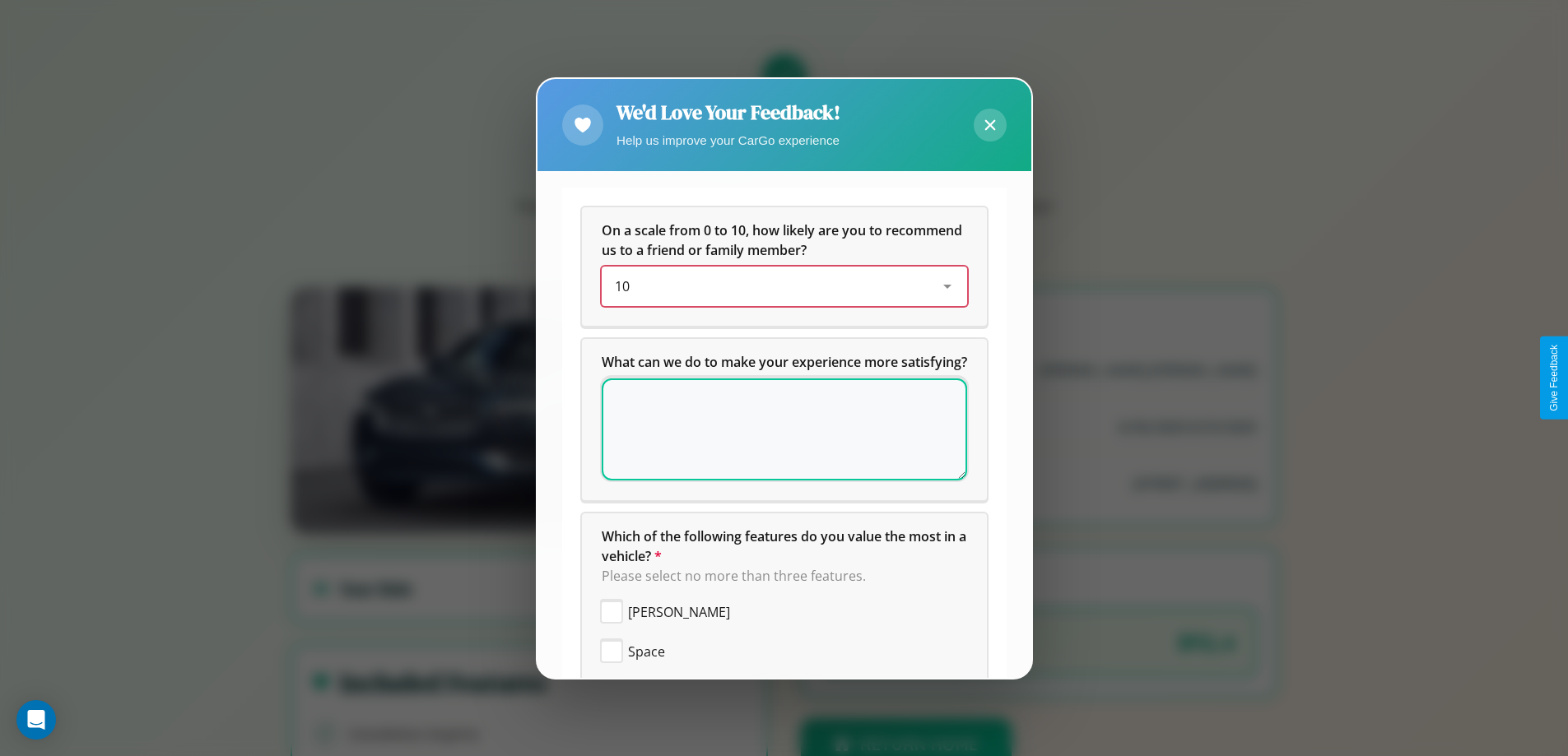
scroll to position [0, 0]
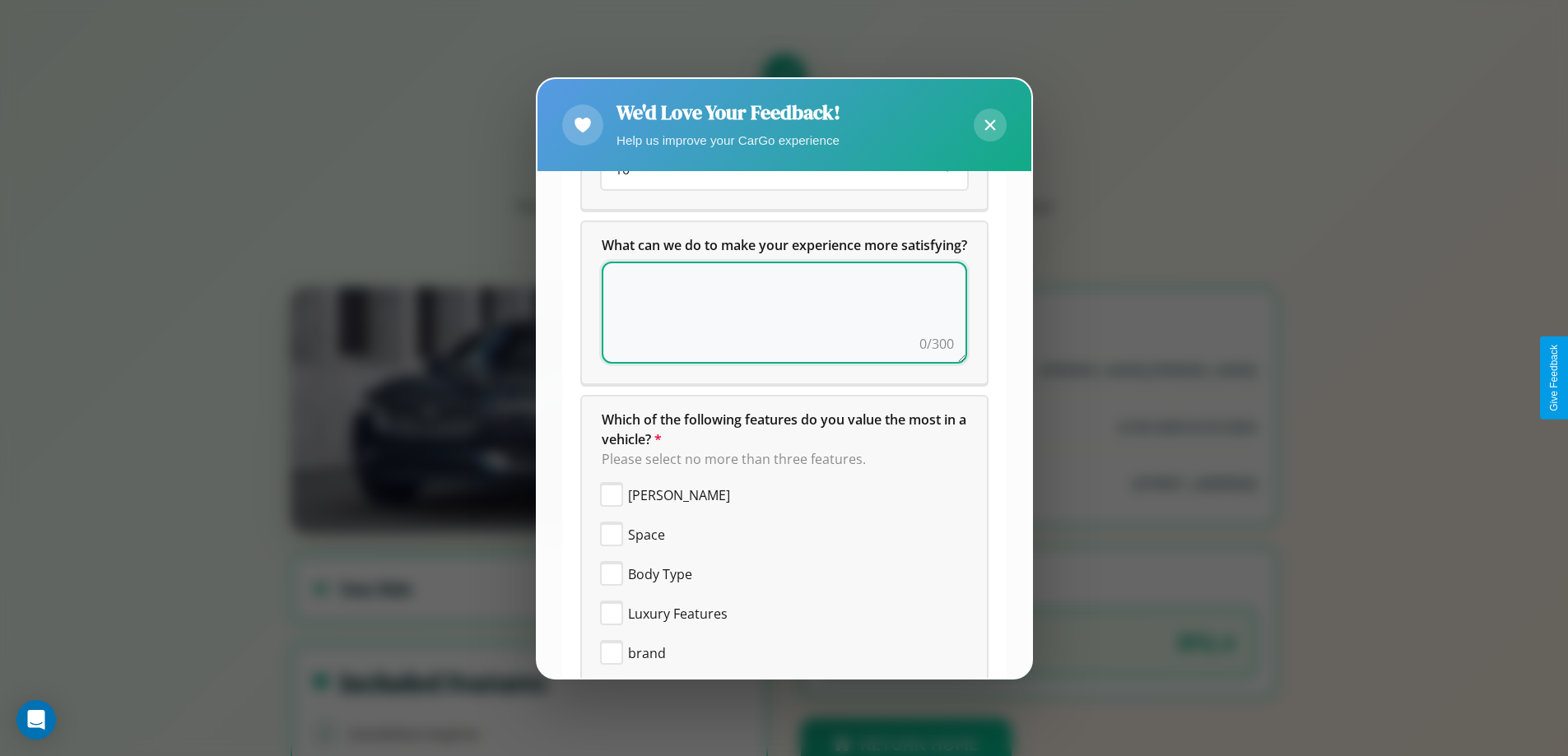
click at [778, 332] on textarea at bounding box center [784, 312] width 365 height 102
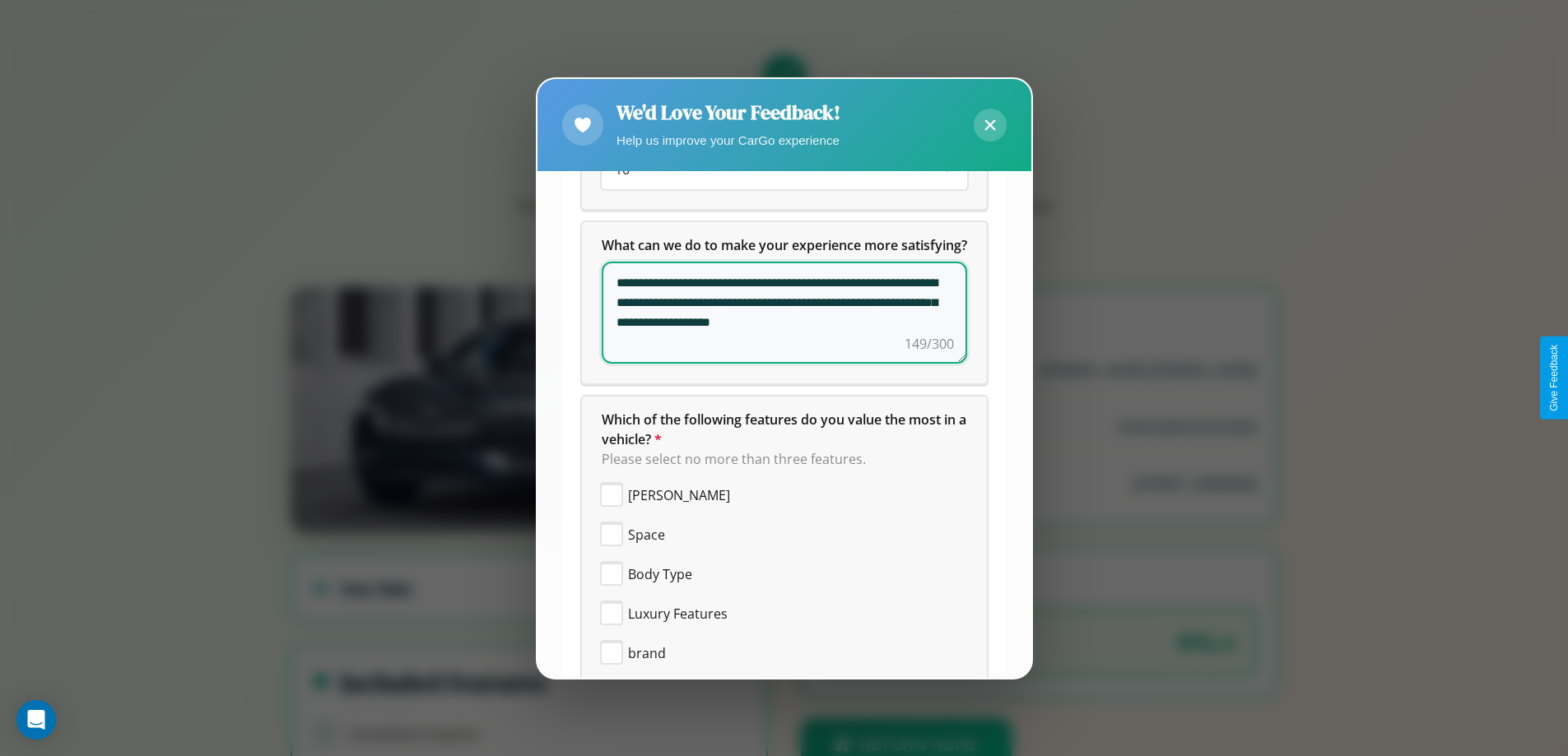
type textarea "**********"
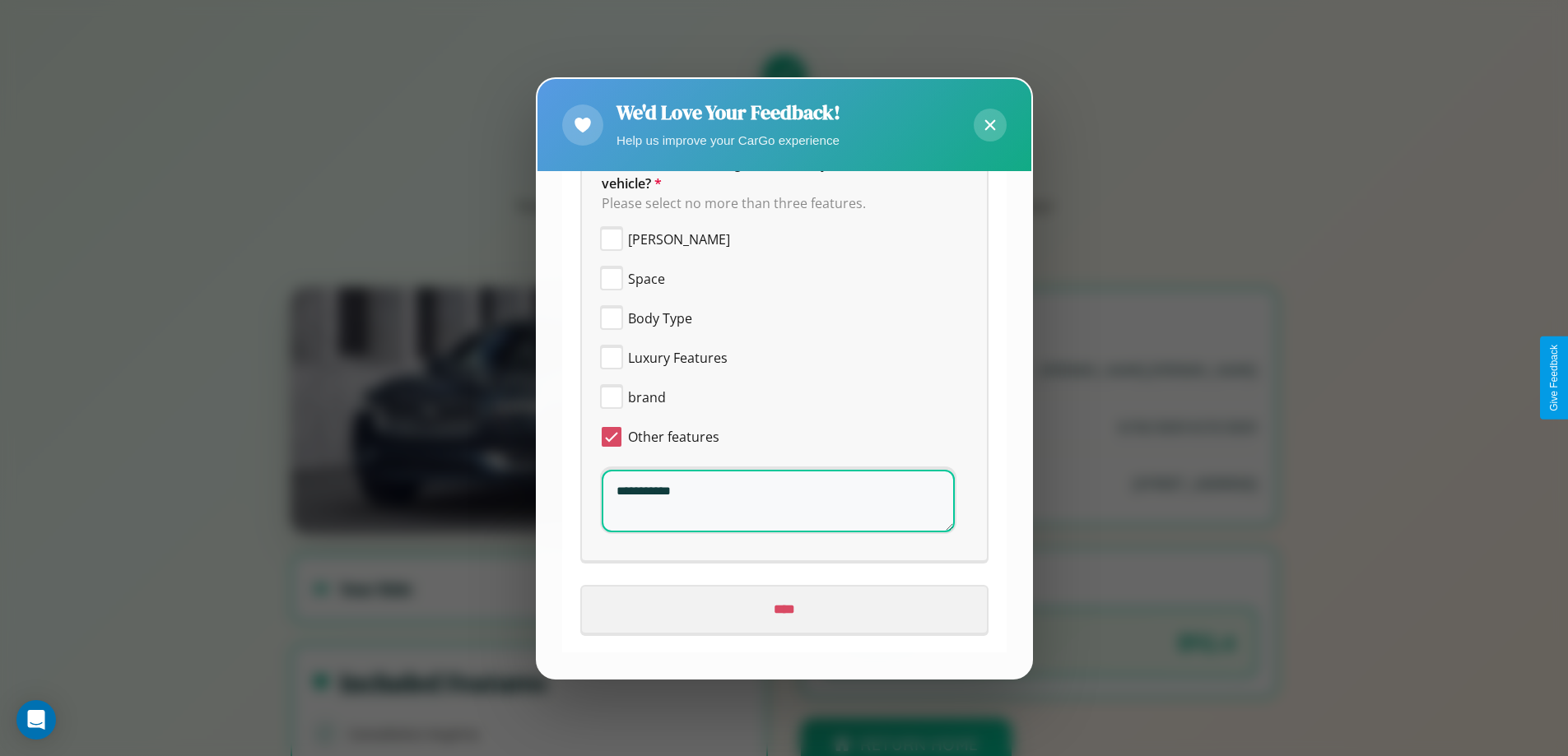
click at [778, 609] on input "****" at bounding box center [784, 609] width 405 height 46
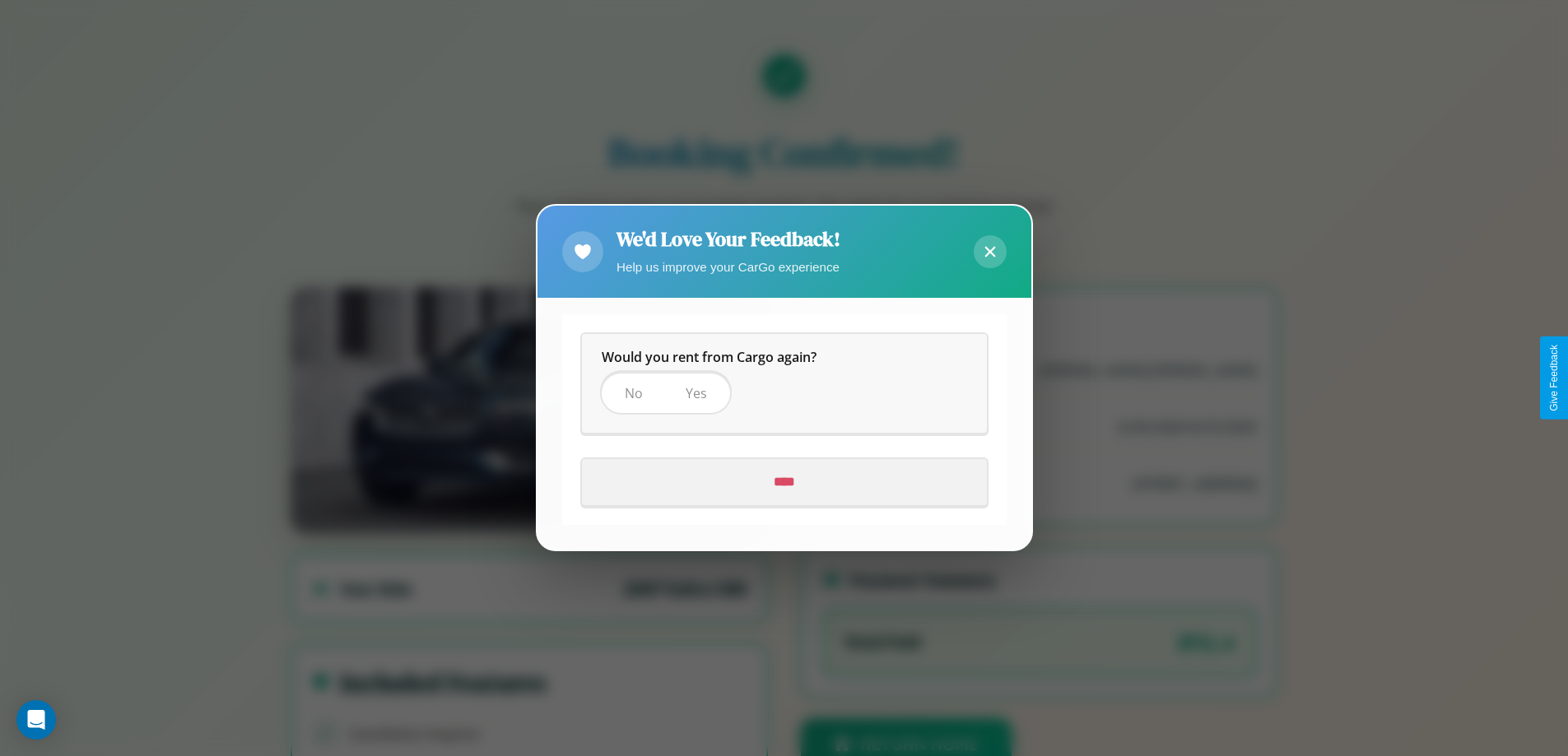
scroll to position [0, 0]
click at [694, 393] on span "Yes" at bounding box center [696, 394] width 21 height 18
click at [784, 482] on input "****" at bounding box center [784, 483] width 405 height 46
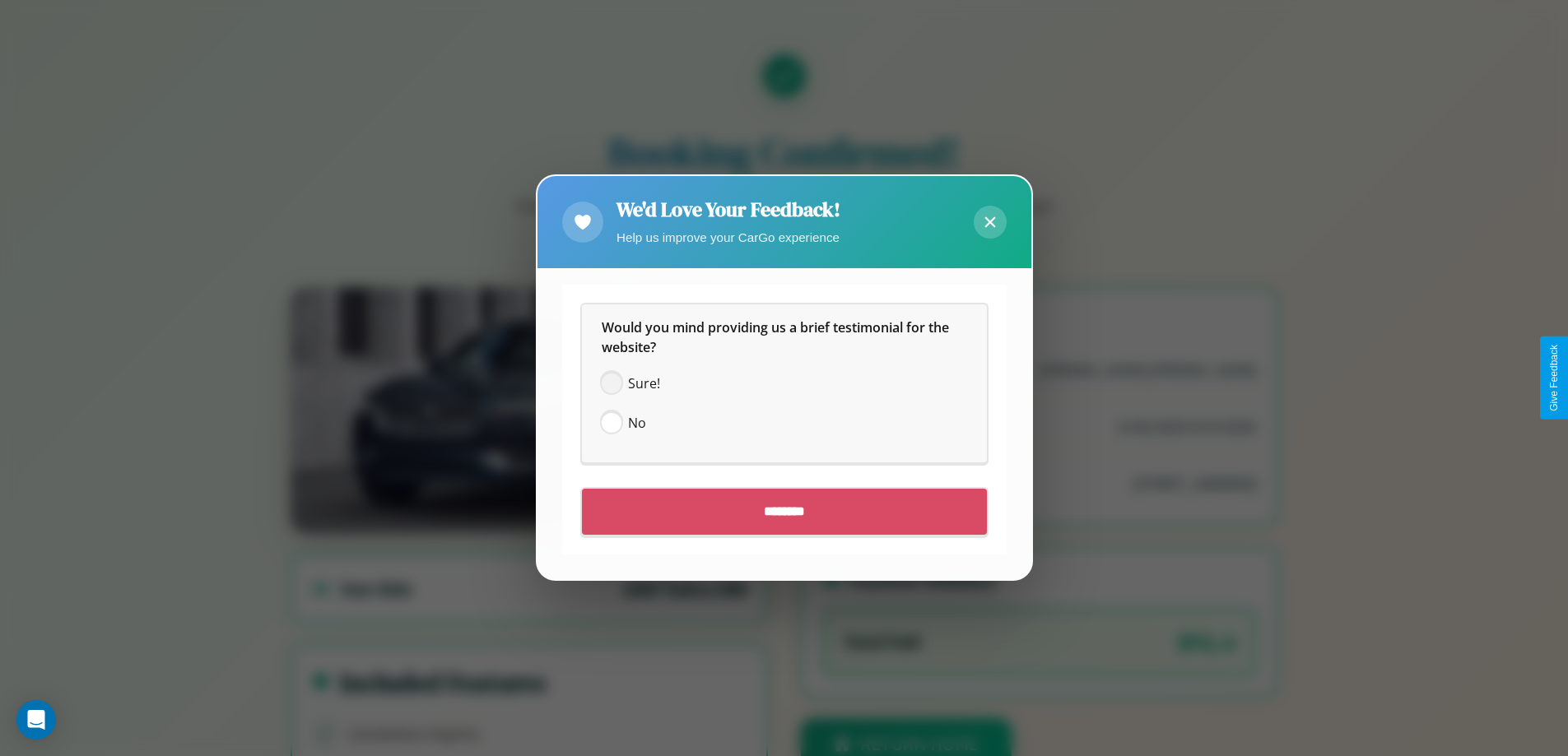
click at [610, 383] on span at bounding box center [611, 384] width 20 height 20
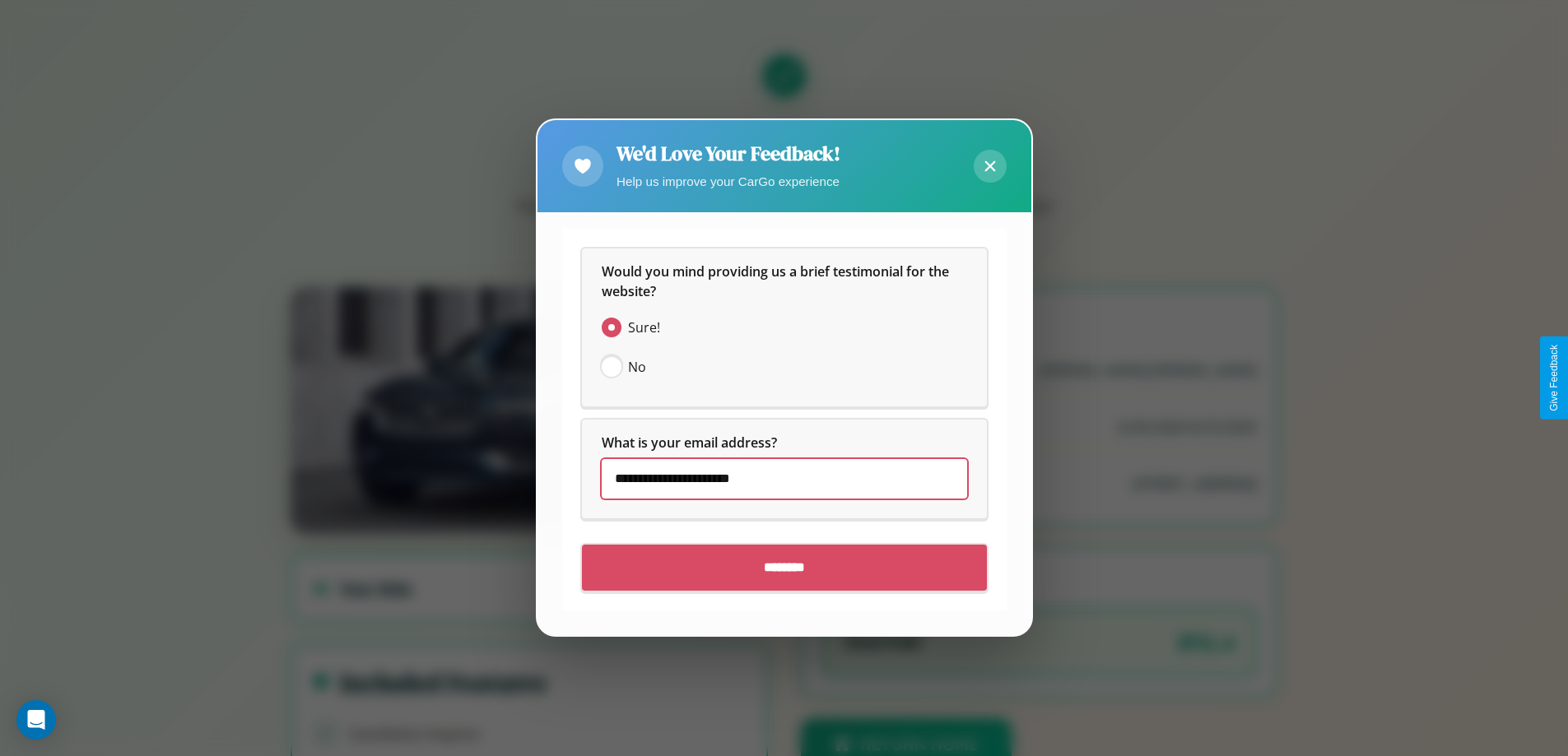
type input "**********"
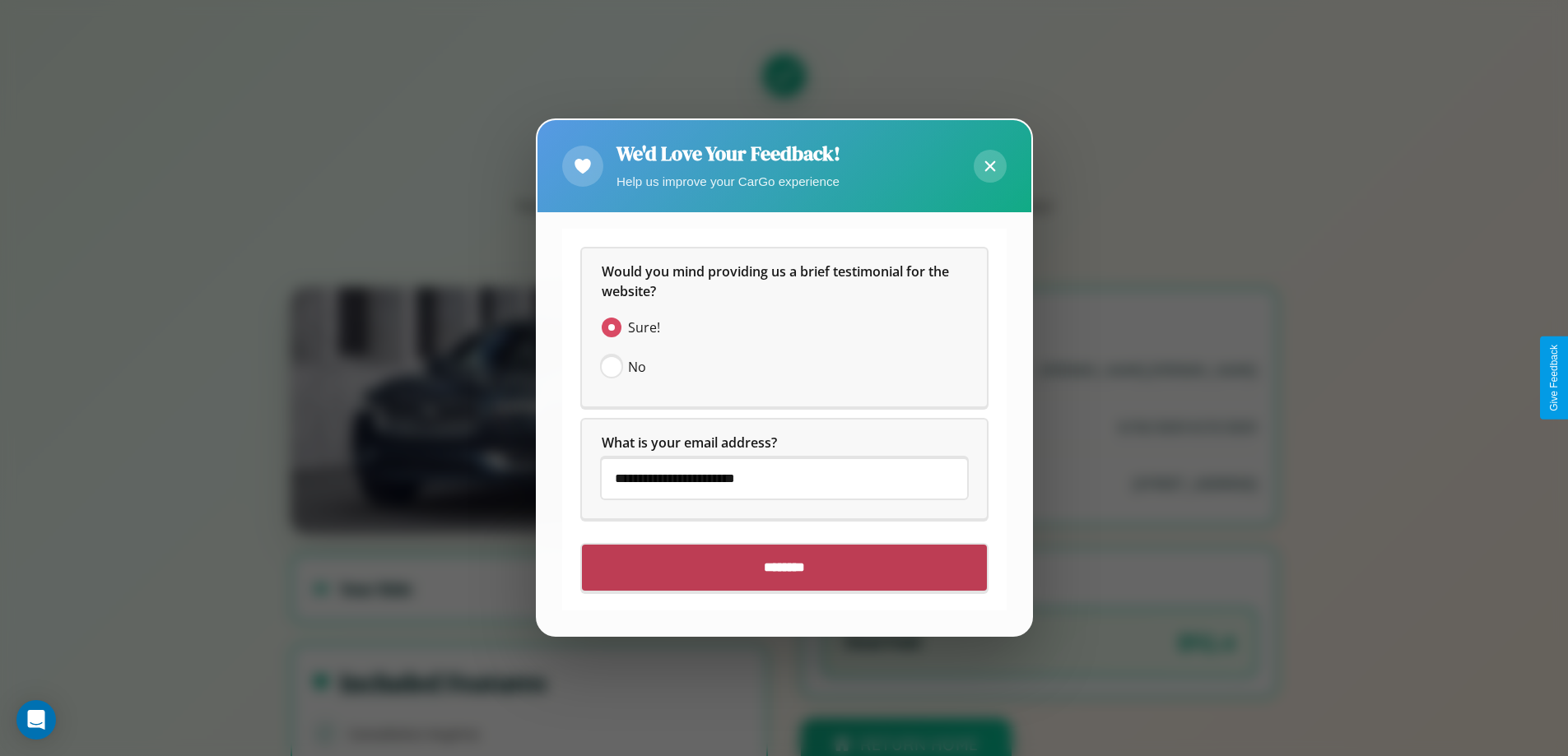
click at [784, 567] on input "********" at bounding box center [784, 568] width 405 height 46
